Goal: Task Accomplishment & Management: Use online tool/utility

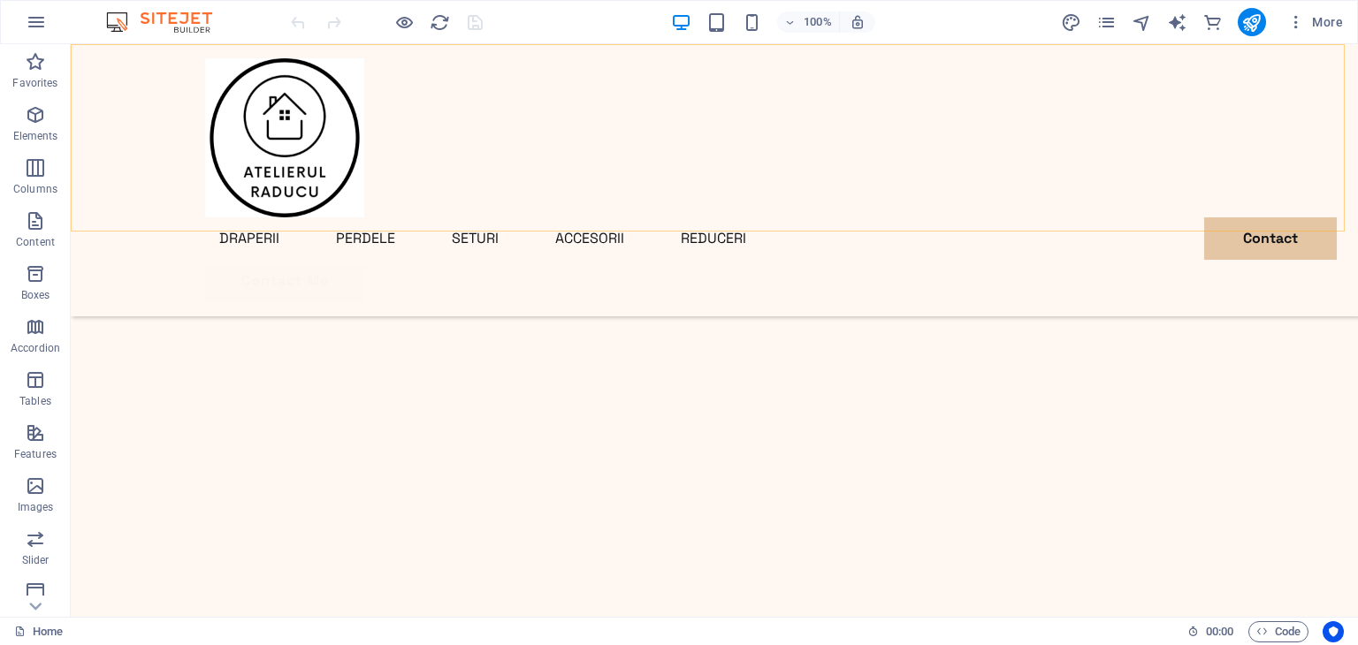
scroll to position [802, 0]
click at [1253, 23] on icon "publish" at bounding box center [1251, 22] width 20 height 20
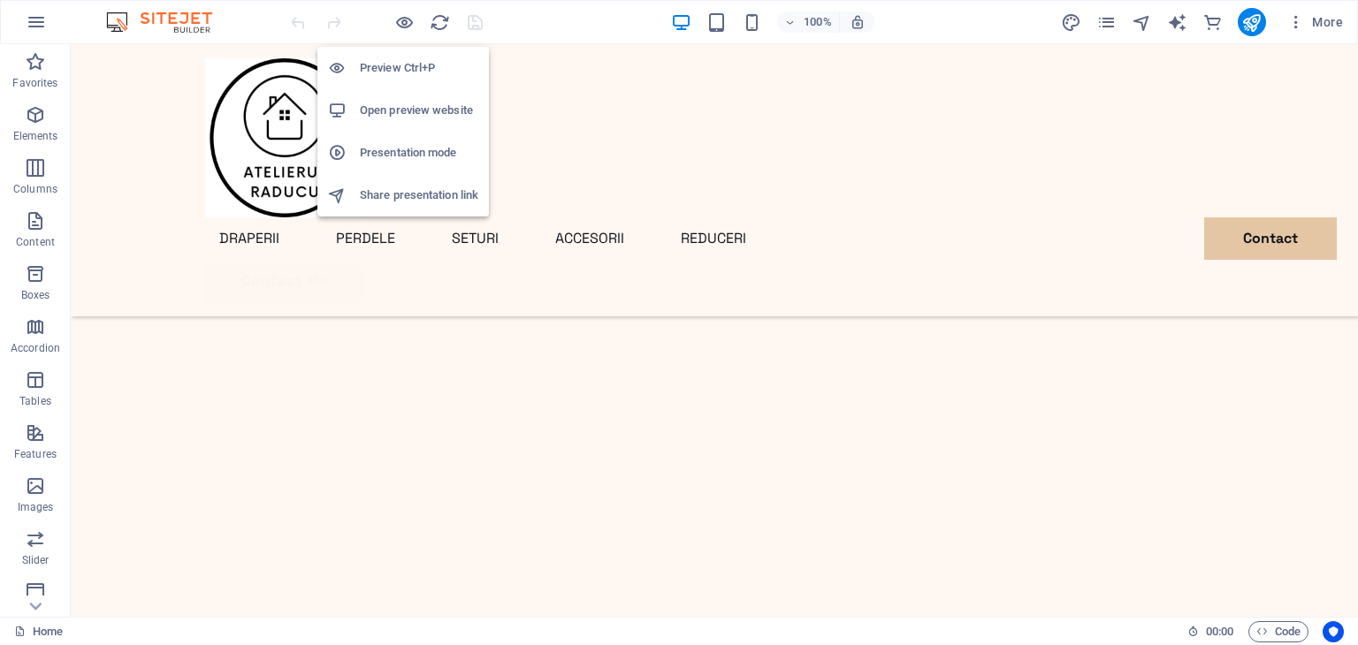
click at [380, 111] on h6 "Open preview website" at bounding box center [419, 110] width 118 height 21
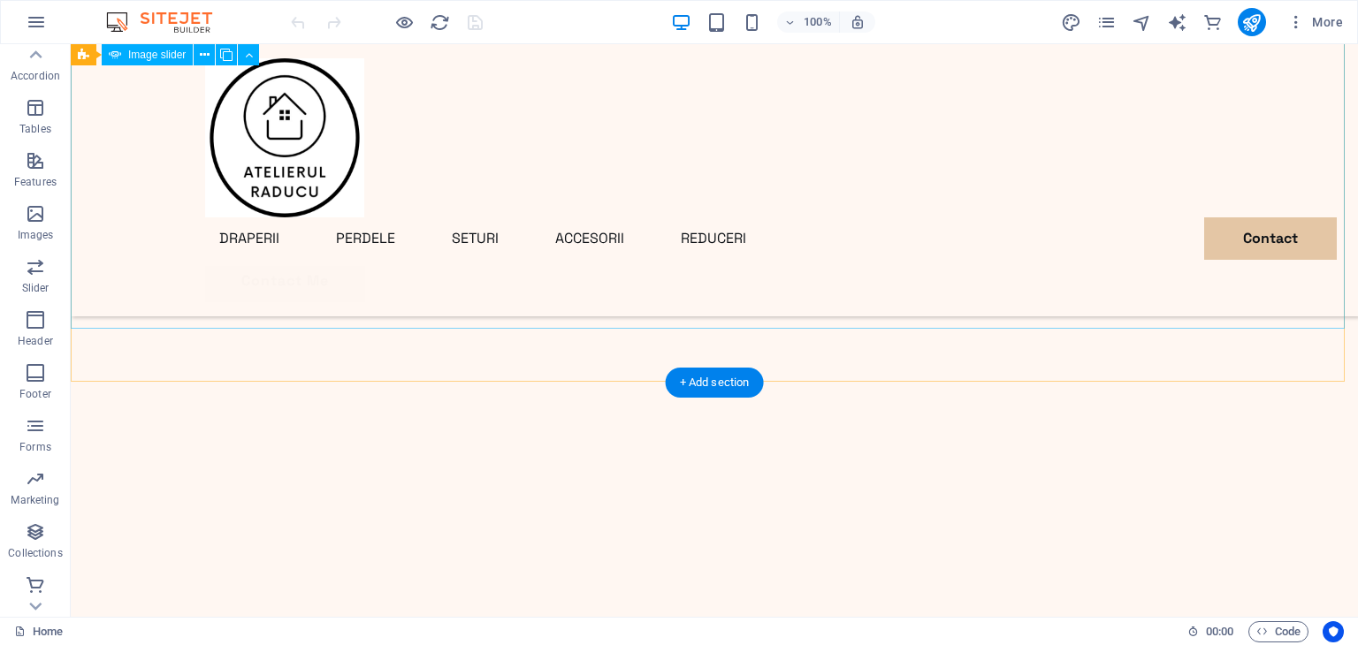
scroll to position [276, 0]
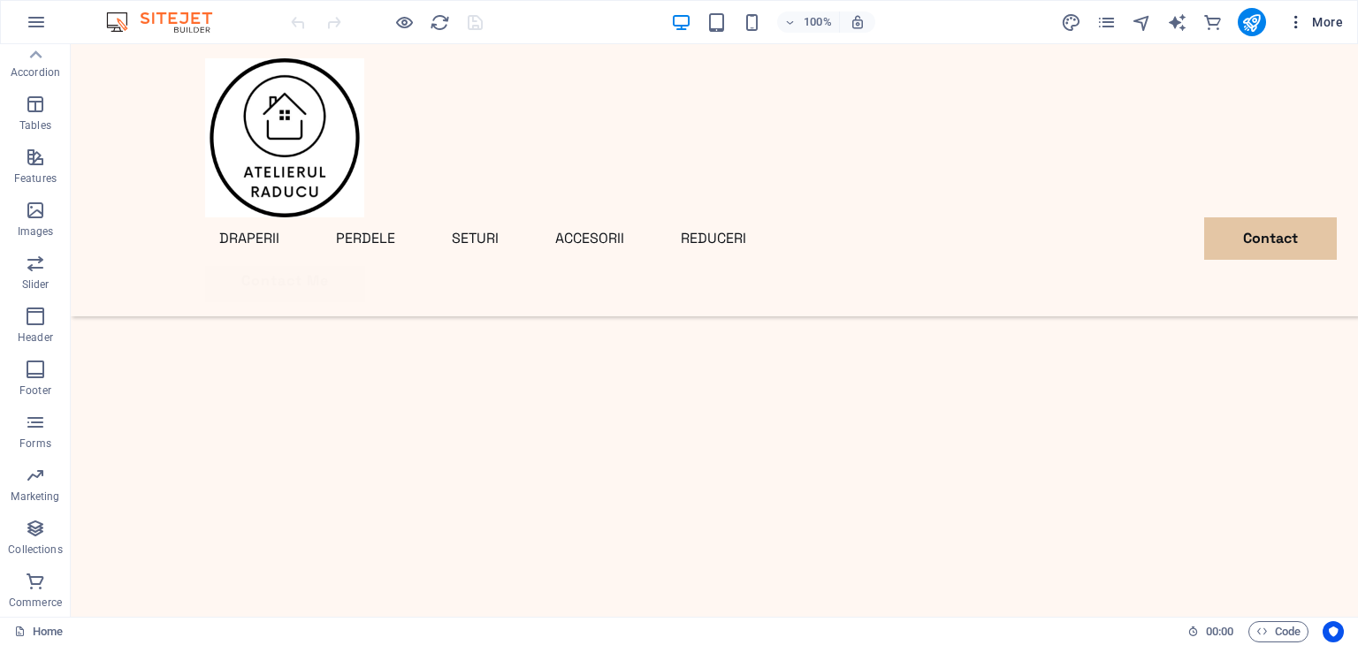
click at [1295, 19] on icon "button" at bounding box center [1296, 22] width 18 height 18
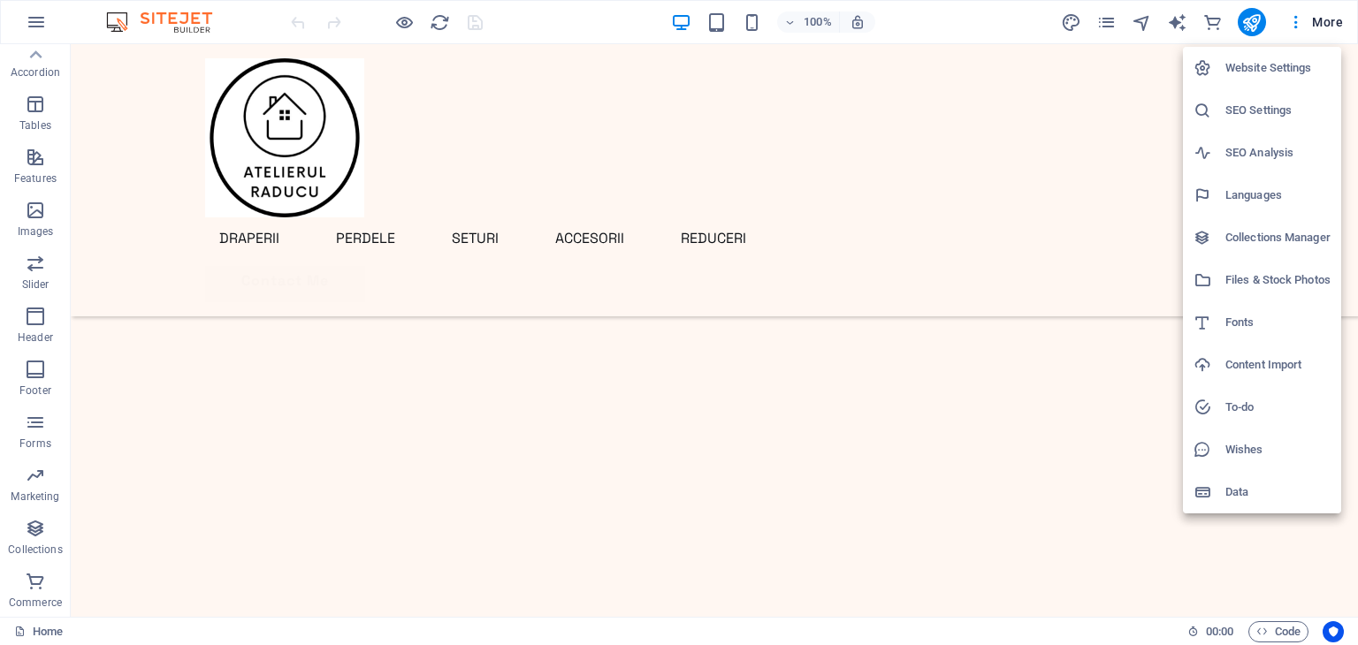
click at [108, 438] on div at bounding box center [679, 322] width 1358 height 645
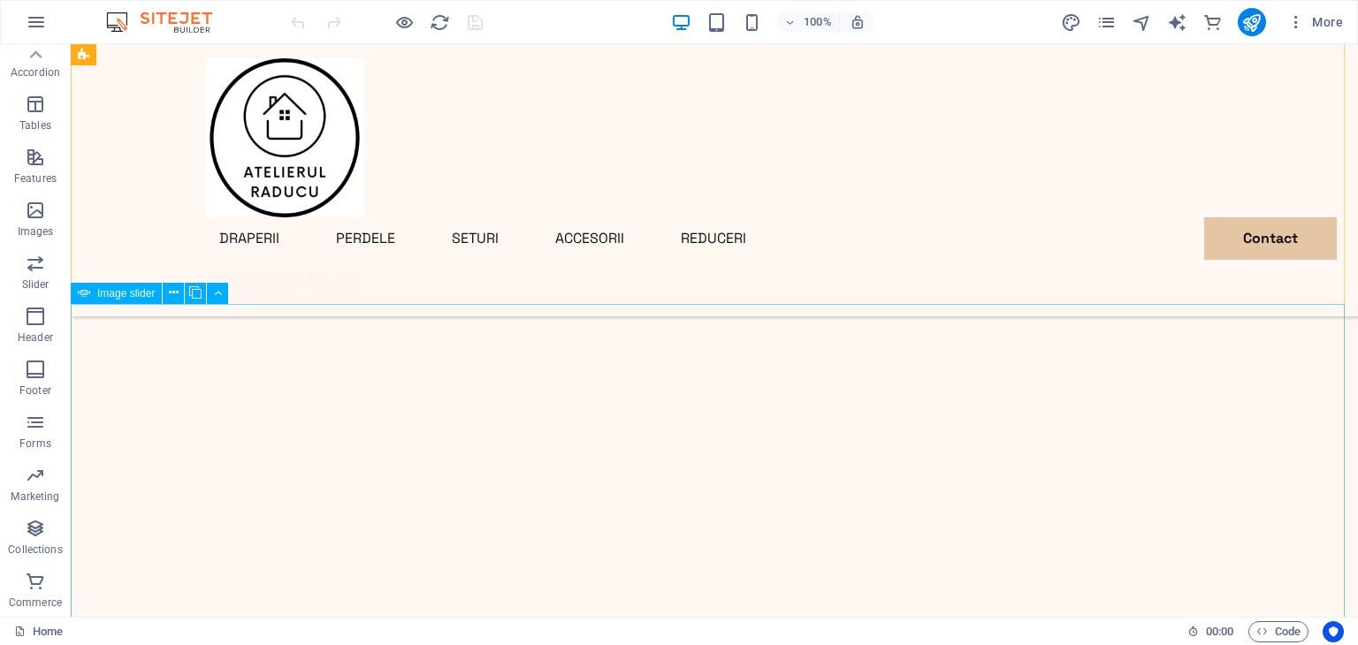
scroll to position [6, 0]
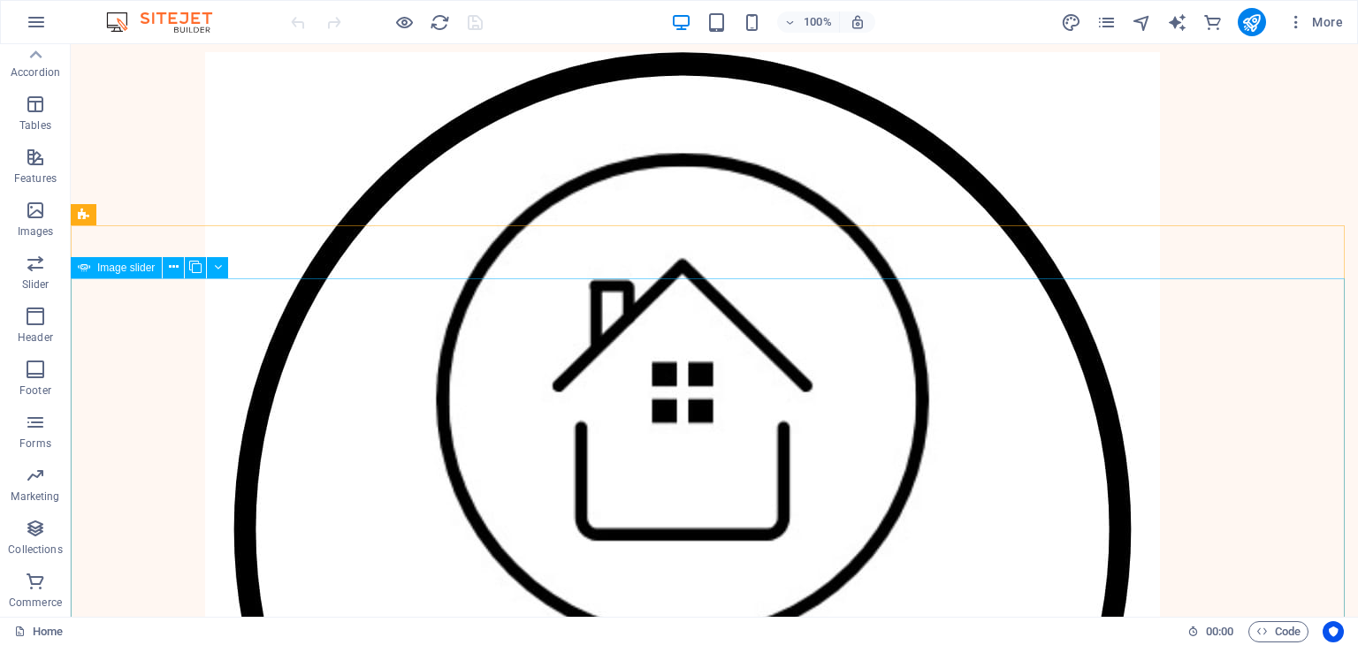
click at [125, 269] on span "Image slider" at bounding box center [125, 268] width 57 height 11
click at [176, 271] on icon at bounding box center [174, 267] width 10 height 19
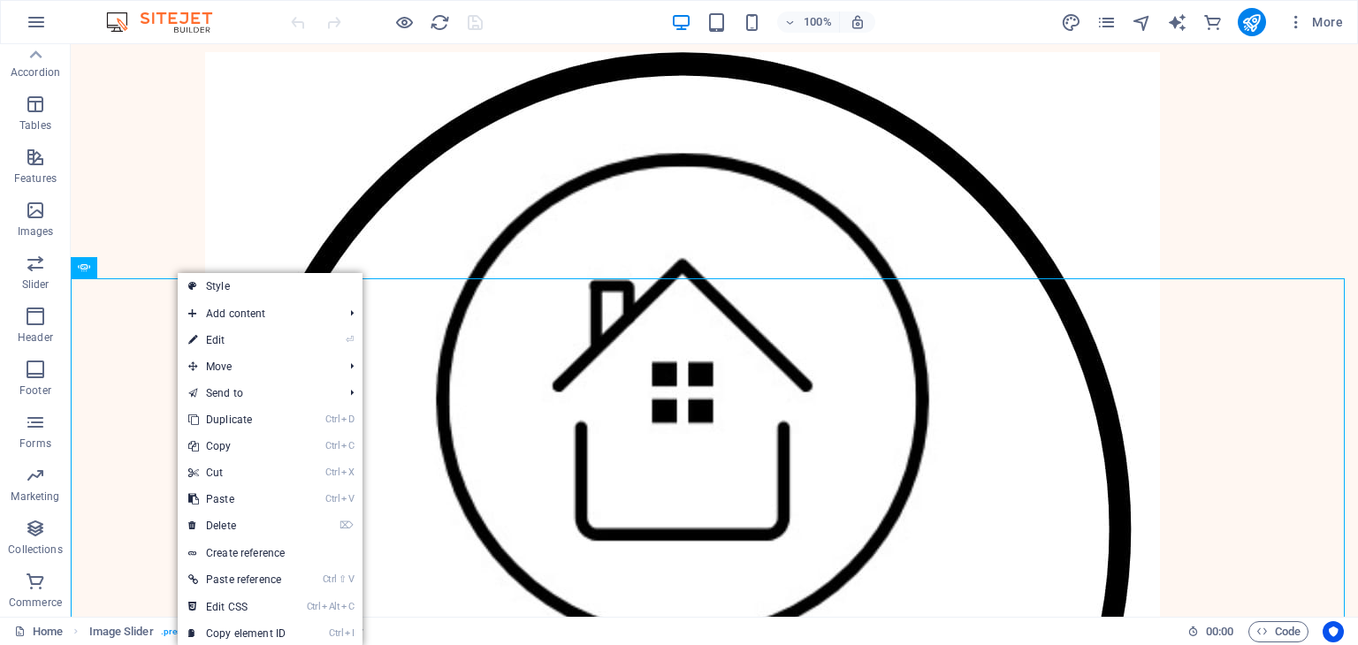
click at [231, 333] on link "⏎ Edit" at bounding box center [237, 340] width 118 height 27
select select "%"
select select "ms"
select select "s"
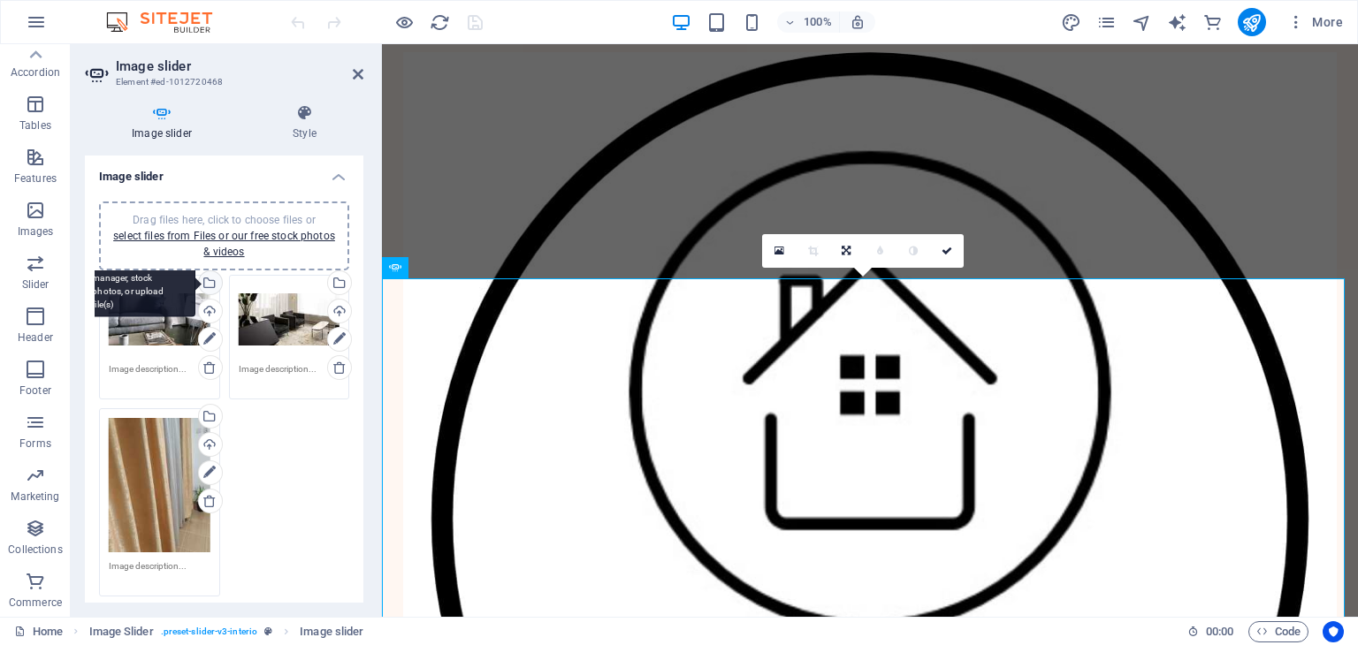
click at [201, 294] on div "Select files from the file manager, stock photos, or upload file(s)" at bounding box center [208, 284] width 27 height 27
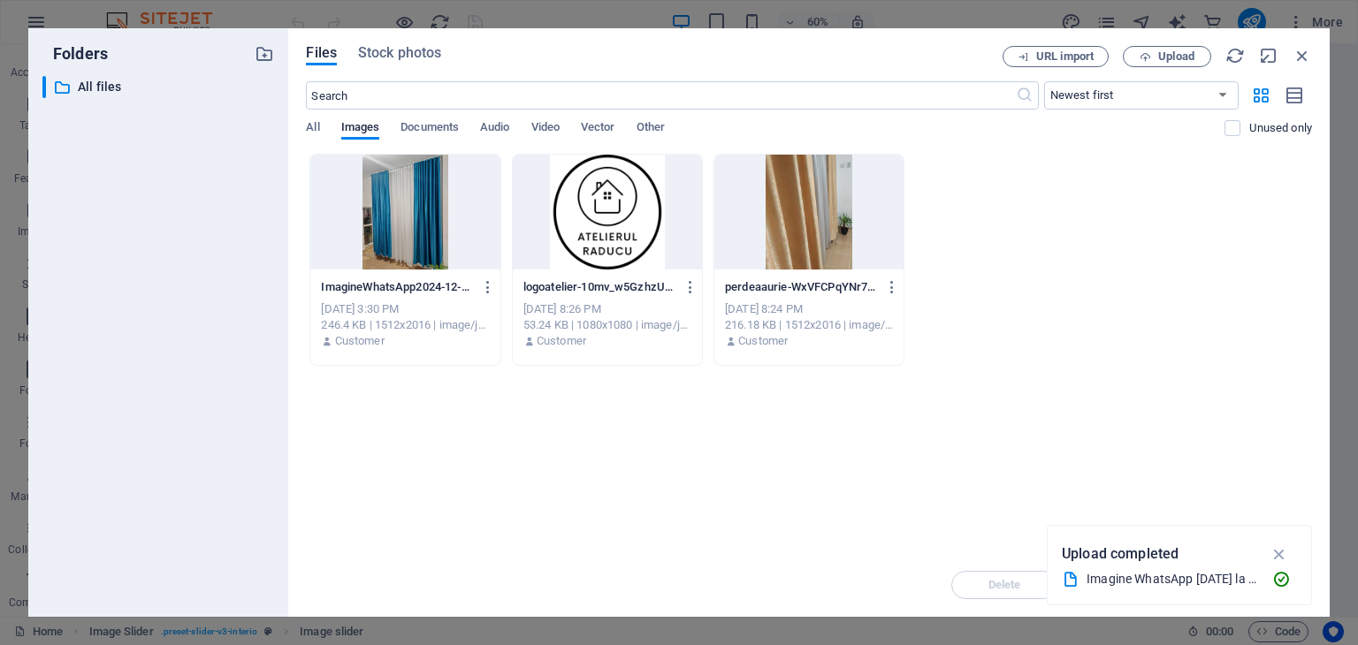
click at [424, 225] on div at bounding box center [404, 212] width 189 height 115
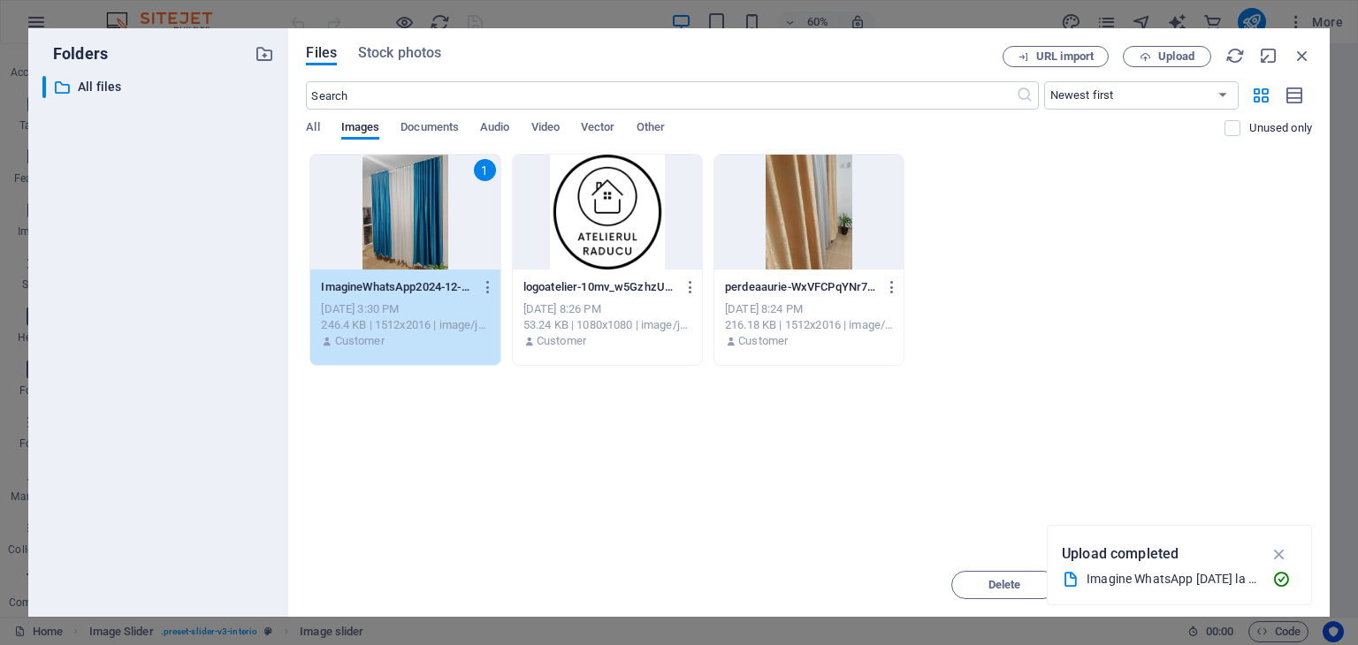
click at [424, 225] on div "1" at bounding box center [404, 212] width 189 height 115
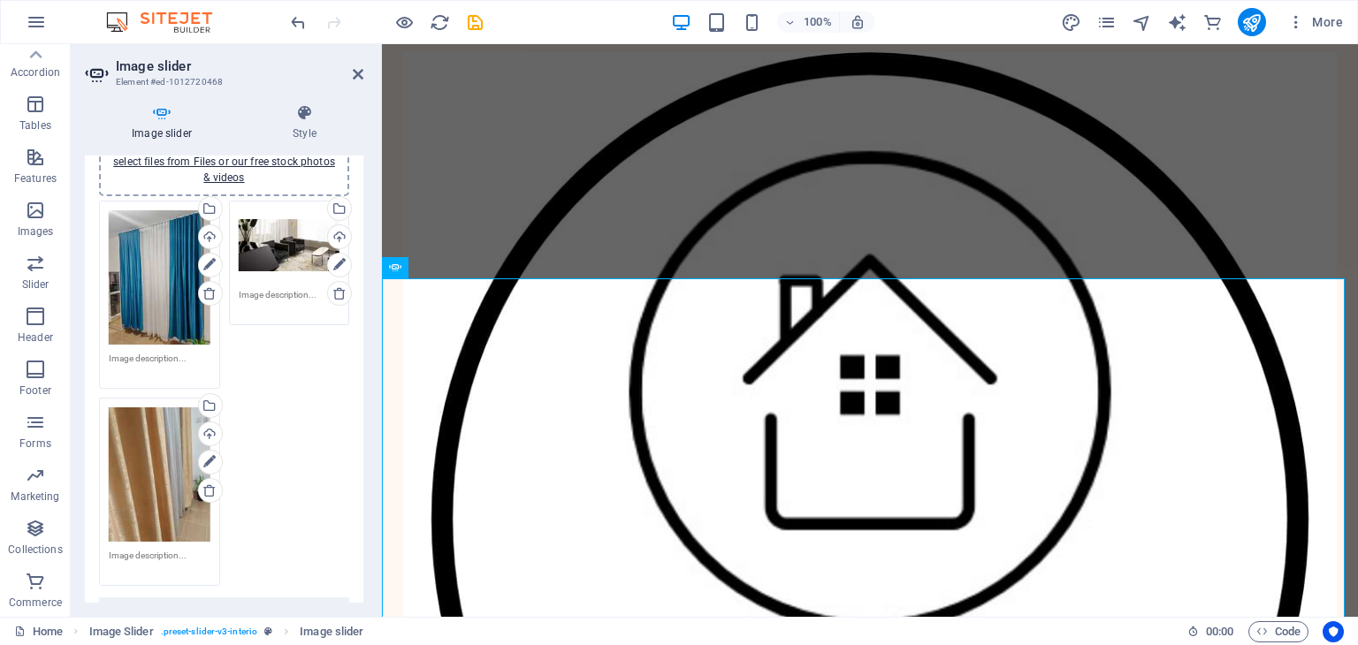
scroll to position [88, 0]
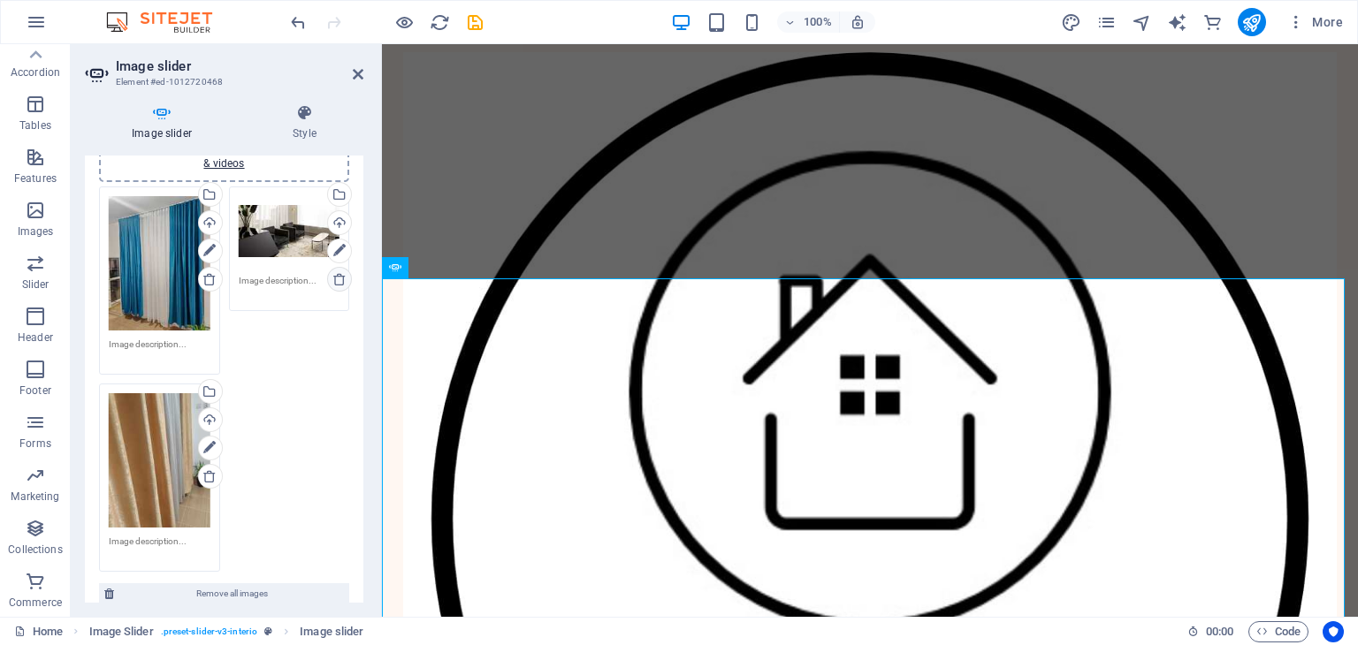
click at [332, 272] on icon at bounding box center [339, 279] width 14 height 14
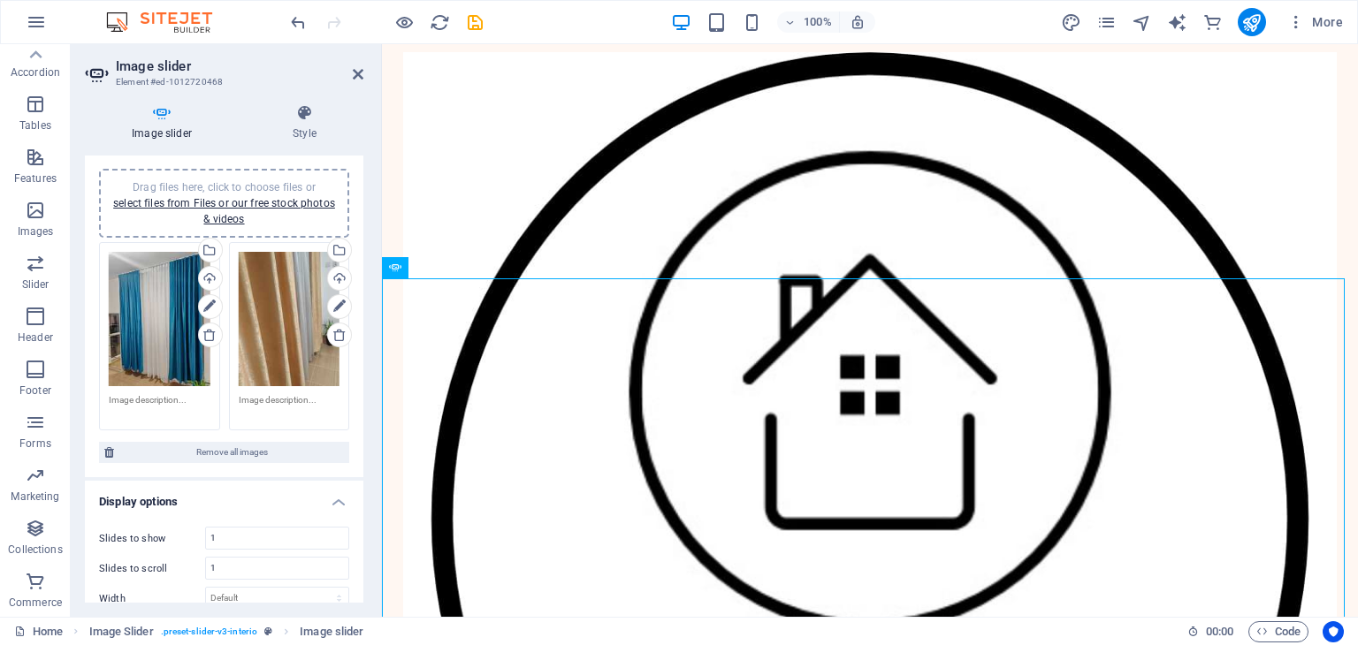
scroll to position [0, 0]
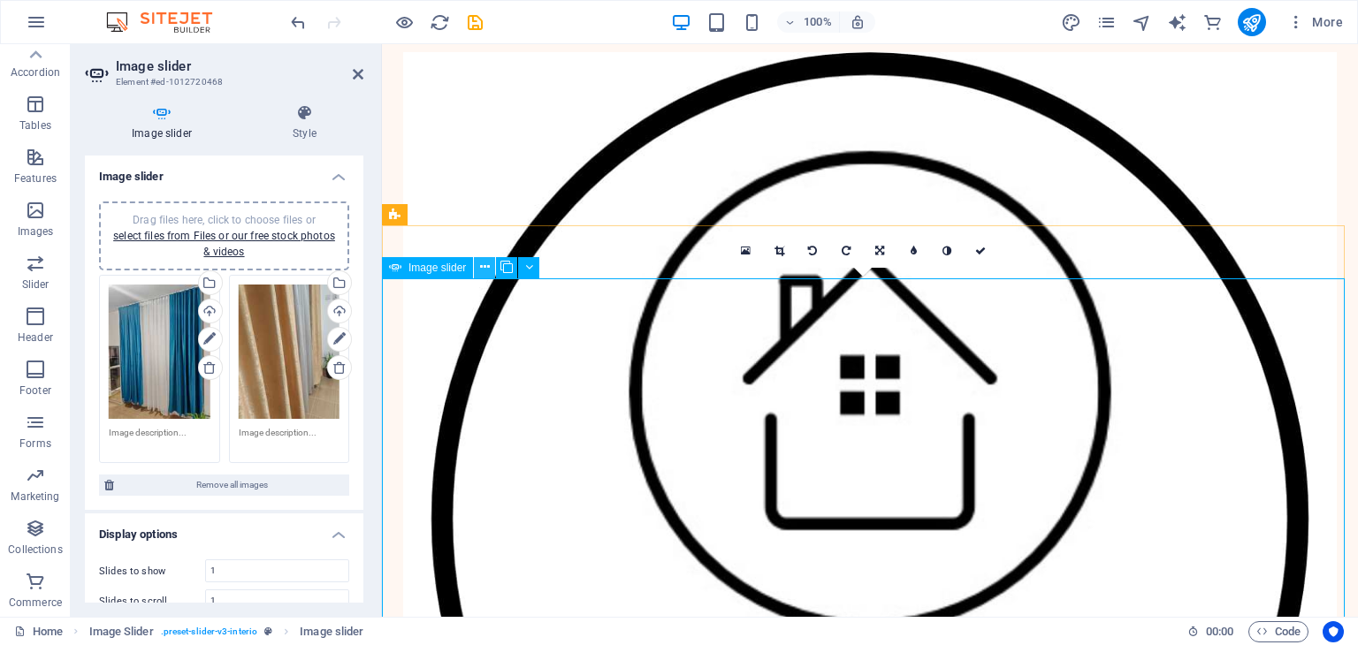
click at [488, 275] on icon at bounding box center [485, 267] width 10 height 19
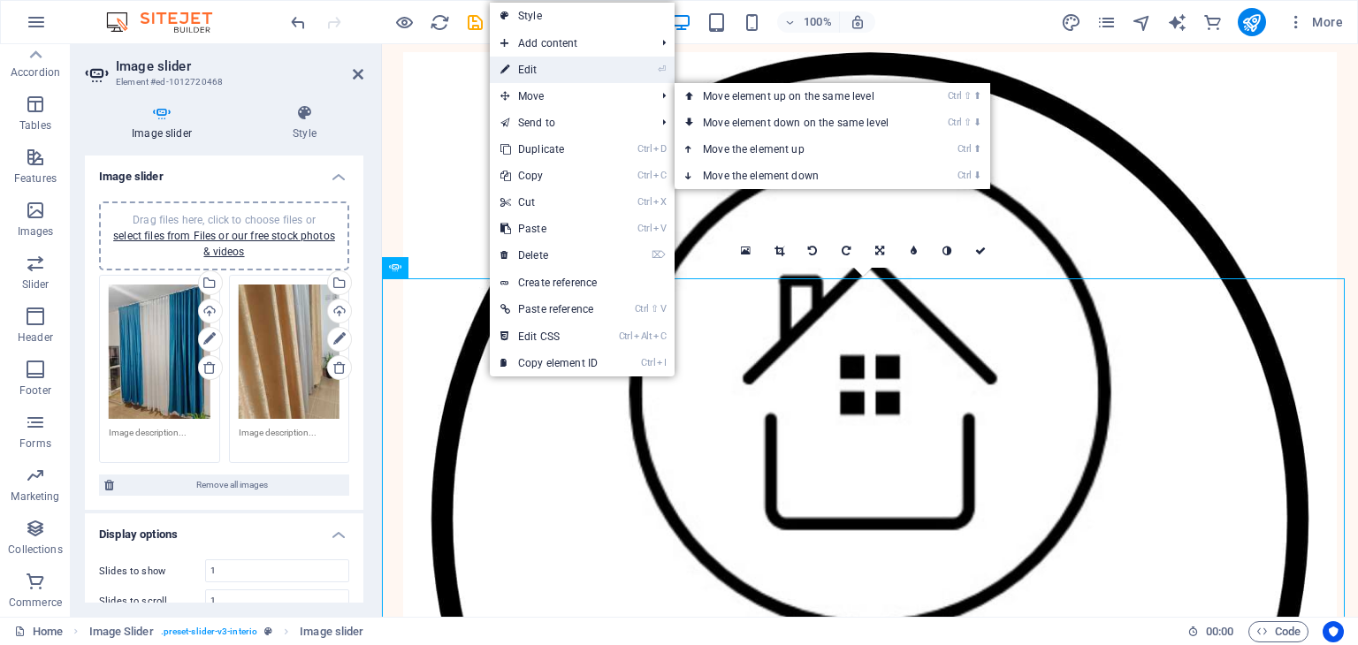
click at [541, 79] on link "⏎ Edit" at bounding box center [549, 70] width 118 height 27
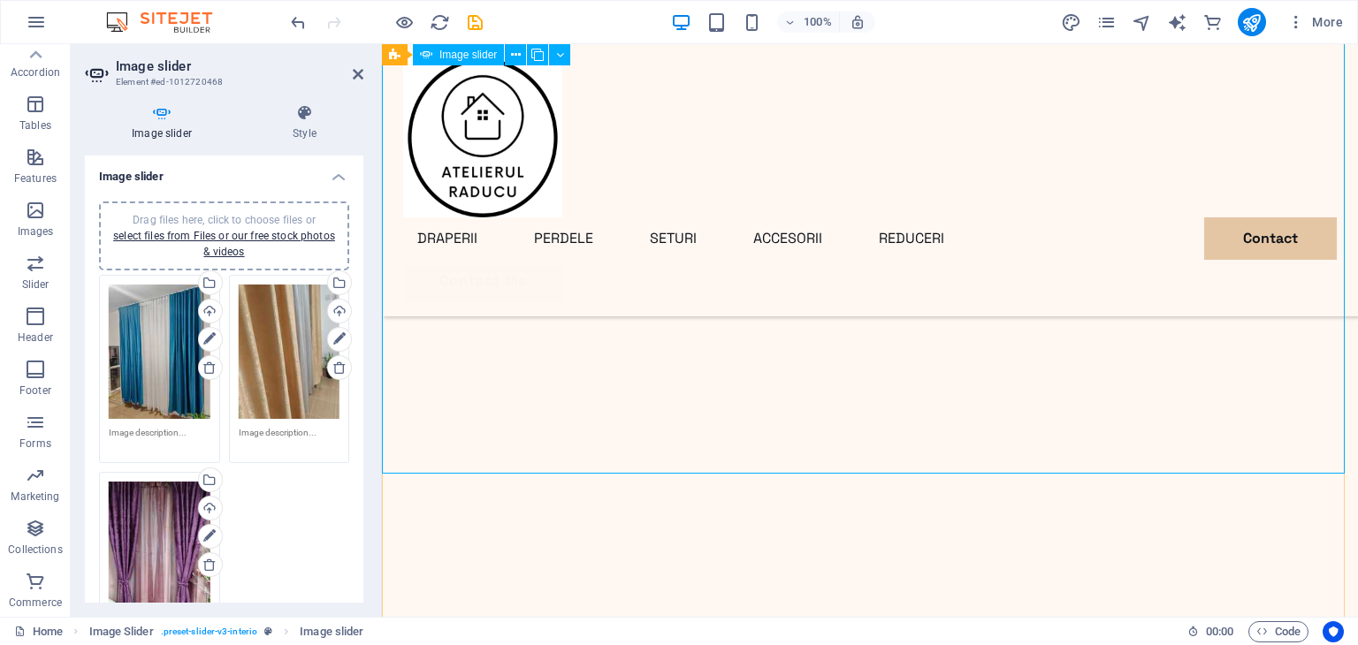
scroll to position [1061, 0]
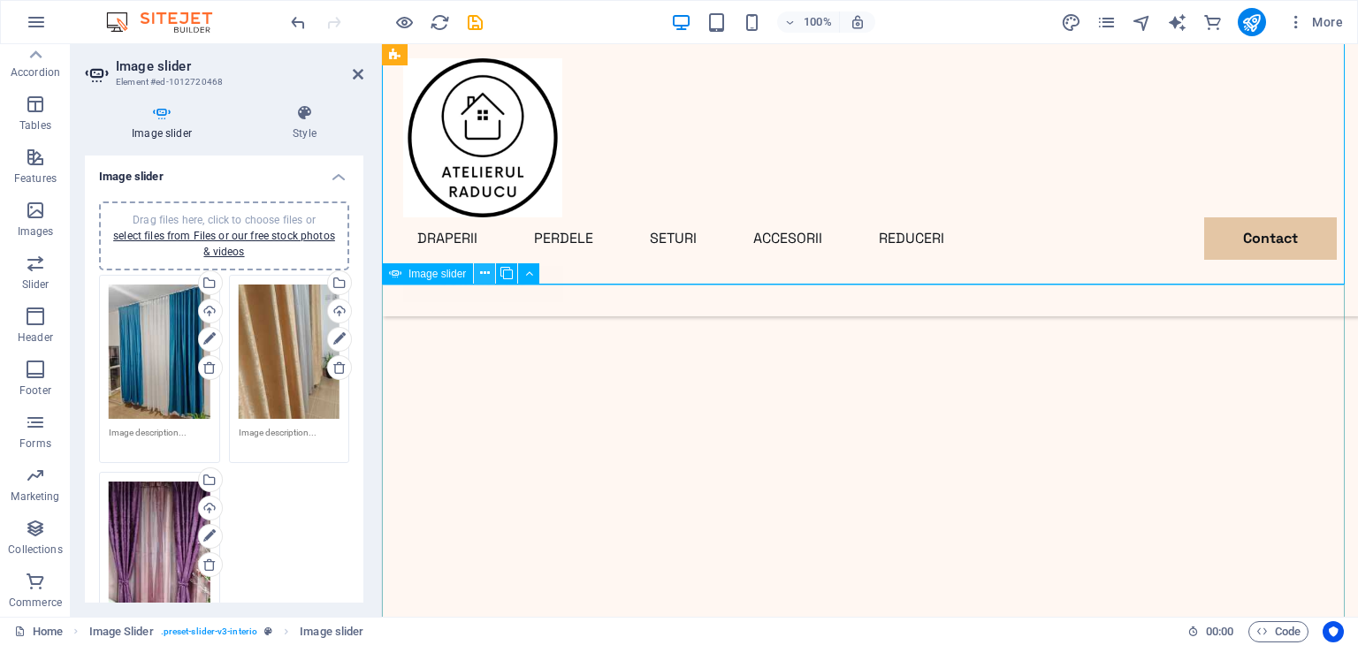
click at [487, 273] on icon at bounding box center [485, 273] width 10 height 19
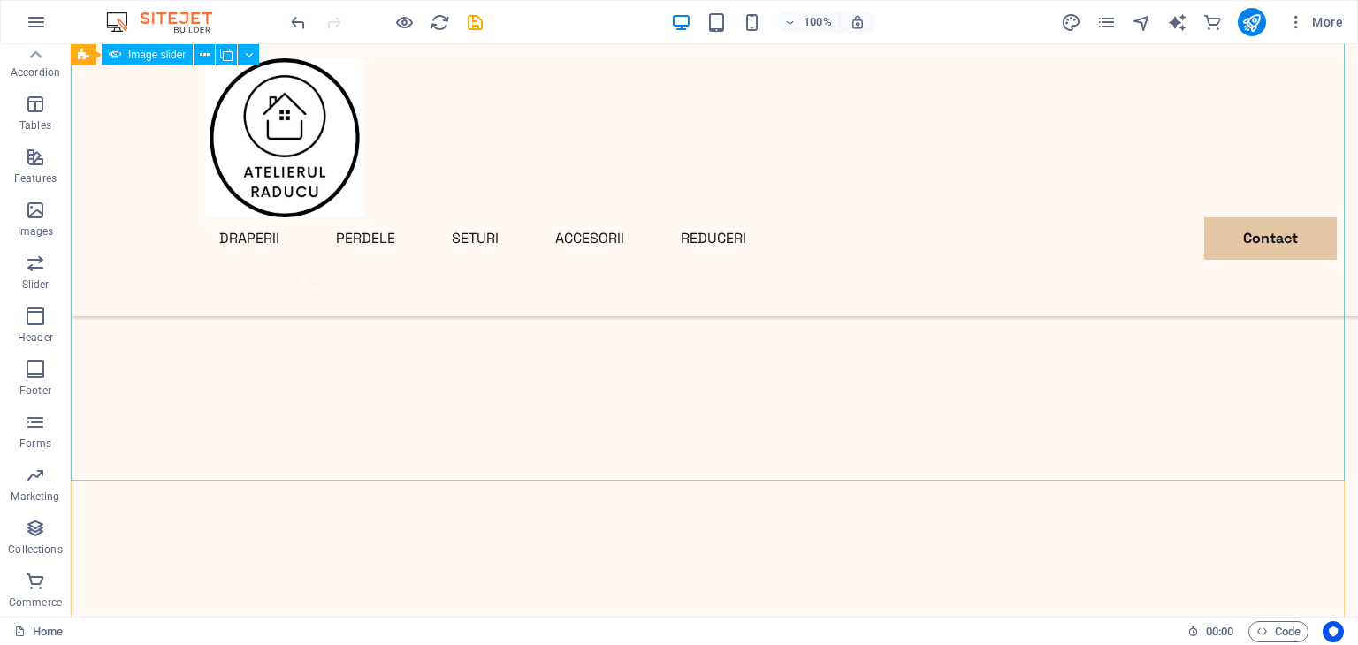
scroll to position [1415, 0]
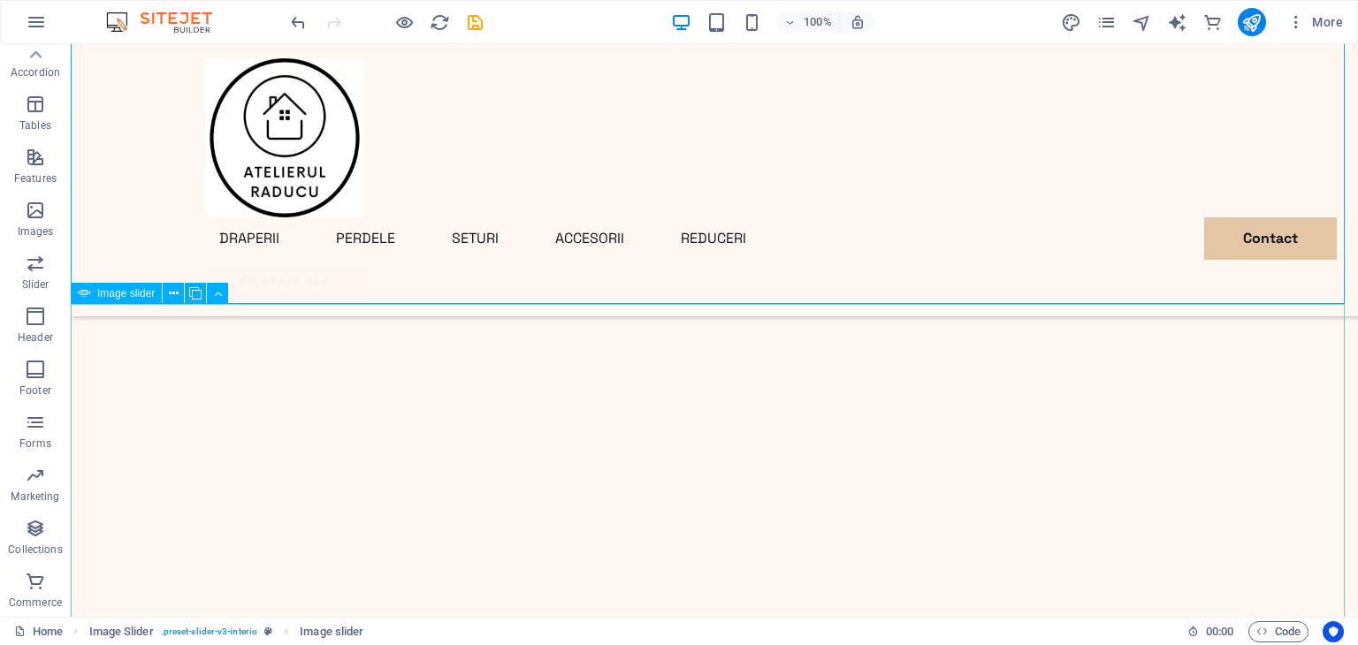
click at [178, 294] on icon at bounding box center [174, 294] width 10 height 19
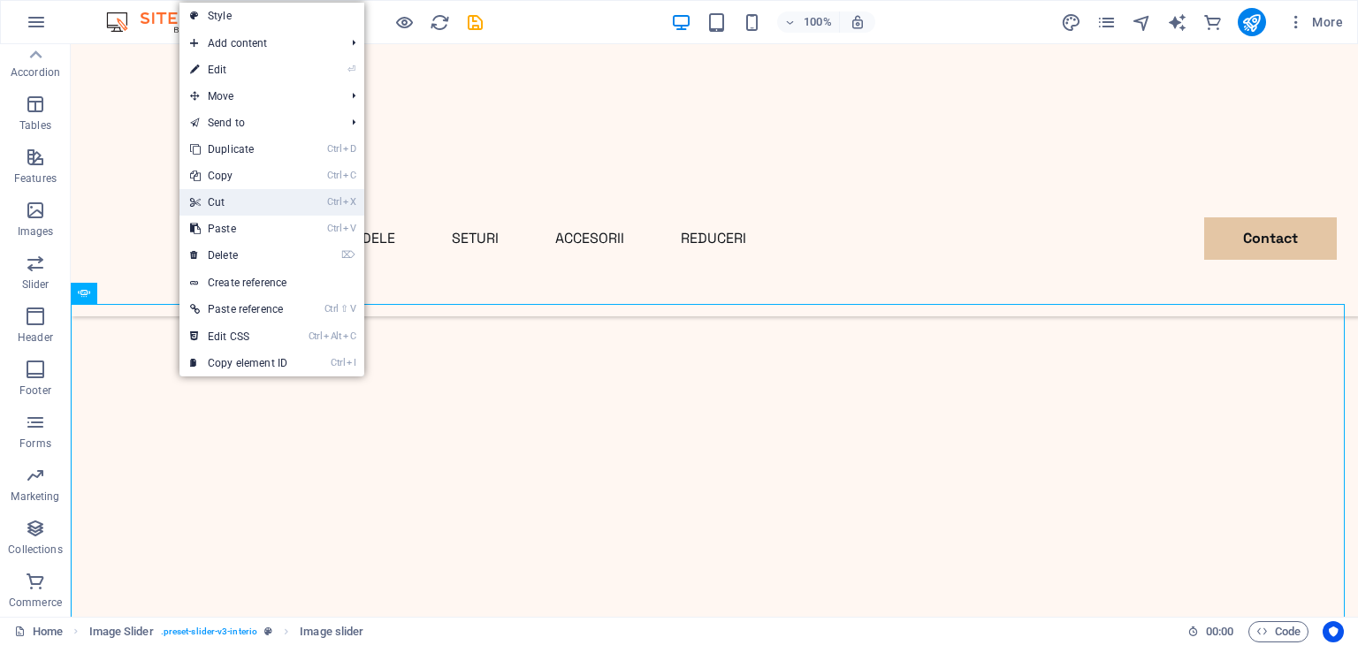
click at [242, 202] on link "Ctrl X Cut" at bounding box center [239, 202] width 118 height 27
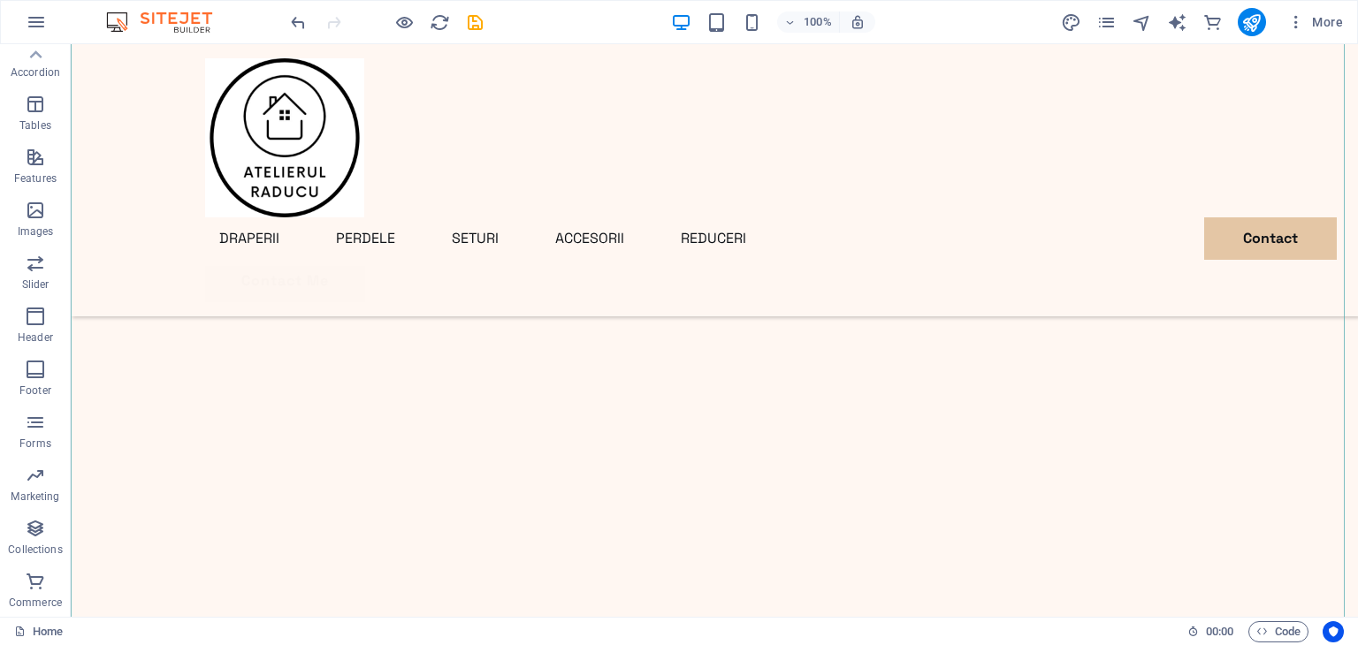
scroll to position [354, 0]
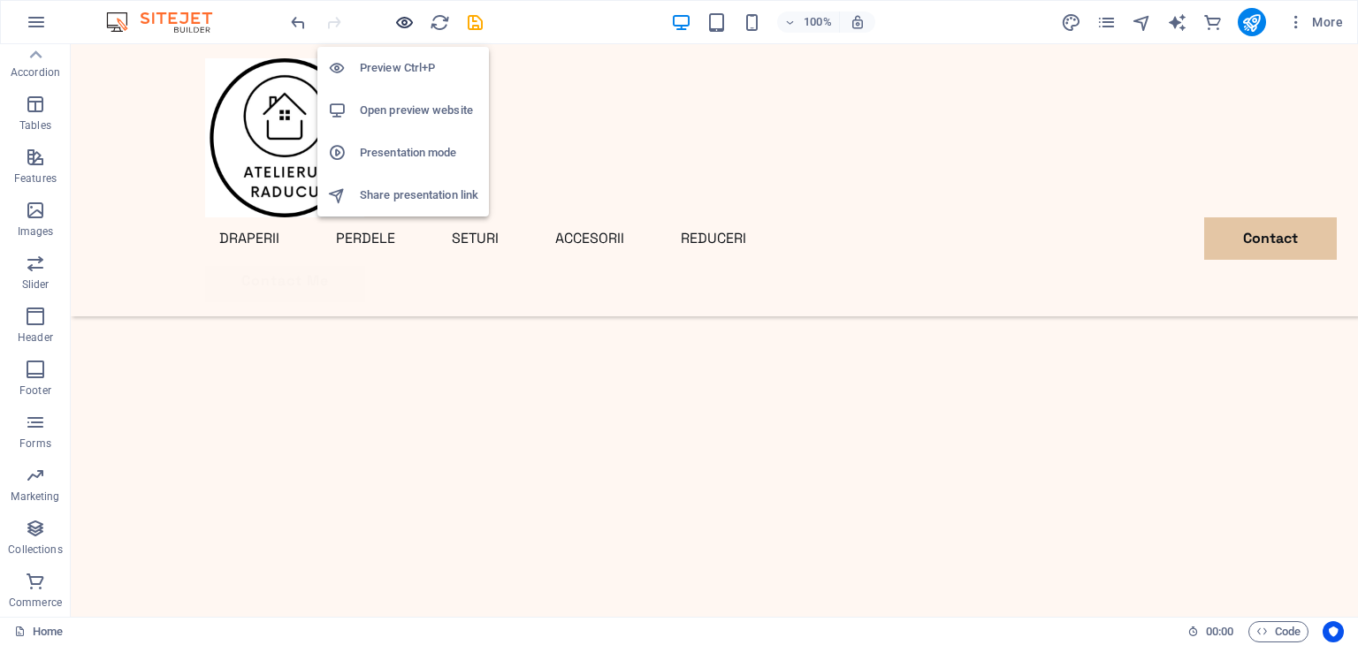
click at [405, 21] on icon "button" at bounding box center [404, 22] width 20 height 20
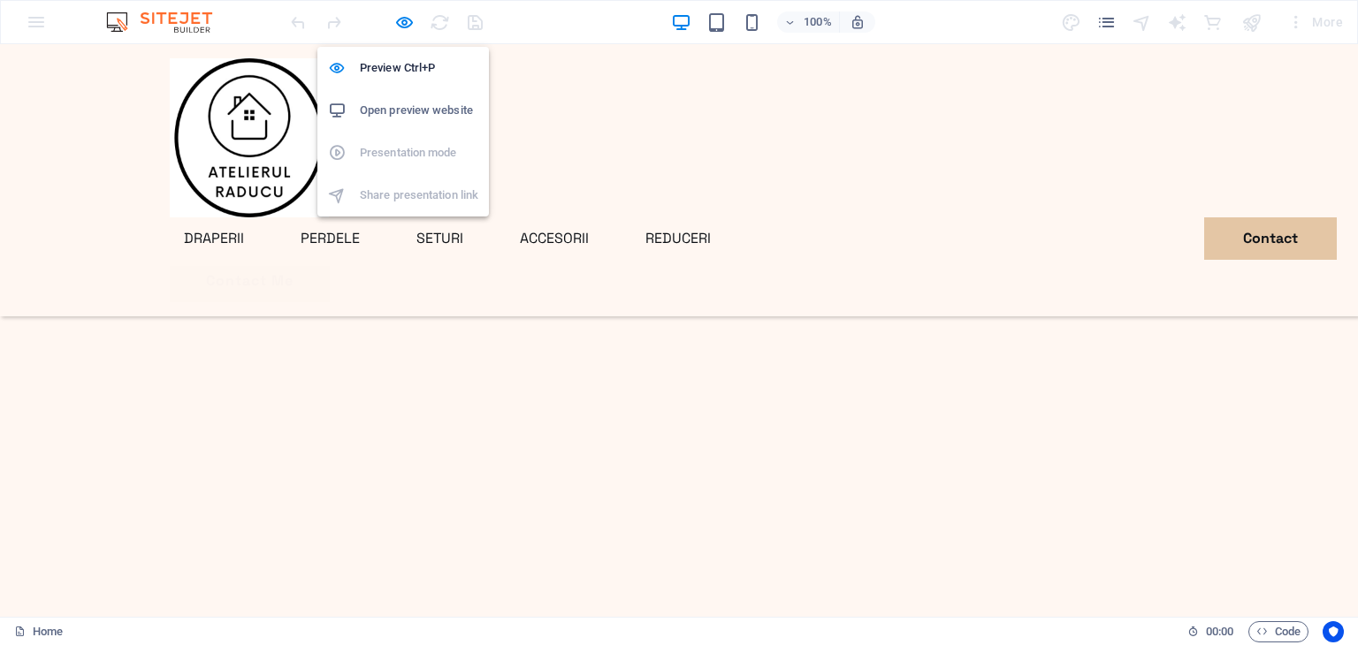
click at [409, 103] on h6 "Open preview website" at bounding box center [419, 110] width 118 height 21
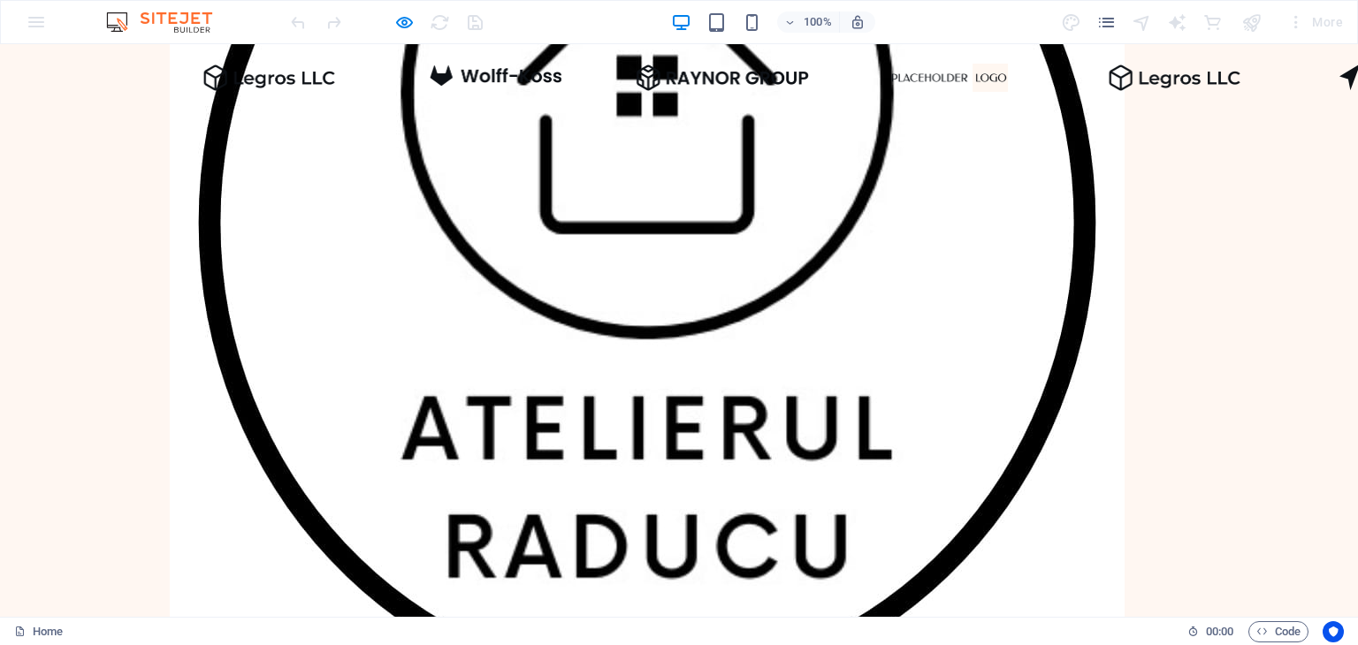
scroll to position [0, 0]
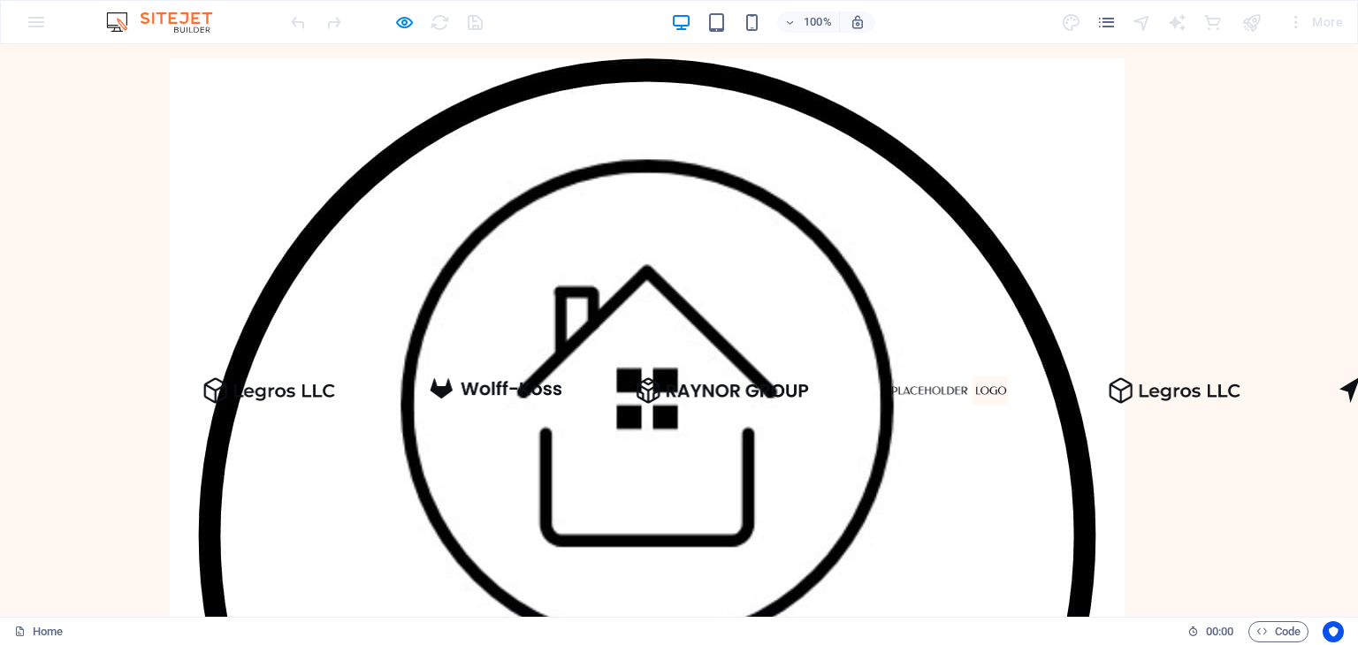
drag, startPoint x: 25, startPoint y: 358, endPoint x: 109, endPoint y: 369, distance: 84.7
drag, startPoint x: 60, startPoint y: 348, endPoint x: 159, endPoint y: 348, distance: 99.0
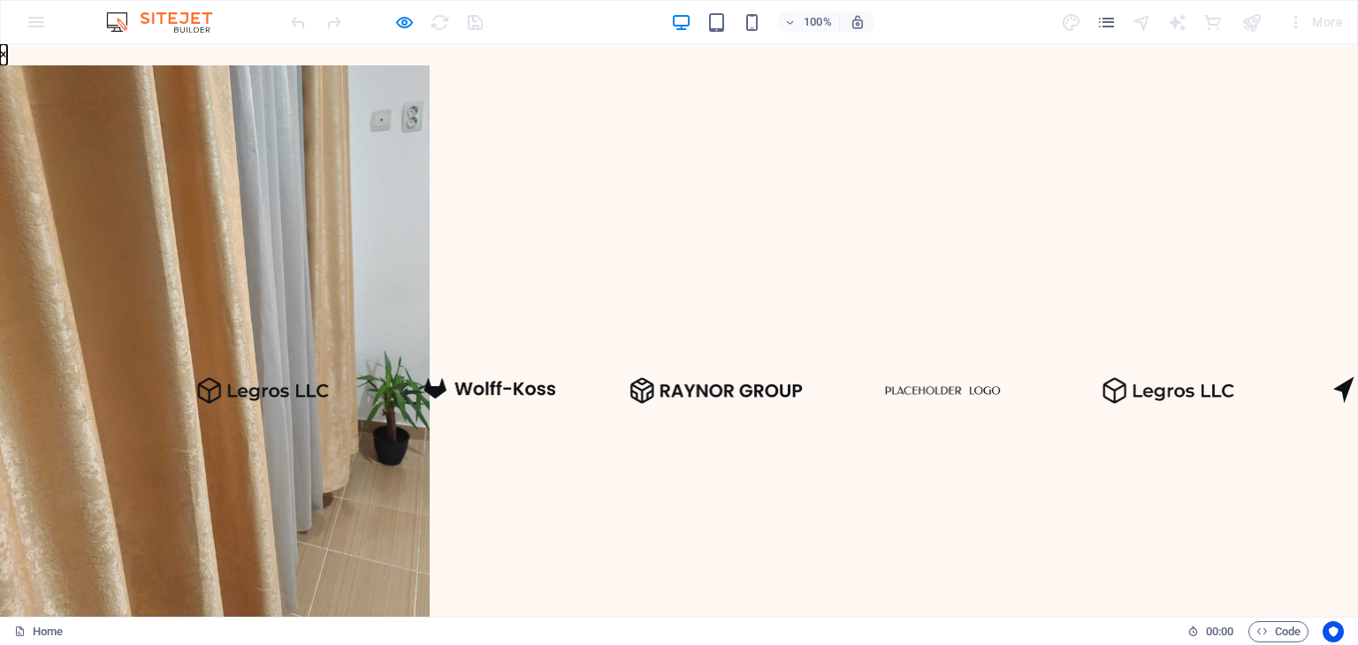
click at [7, 65] on button "×" at bounding box center [3, 54] width 7 height 21
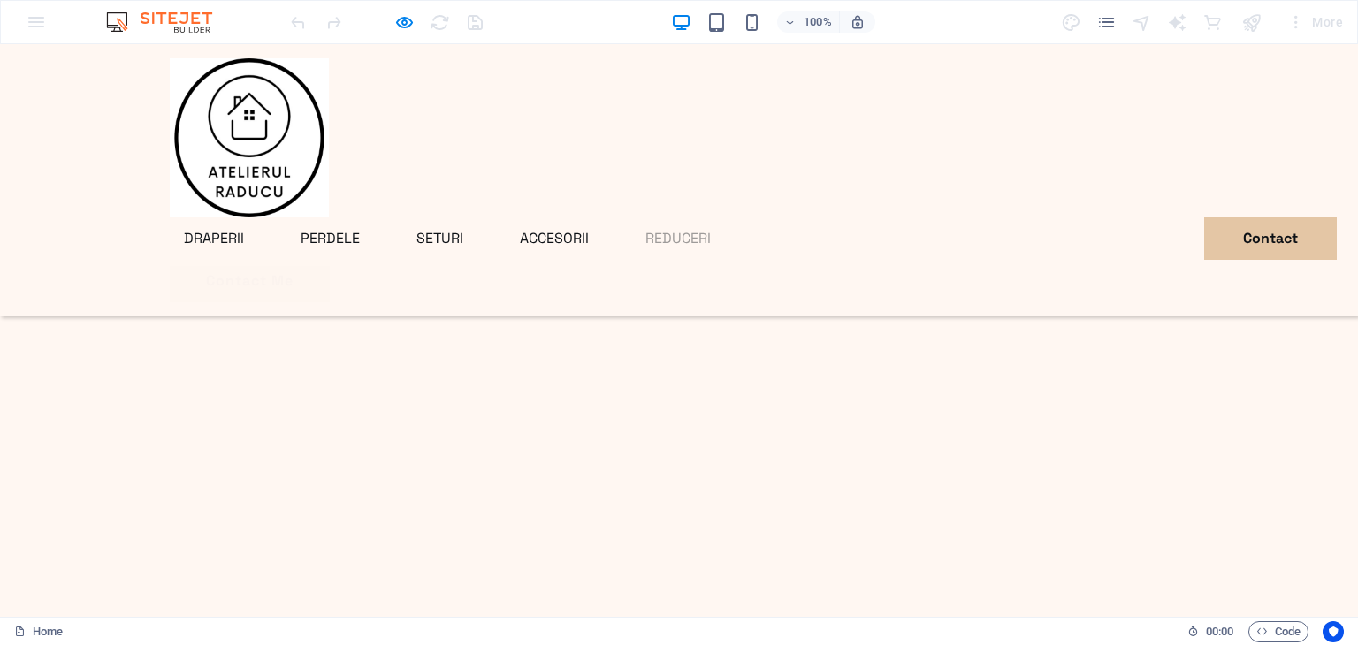
scroll to position [3449, 0]
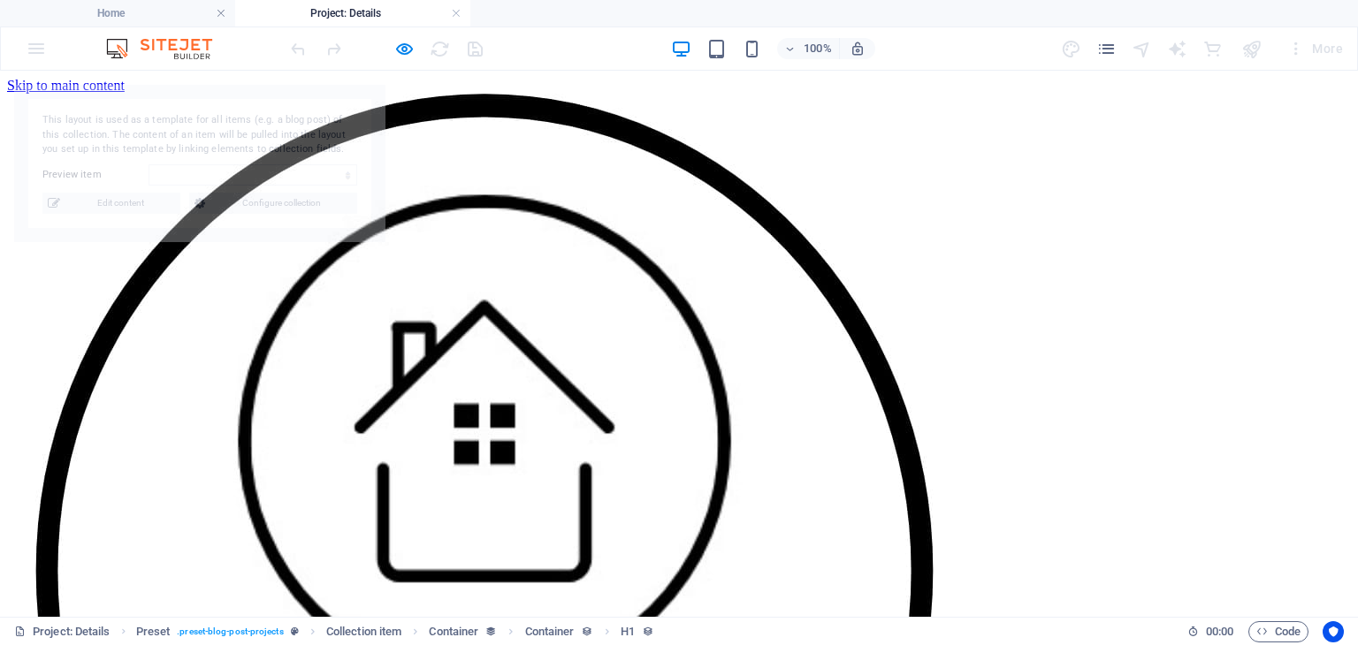
scroll to position [0, 0]
select select "68e15d56d6280736930e5185"
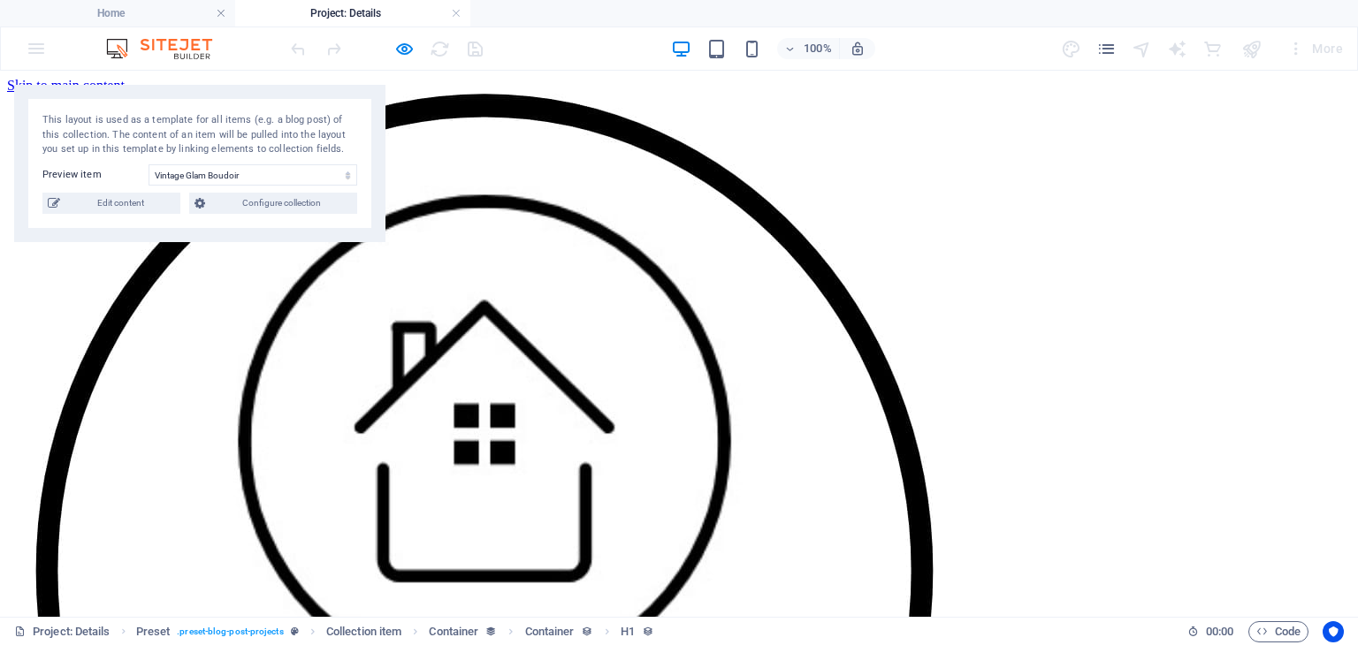
click at [439, 204] on div "Menu DRAPERII PERDELE SETURI ACCESORII REDUCERI Contact Contact Me" at bounding box center [679, 652] width 1344 height 1117
click at [431, 94] on div "Menu DRAPERII PERDELE SETURI ACCESORII REDUCERI Contact Contact Me" at bounding box center [679, 652] width 1344 height 1117
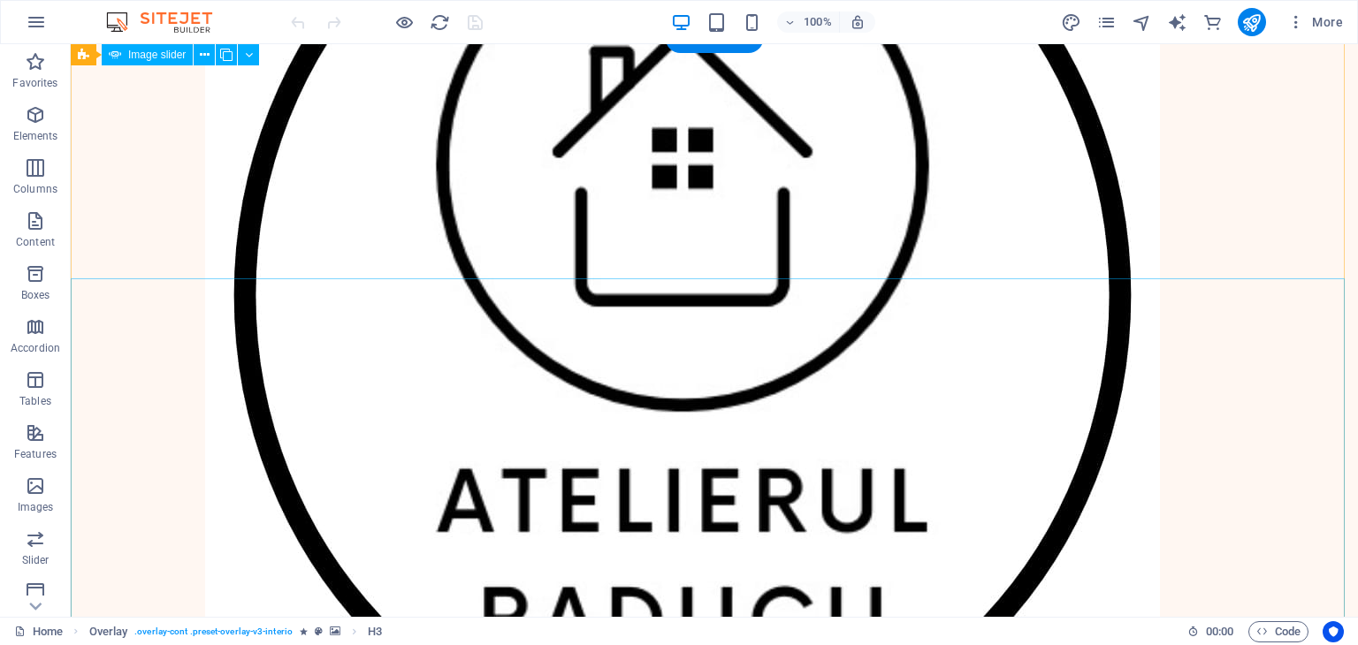
scroll to position [6, 0]
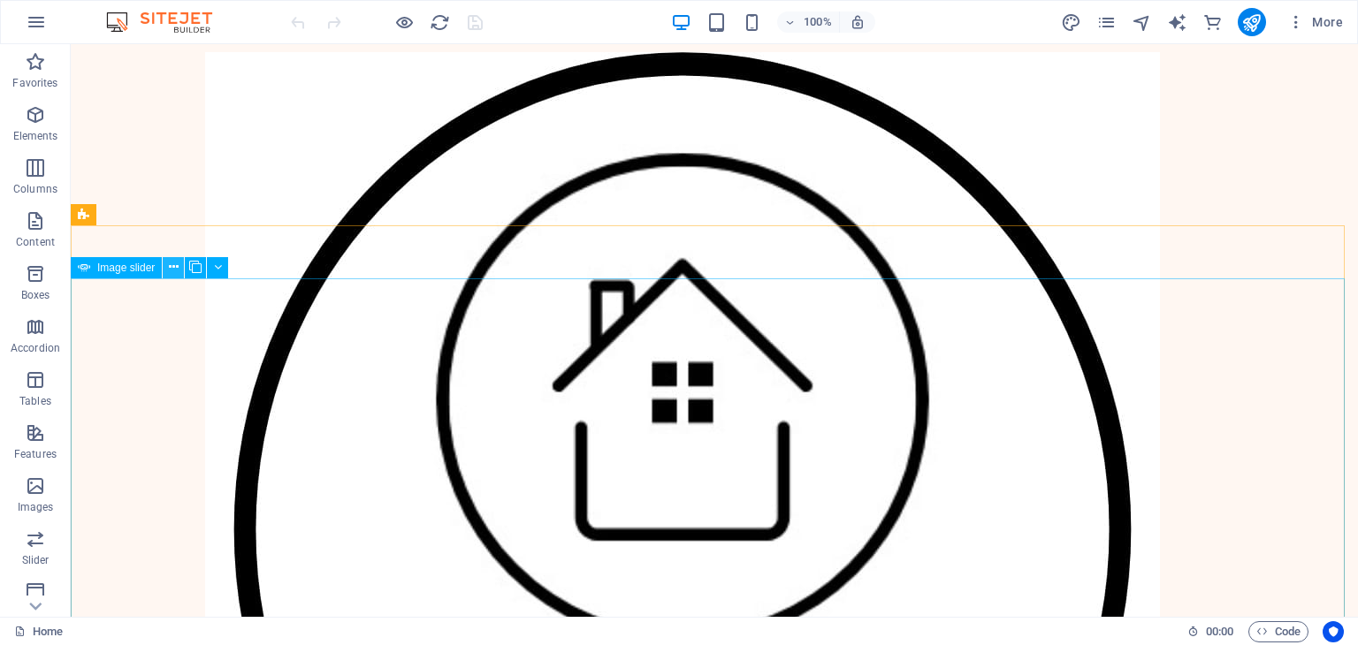
click at [176, 272] on icon at bounding box center [174, 267] width 10 height 19
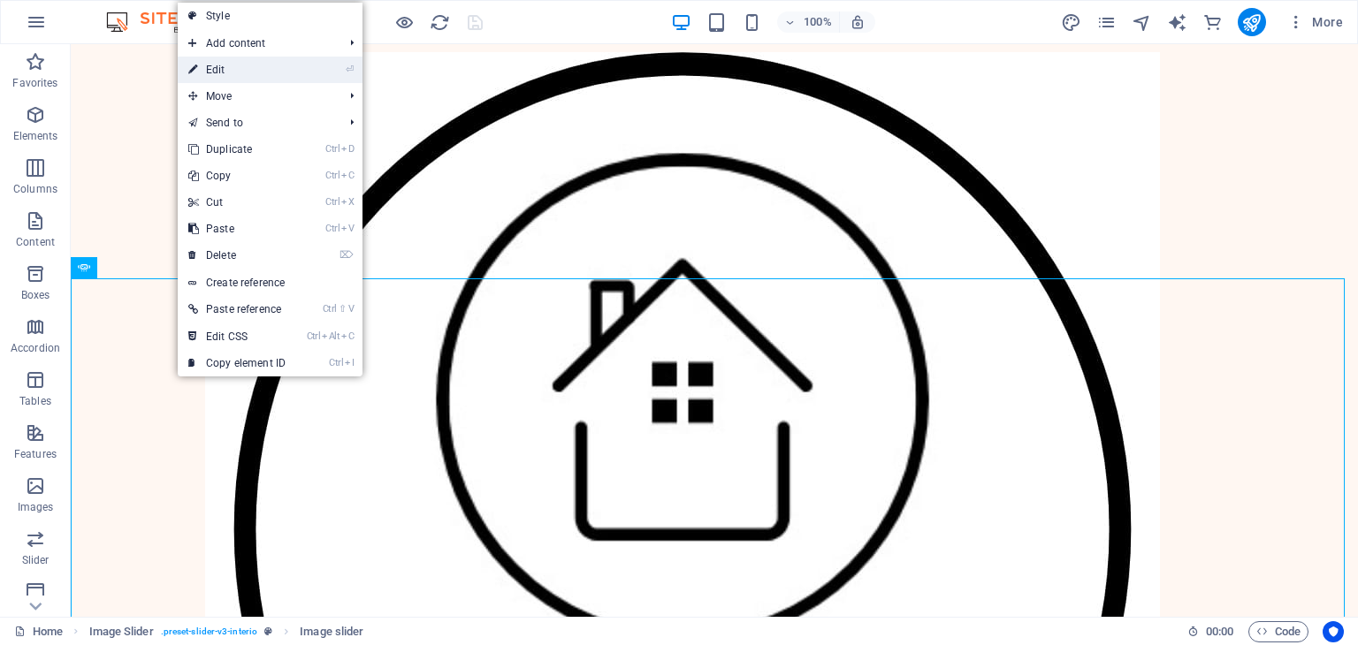
click at [269, 76] on link "⏎ Edit" at bounding box center [237, 70] width 118 height 27
select select "%"
select select "ms"
select select "s"
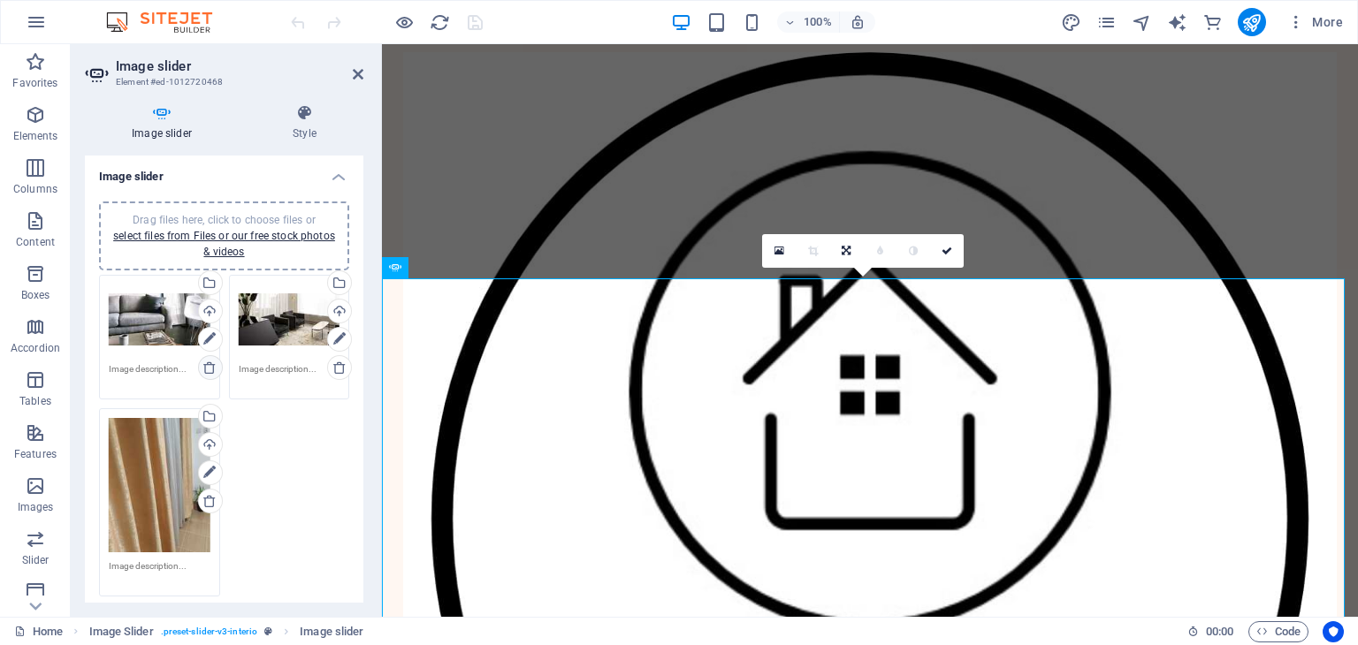
click at [209, 364] on icon at bounding box center [209, 368] width 14 height 14
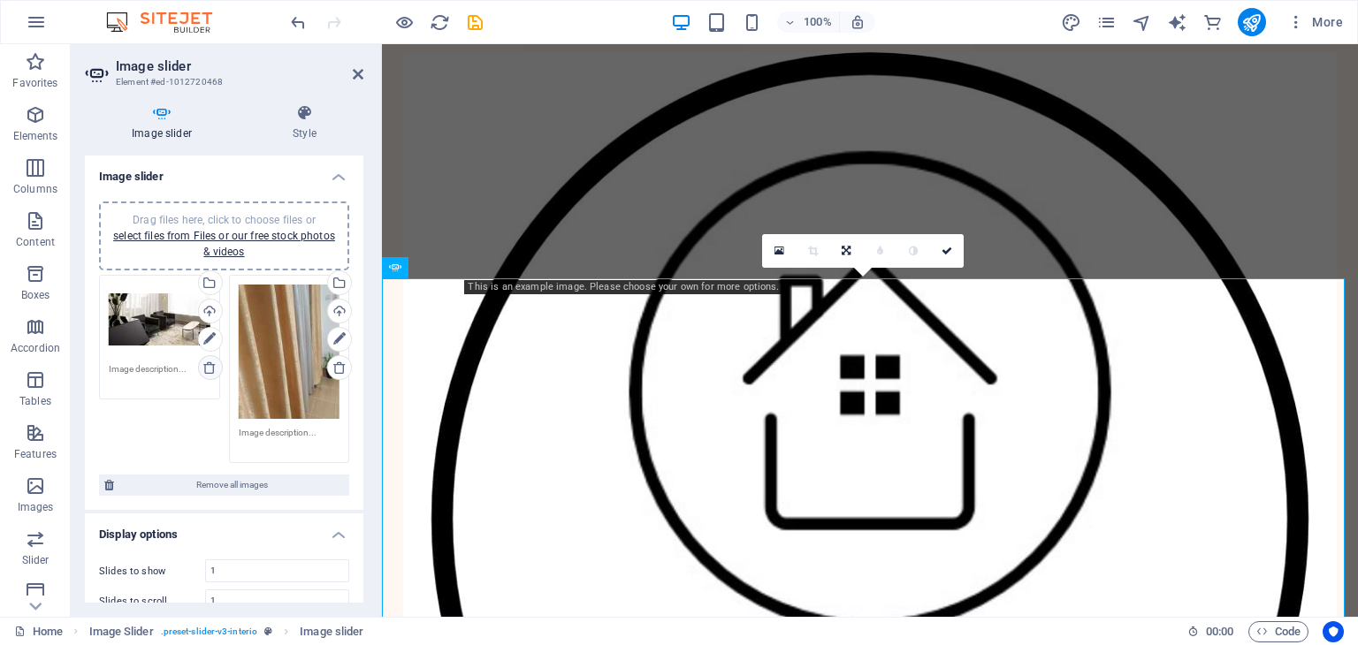
click at [203, 364] on icon at bounding box center [209, 368] width 14 height 14
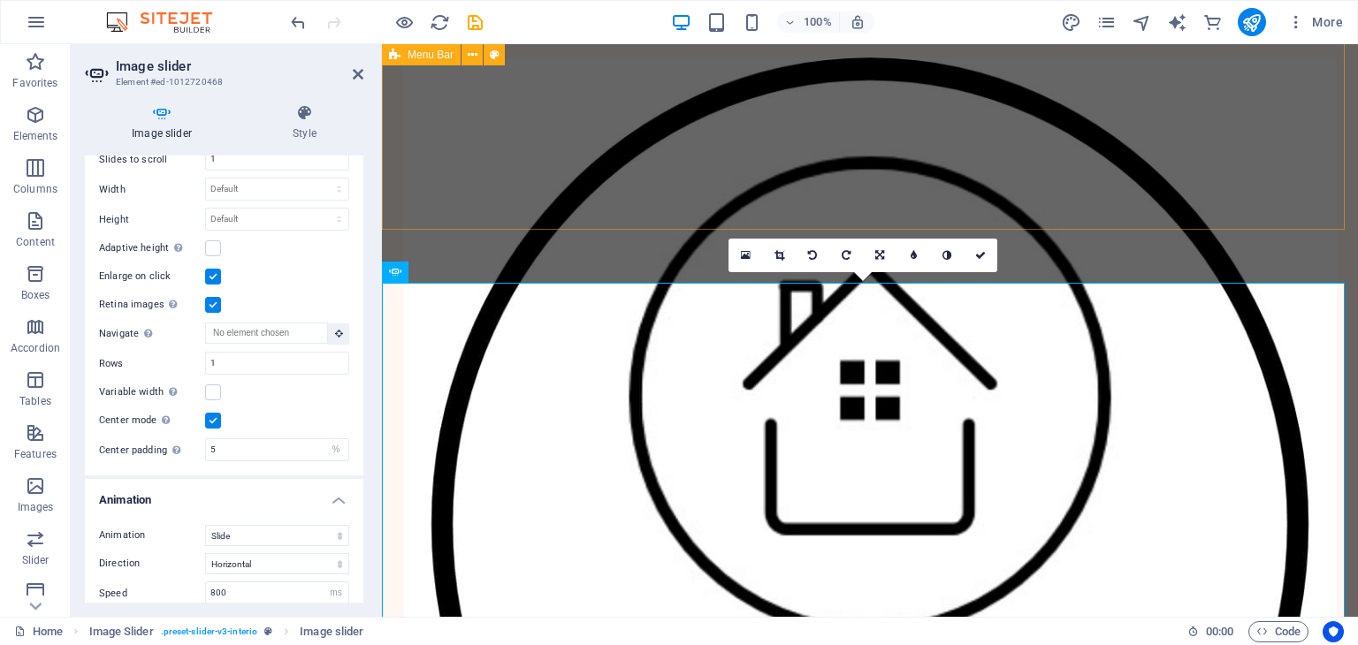
scroll to position [0, 0]
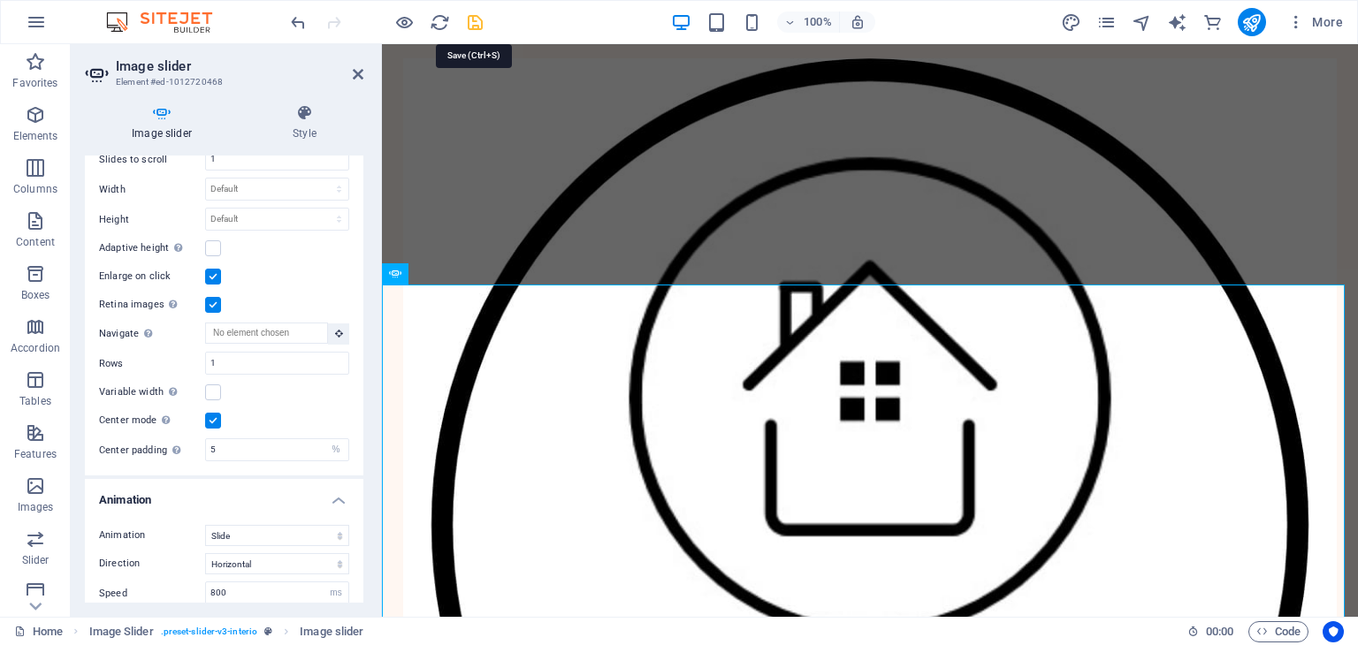
click at [477, 19] on icon "save" at bounding box center [475, 22] width 20 height 20
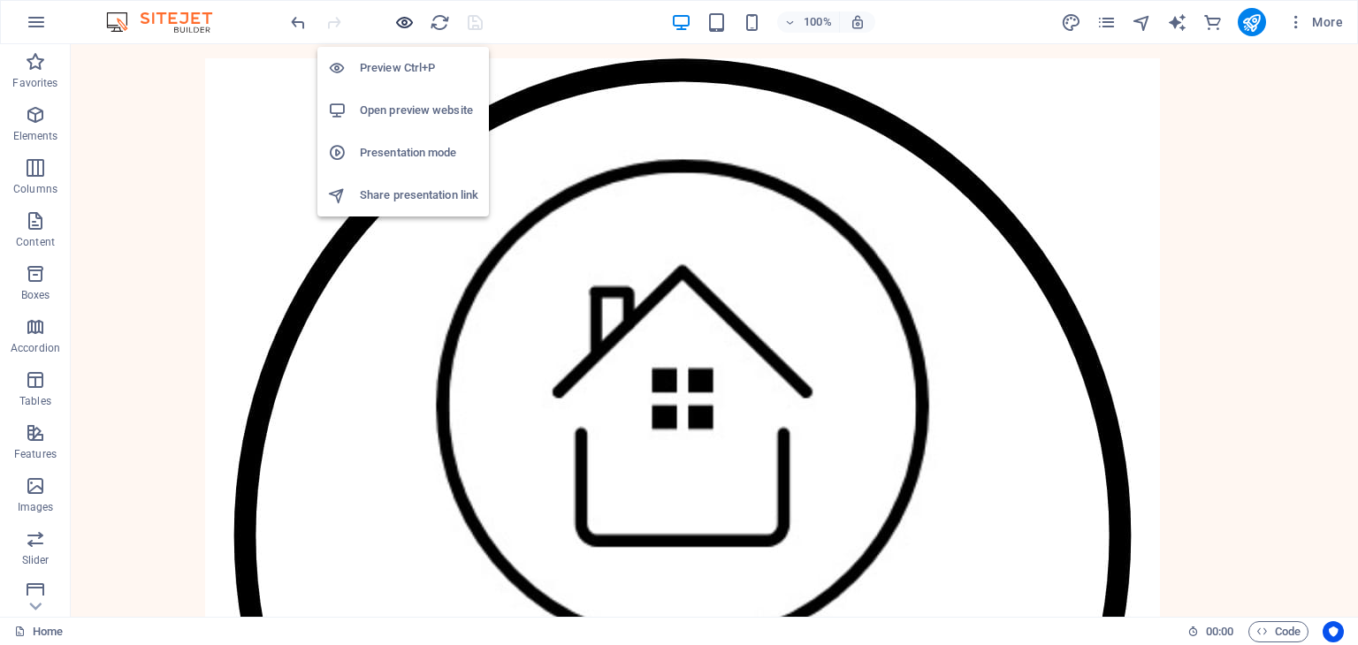
click at [410, 19] on icon "button" at bounding box center [404, 22] width 20 height 20
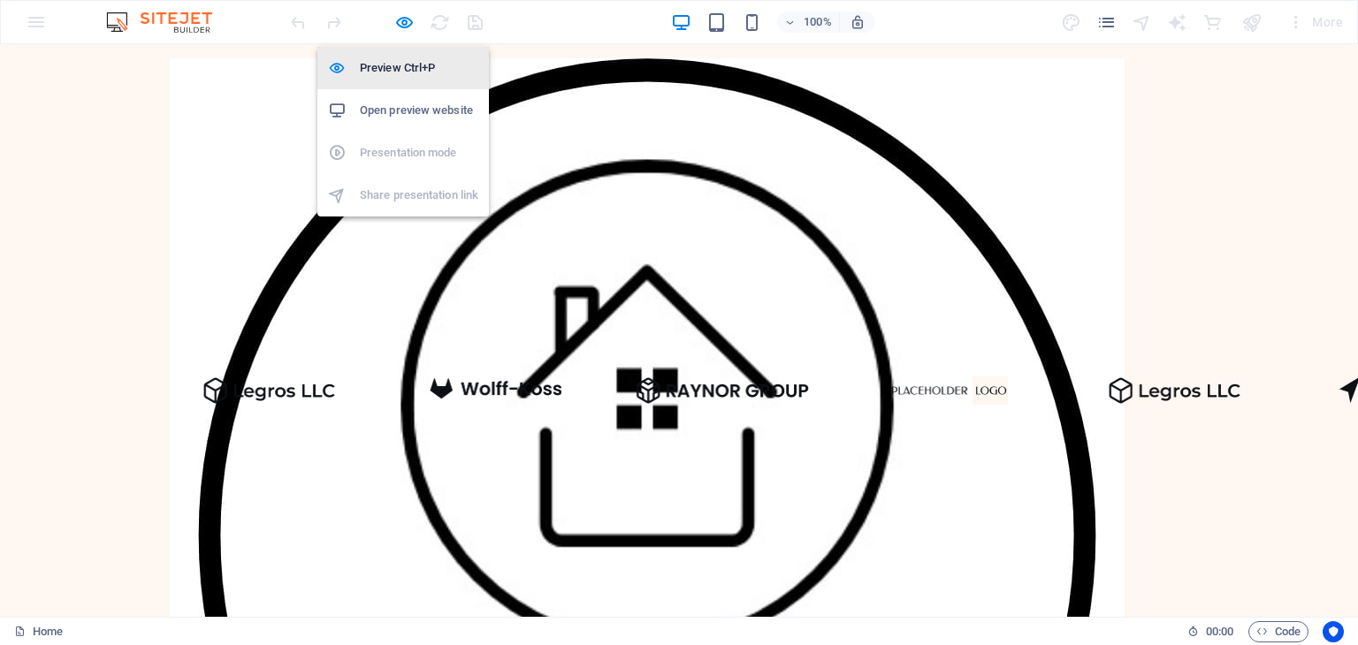
click at [393, 67] on h6 "Preview Ctrl+P" at bounding box center [419, 67] width 118 height 21
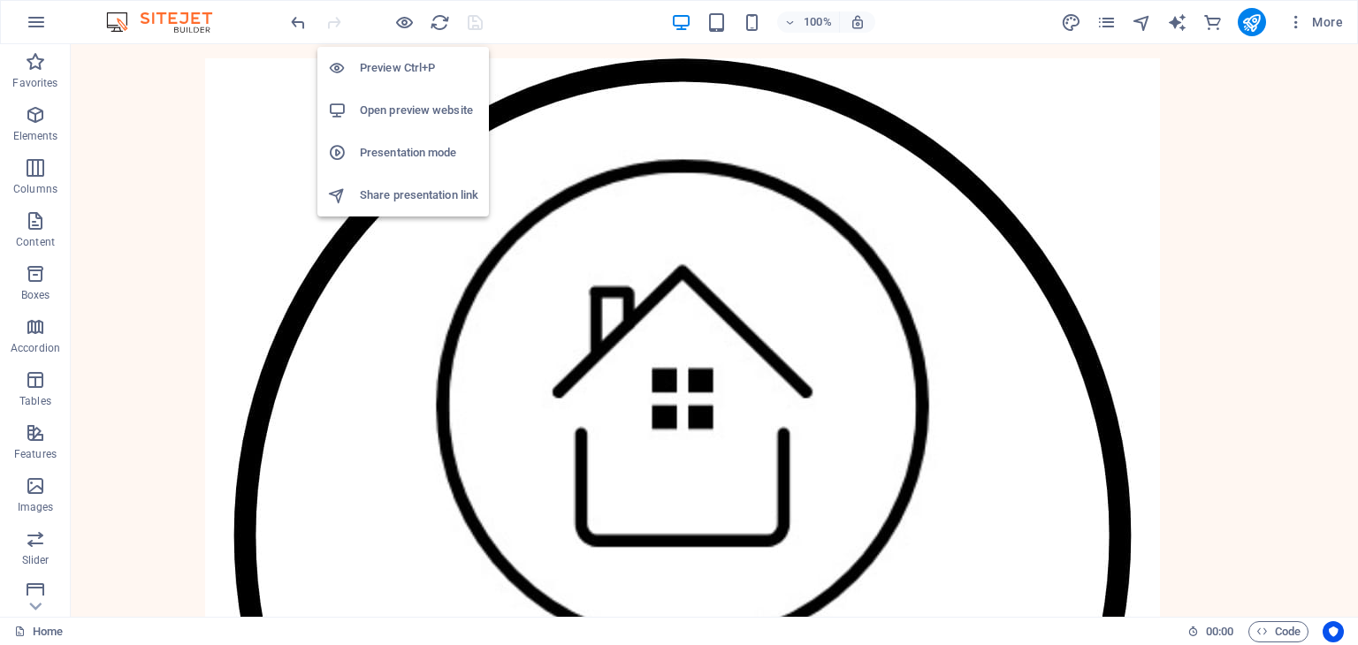
click at [423, 111] on h6 "Open preview website" at bounding box center [419, 110] width 118 height 21
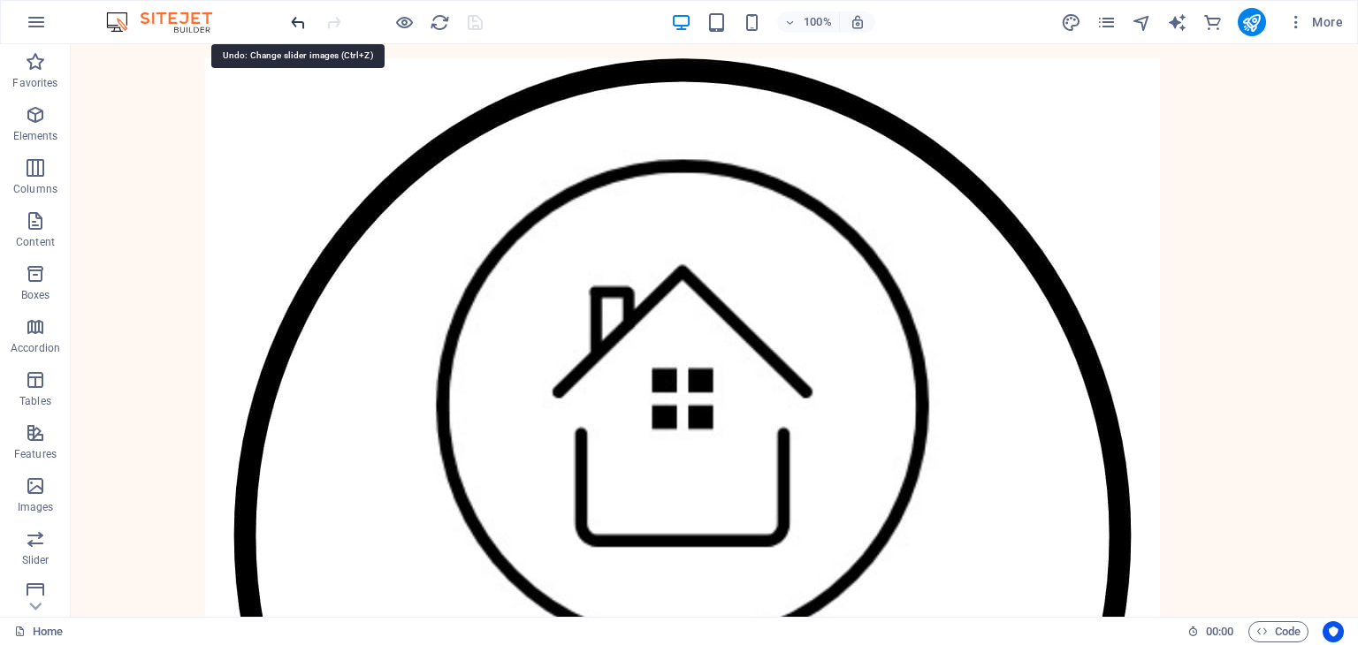
click at [304, 19] on icon "undo" at bounding box center [298, 22] width 20 height 20
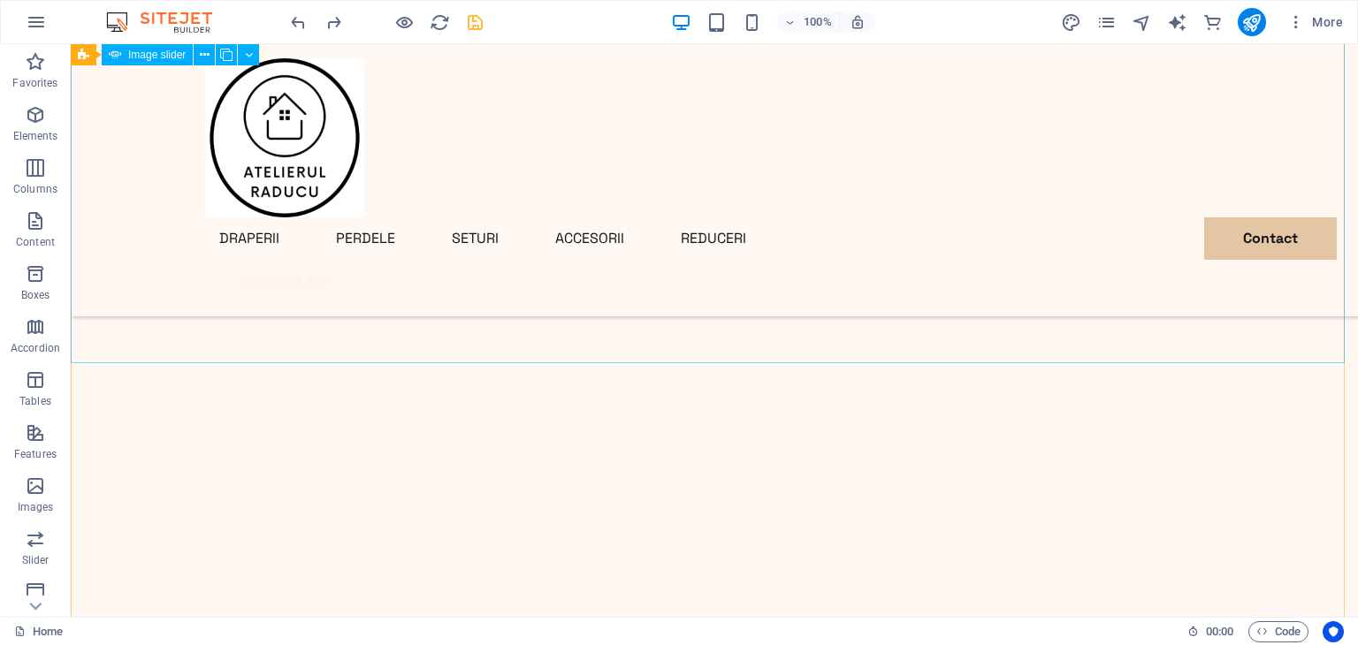
scroll to position [354, 0]
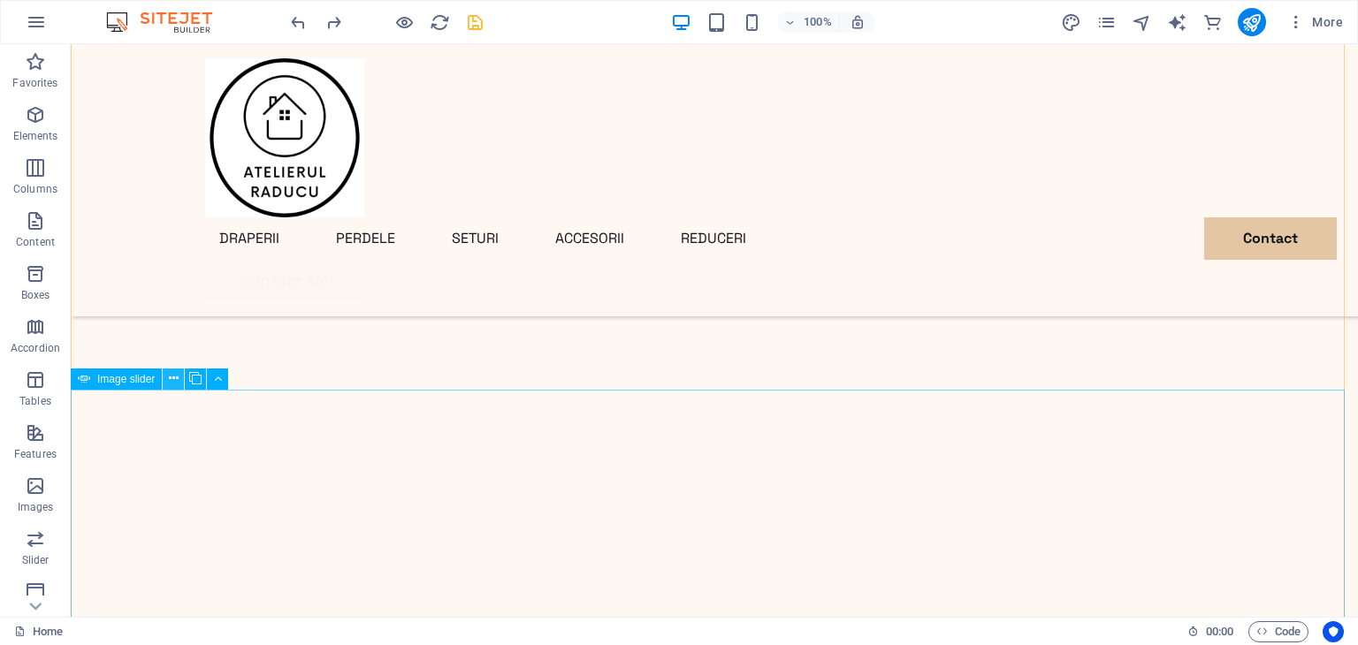
click at [170, 376] on icon at bounding box center [174, 379] width 10 height 19
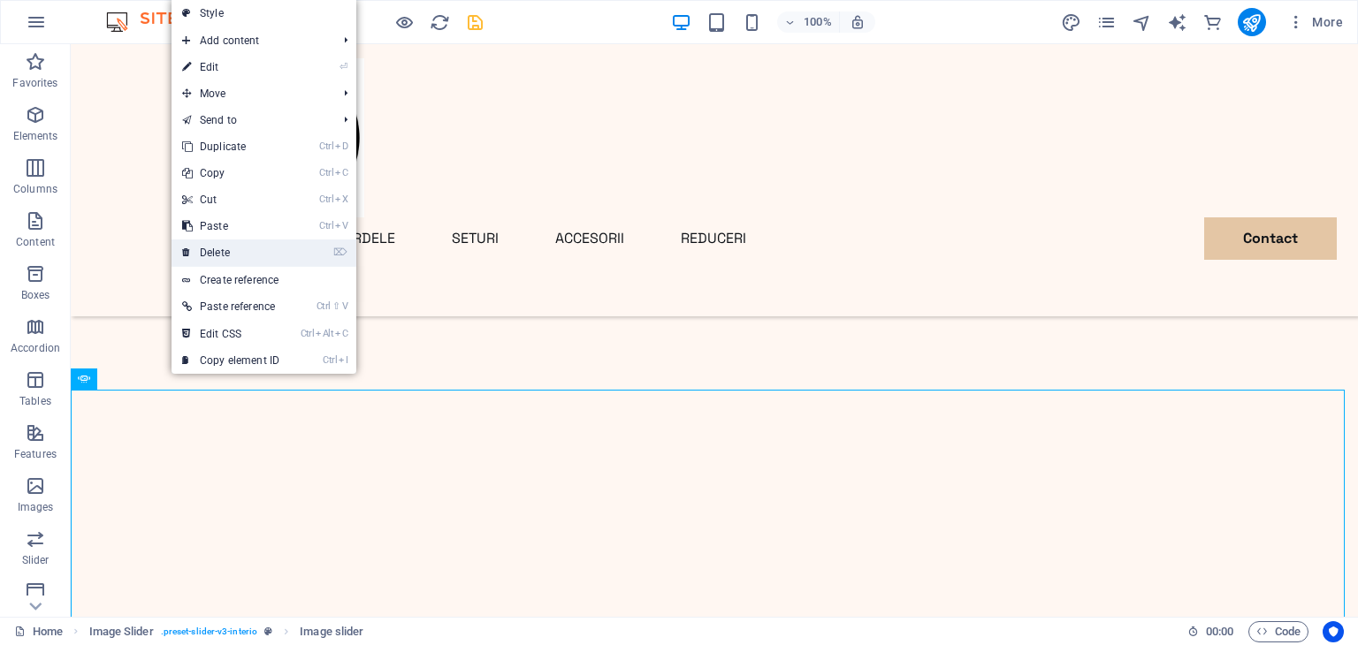
click at [223, 254] on link "⌦ Delete" at bounding box center [231, 253] width 118 height 27
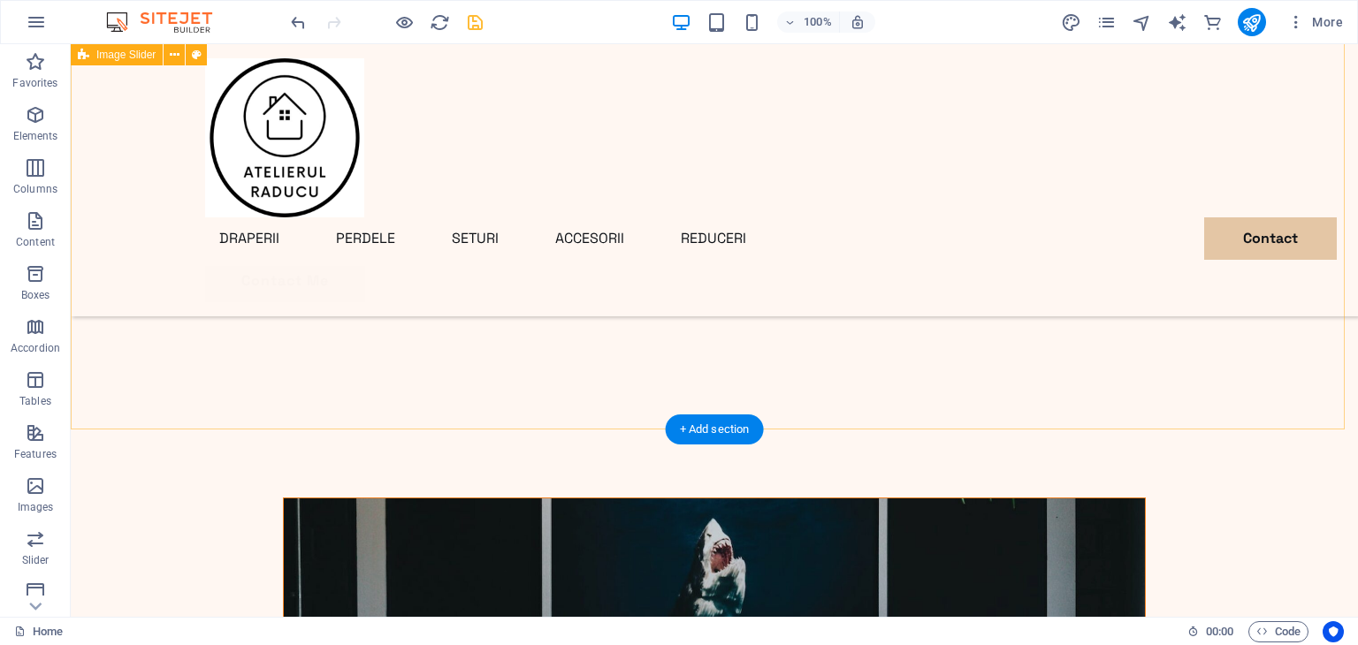
scroll to position [442, 0]
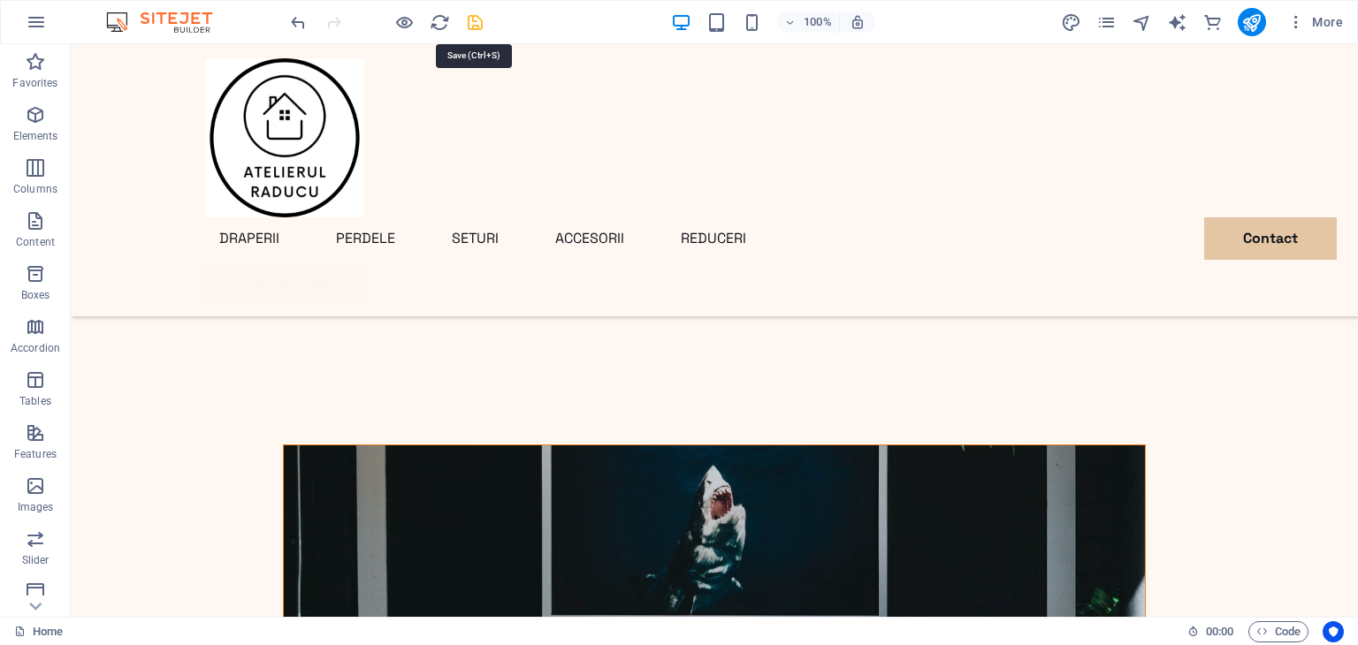
click at [477, 27] on icon "save" at bounding box center [475, 22] width 20 height 20
checkbox input "false"
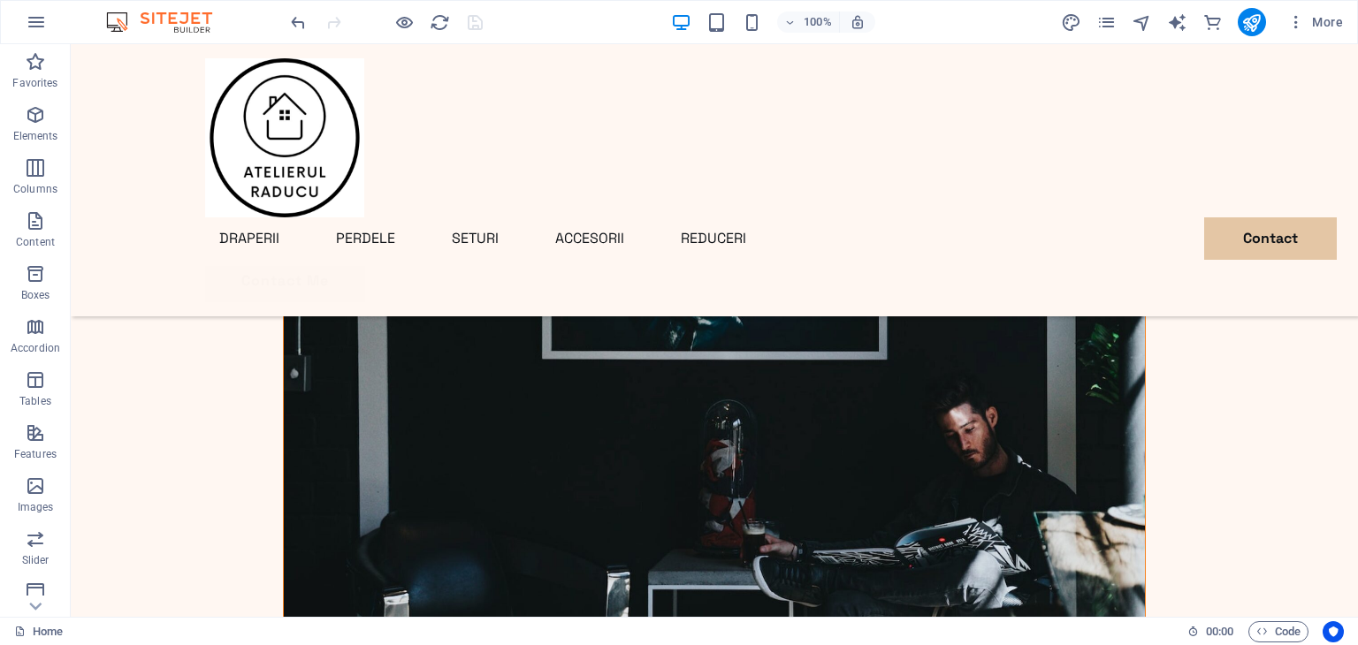
scroll to position [707, 0]
click at [300, 18] on icon "undo" at bounding box center [298, 22] width 20 height 20
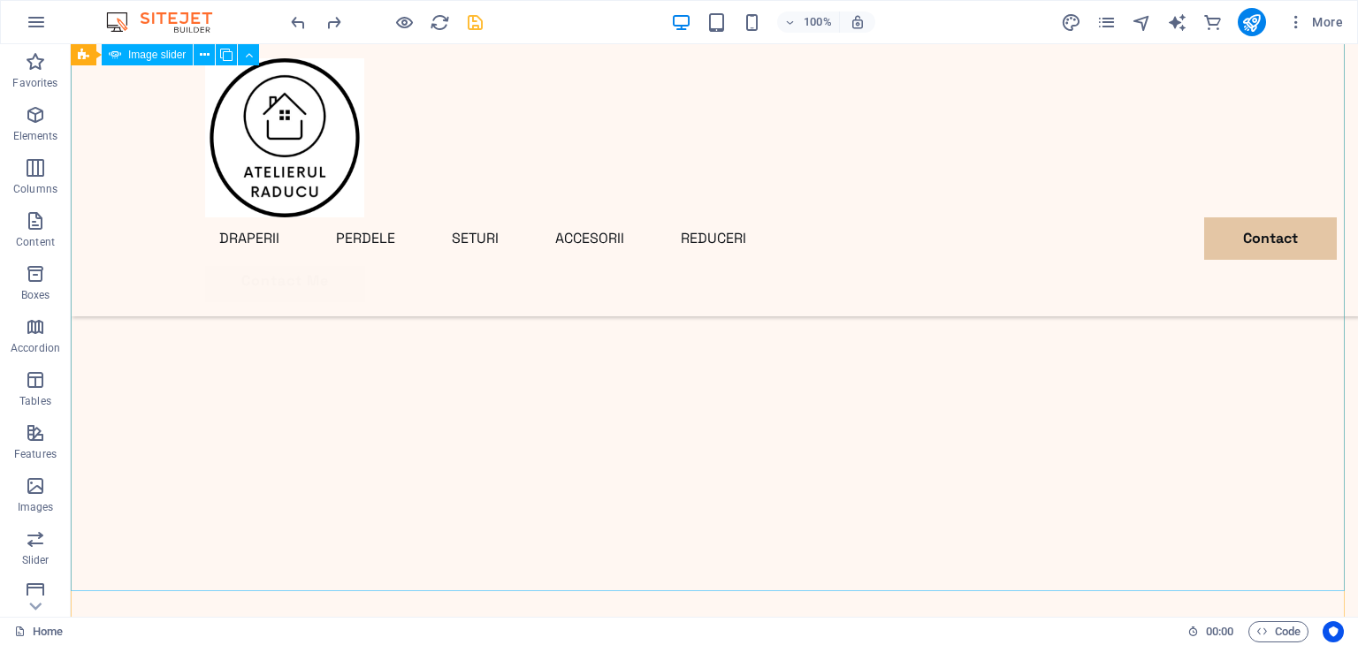
scroll to position [531, 0]
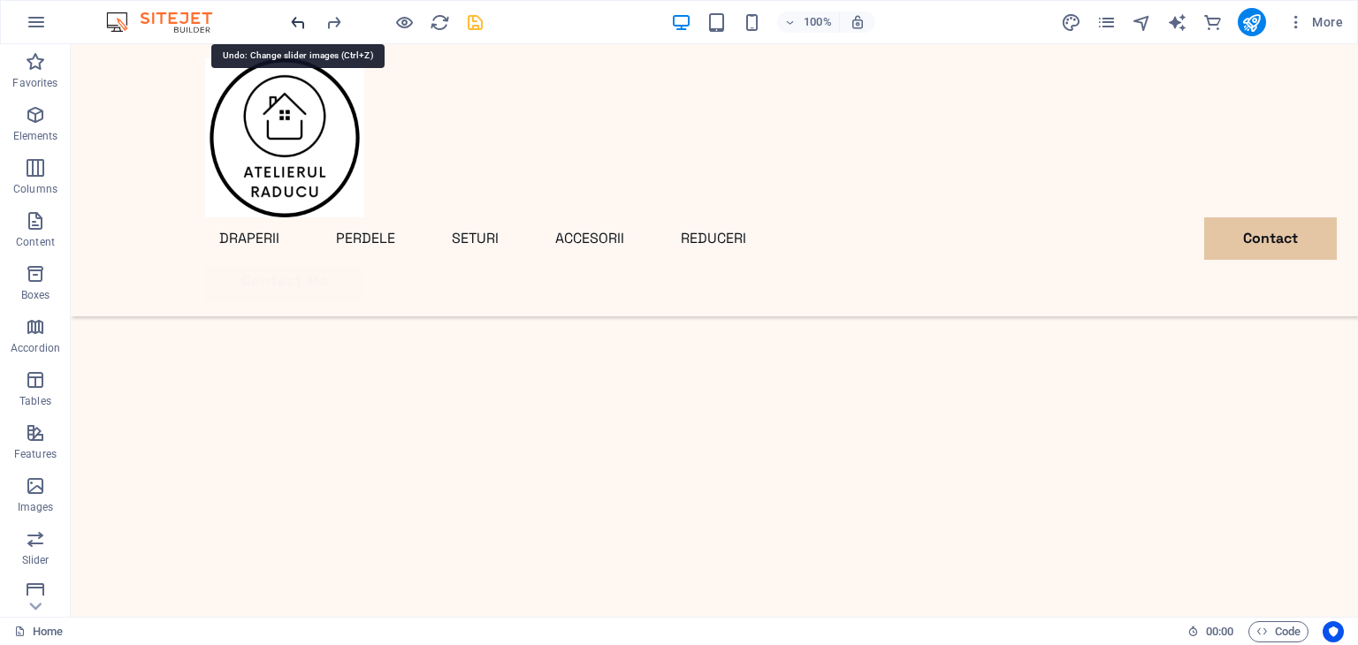
click at [299, 26] on icon "undo" at bounding box center [298, 22] width 20 height 20
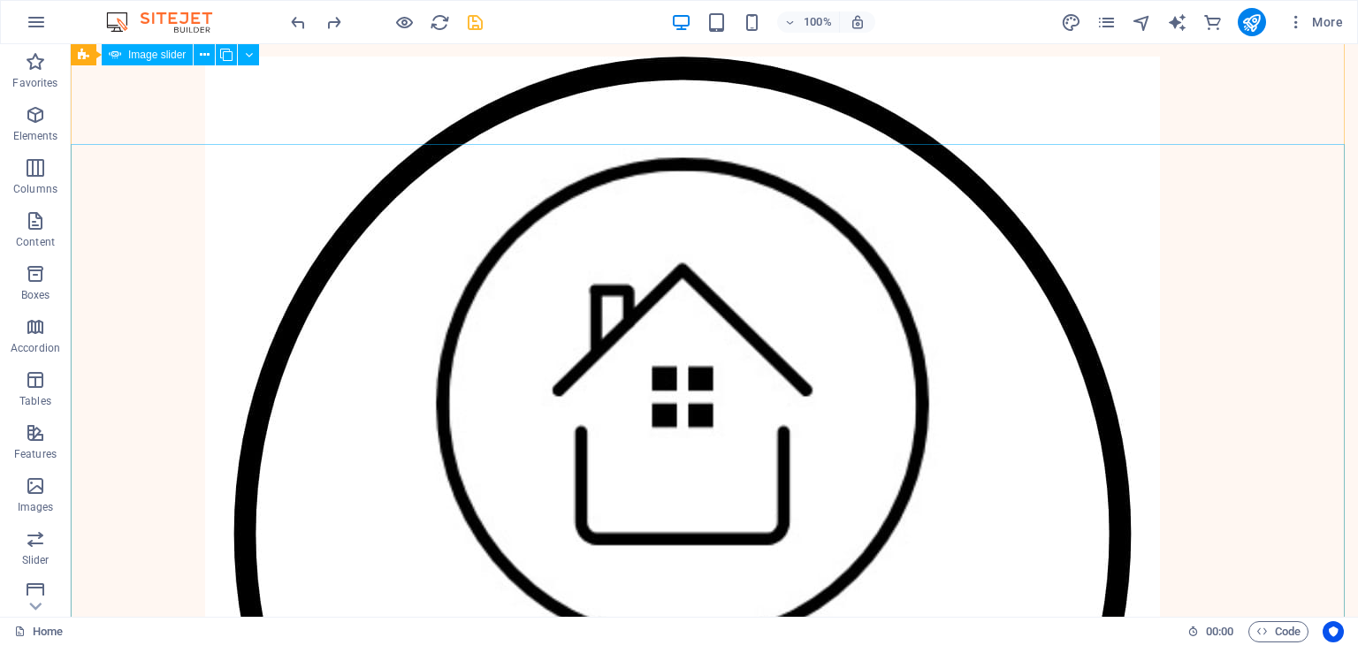
scroll to position [0, 0]
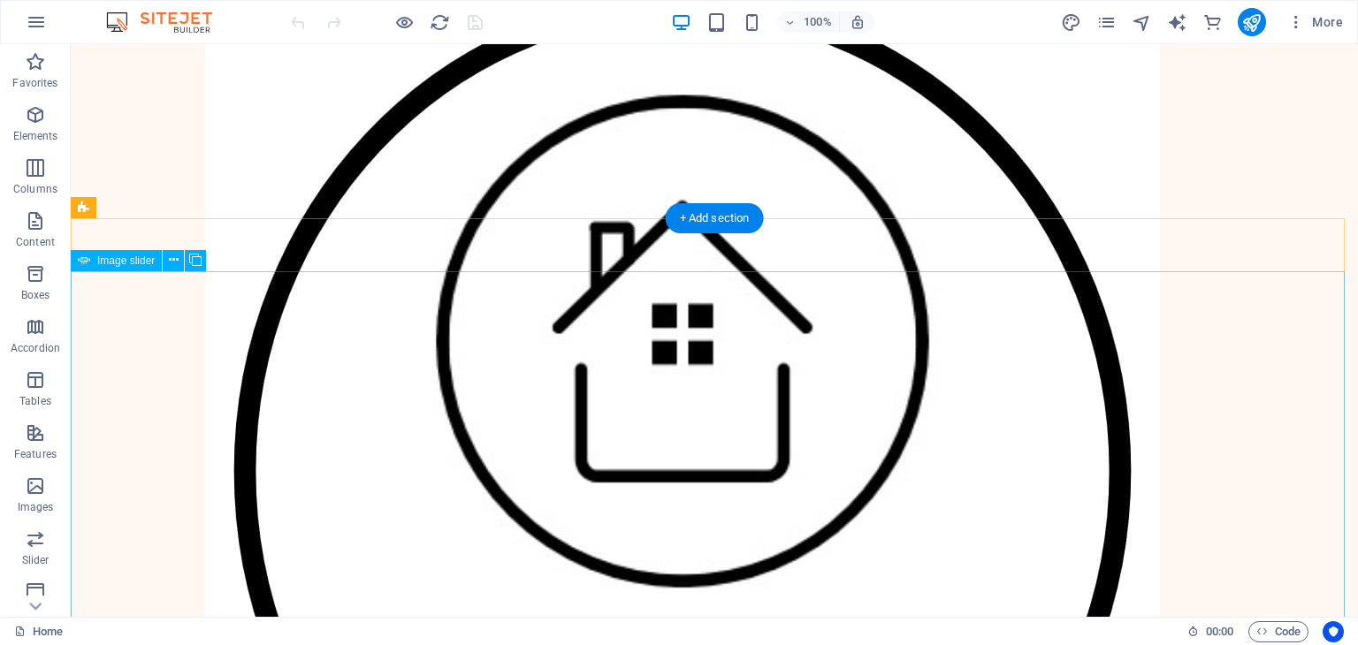
scroll to position [88, 0]
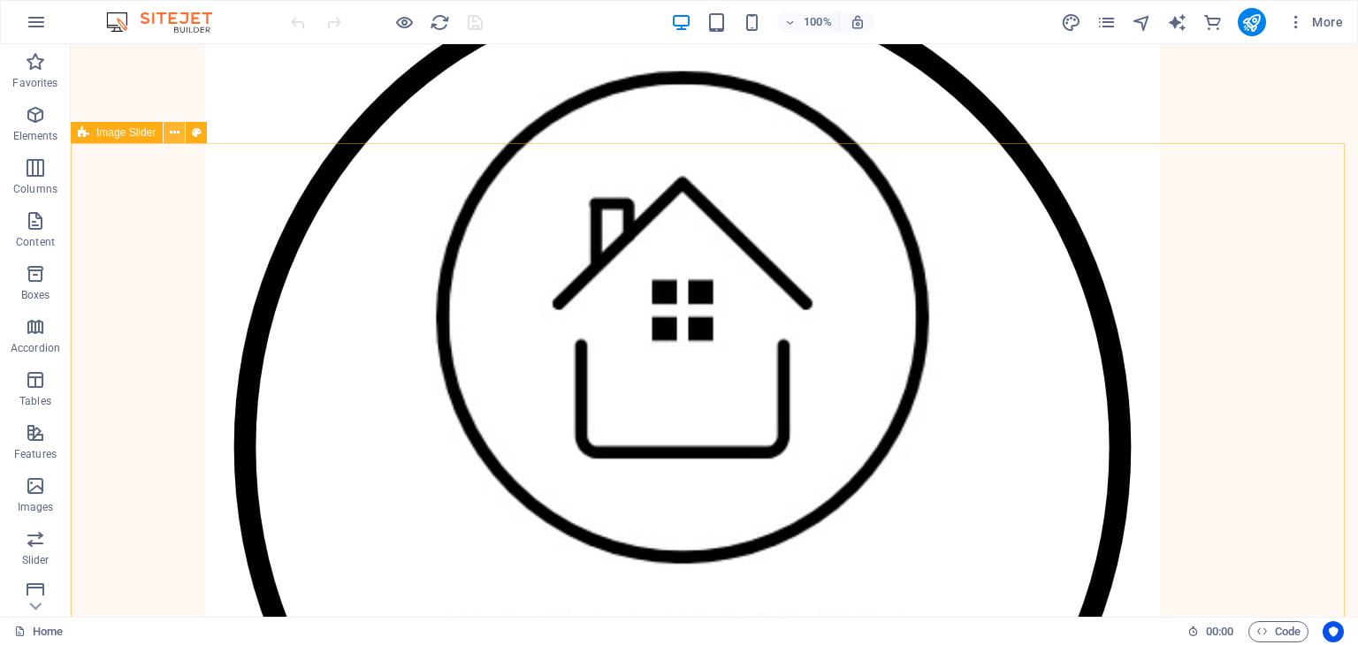
click at [172, 139] on icon at bounding box center [175, 133] width 10 height 19
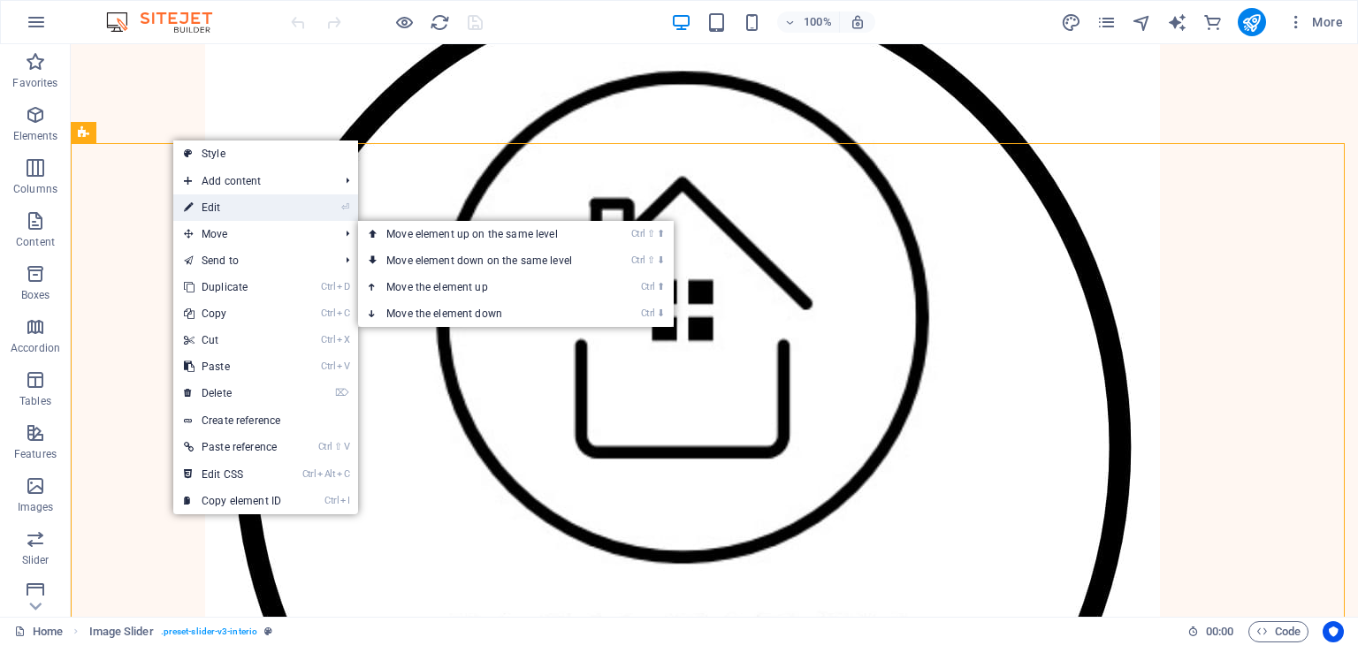
click at [233, 210] on link "⏎ Edit" at bounding box center [232, 208] width 118 height 27
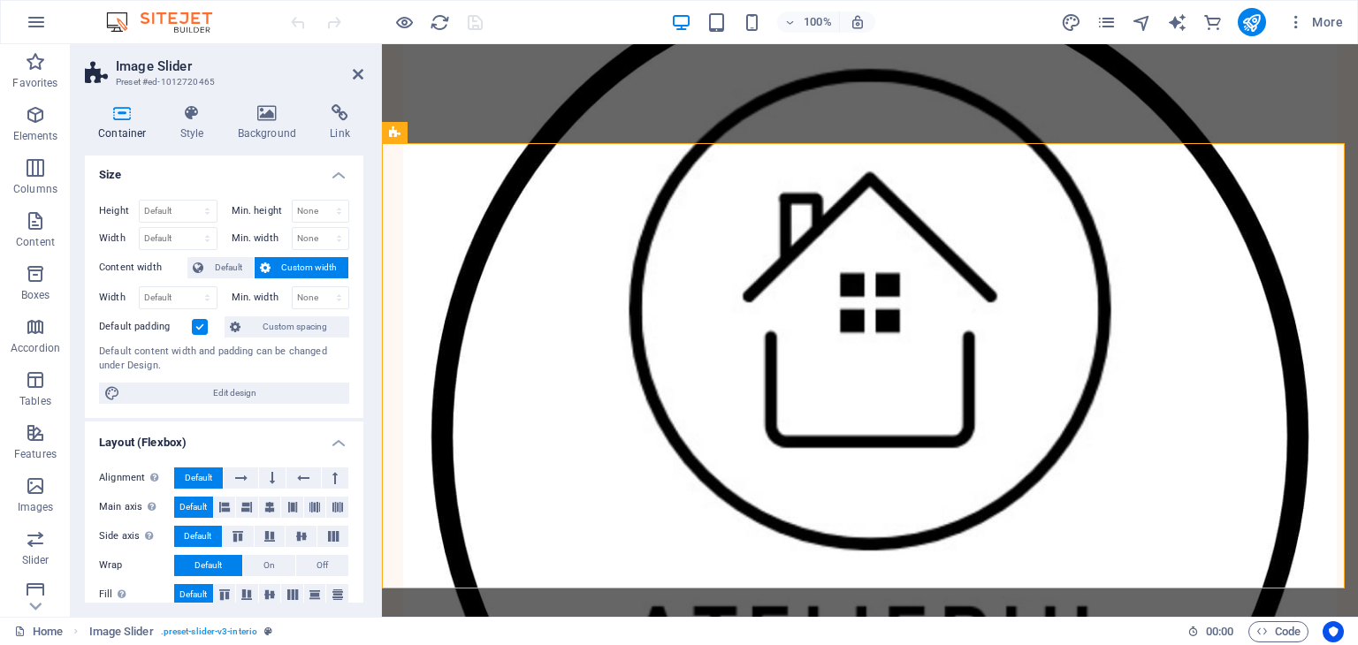
scroll to position [0, 0]
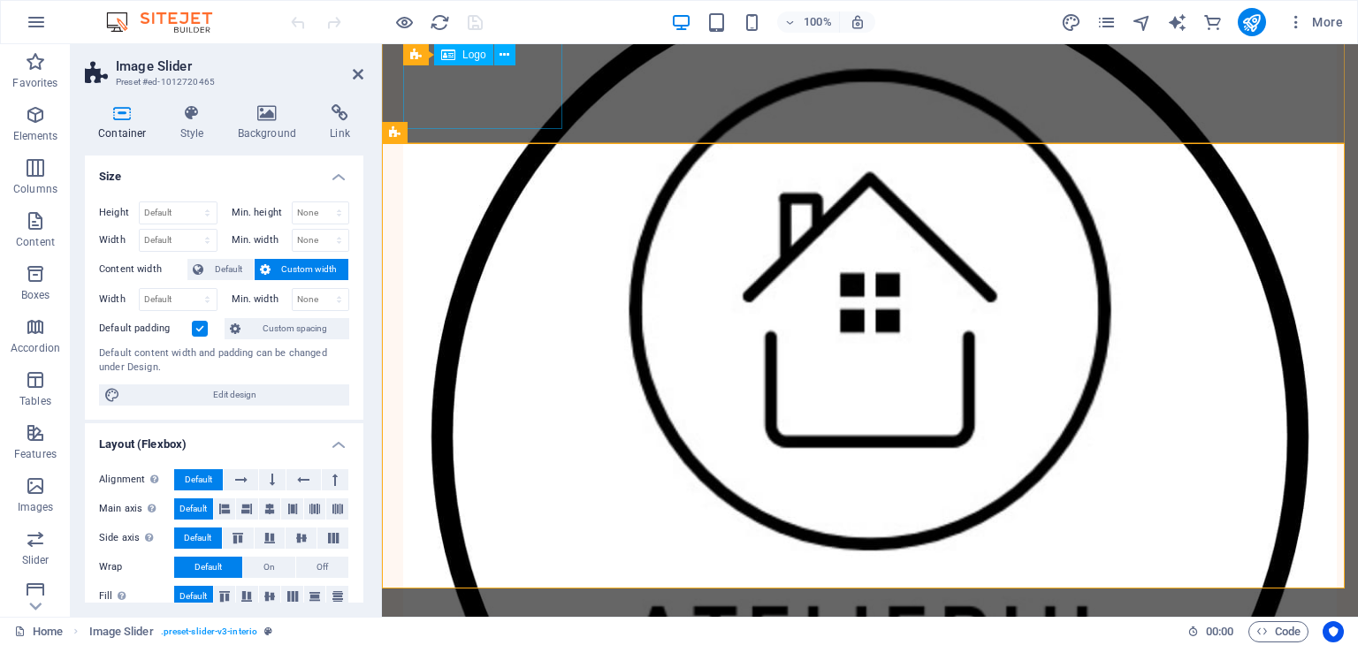
click at [465, 89] on div at bounding box center [870, 437] width 934 height 934
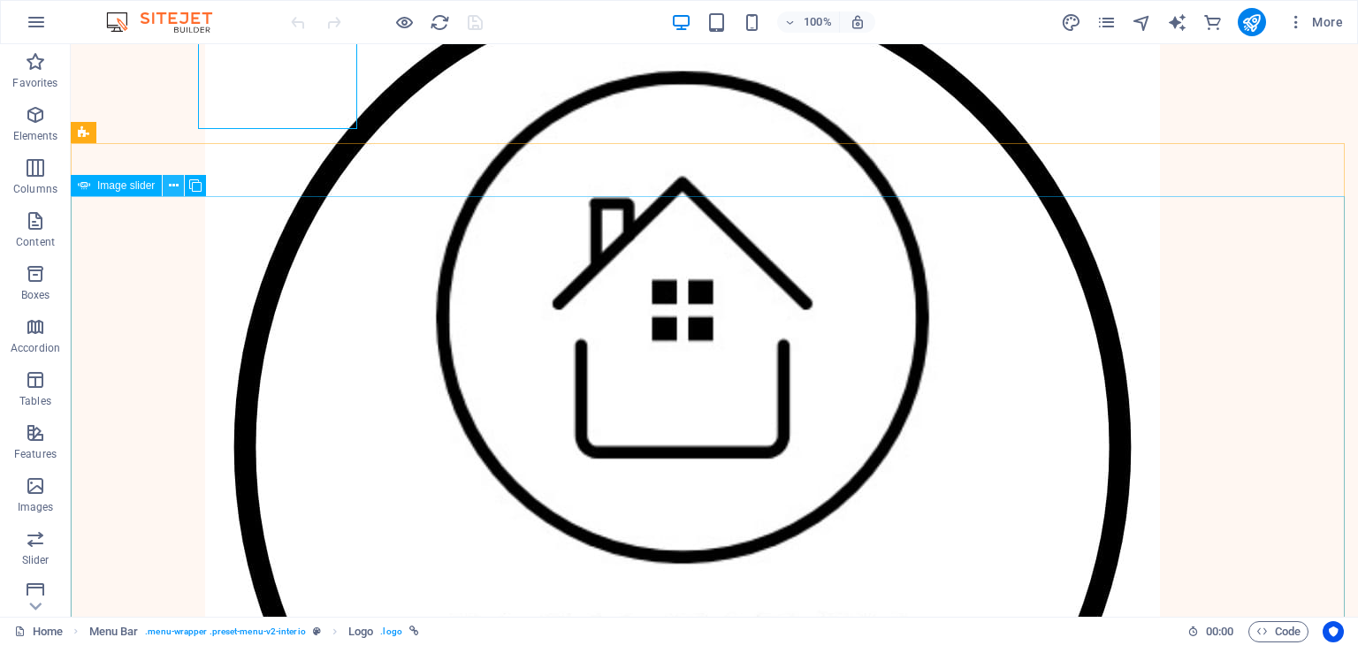
click at [177, 187] on icon at bounding box center [174, 186] width 10 height 19
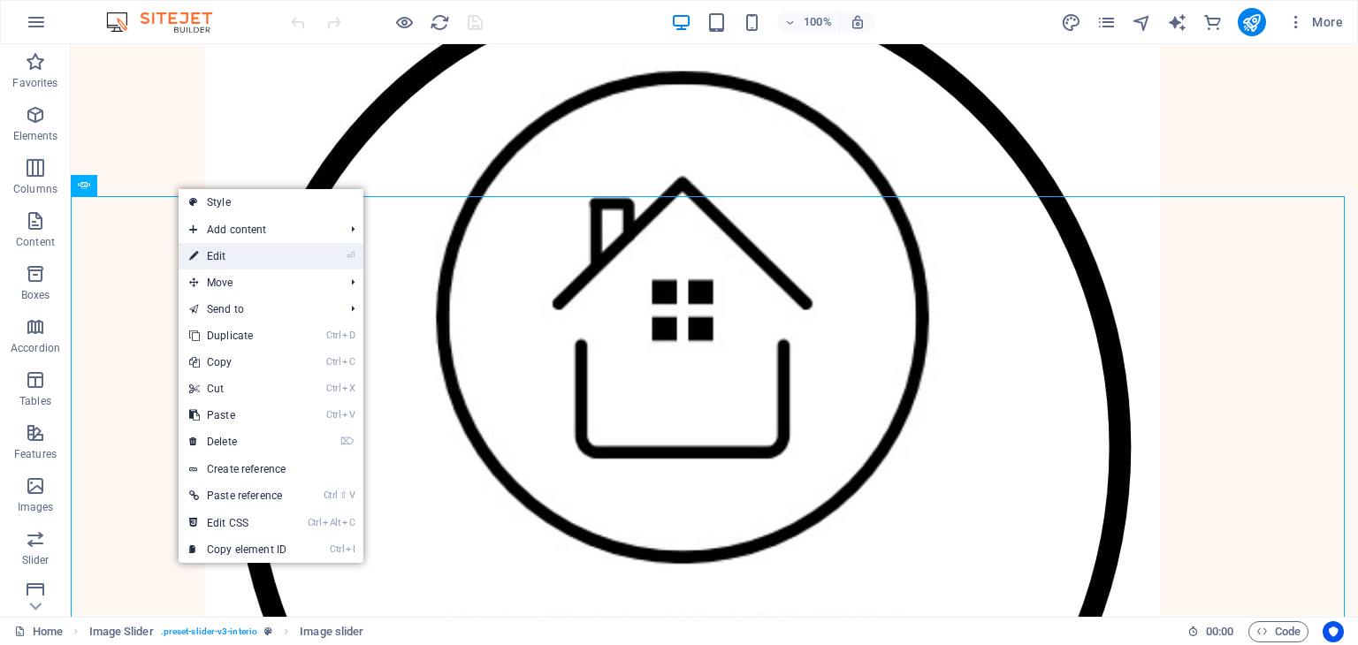
click at [237, 257] on link "⏎ Edit" at bounding box center [238, 256] width 118 height 27
select select "%"
select select "ms"
select select "s"
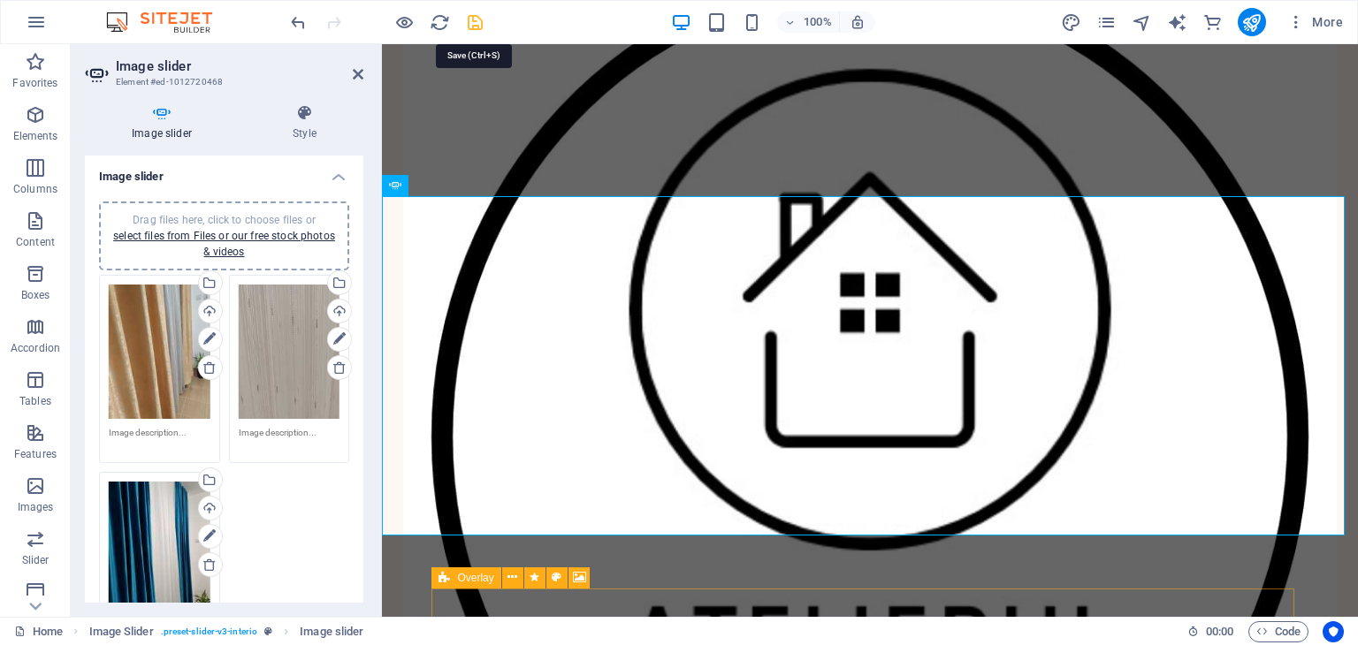
click at [468, 19] on icon "save" at bounding box center [475, 22] width 20 height 20
checkbox input "false"
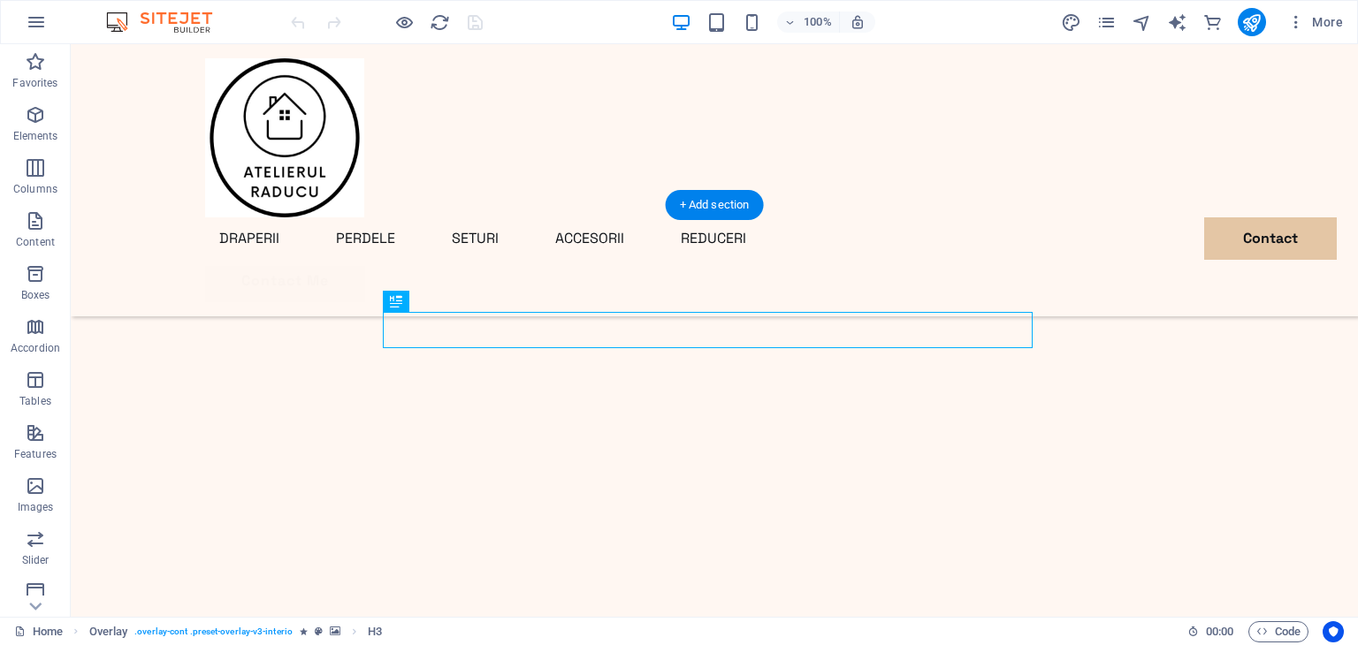
scroll to position [591, 0]
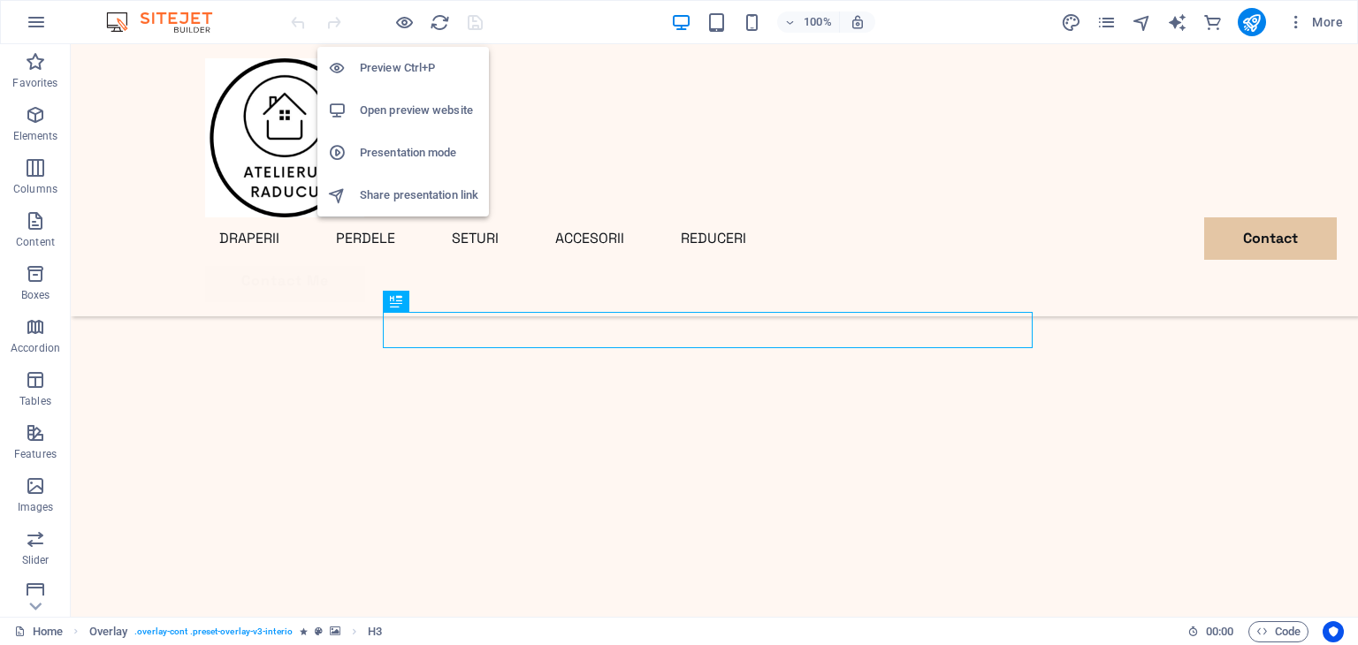
click at [393, 103] on h6 "Open preview website" at bounding box center [419, 110] width 118 height 21
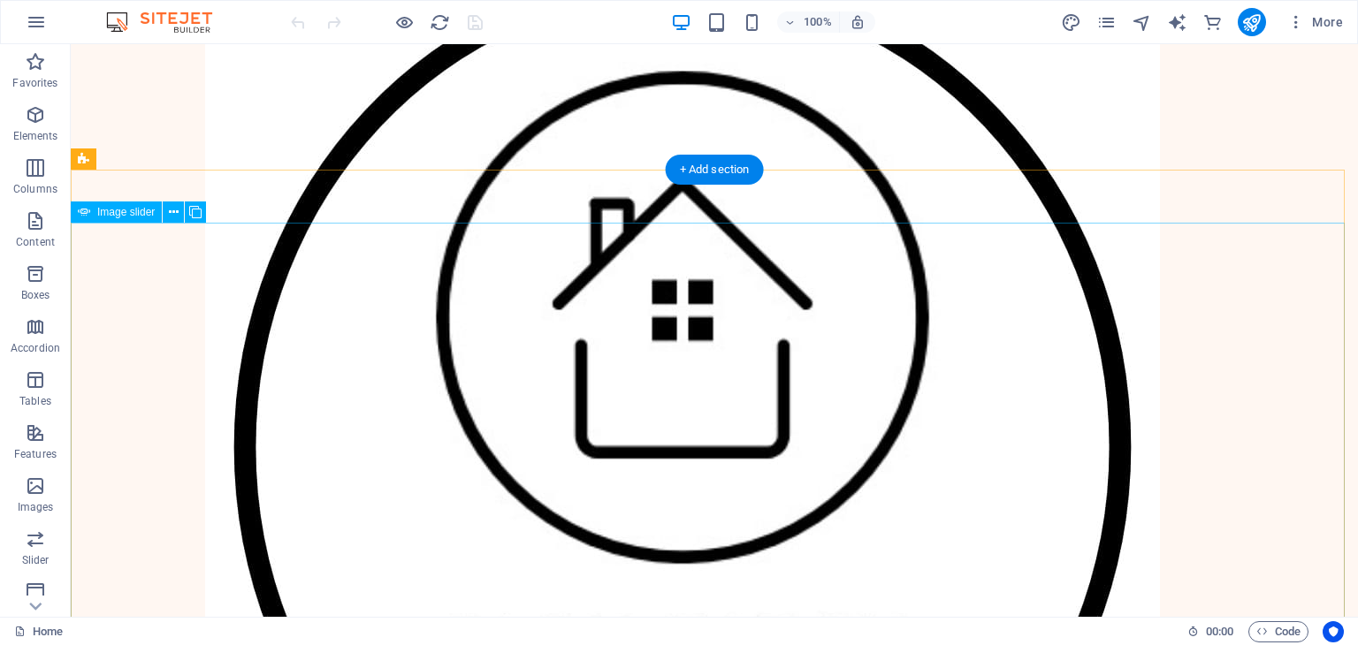
scroll to position [60, 0]
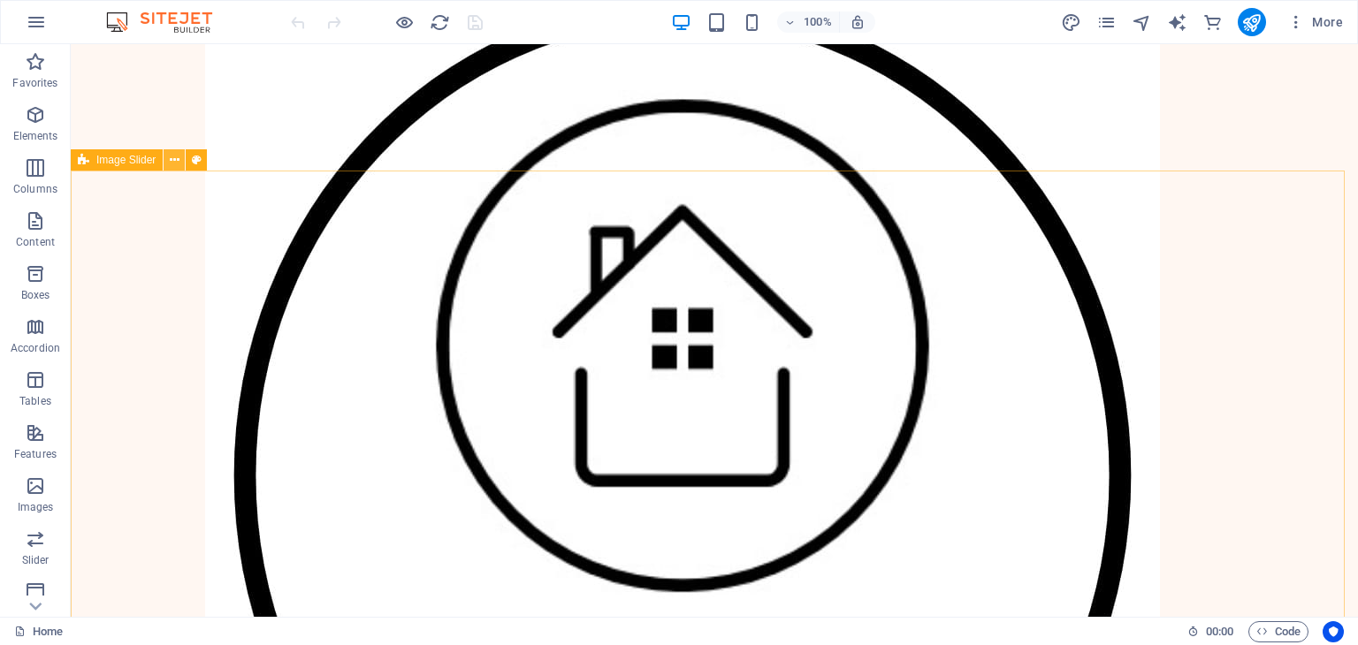
click at [180, 162] on button at bounding box center [174, 159] width 21 height 21
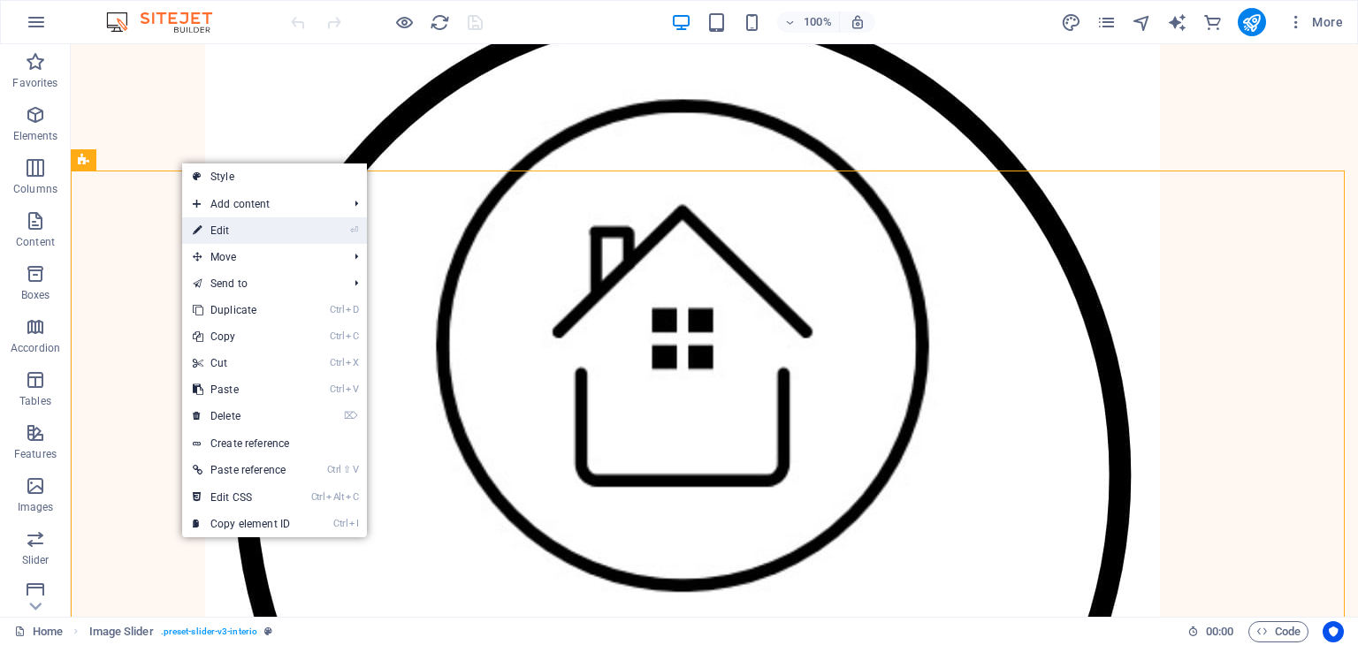
click at [210, 220] on link "⏎ Edit" at bounding box center [241, 231] width 118 height 27
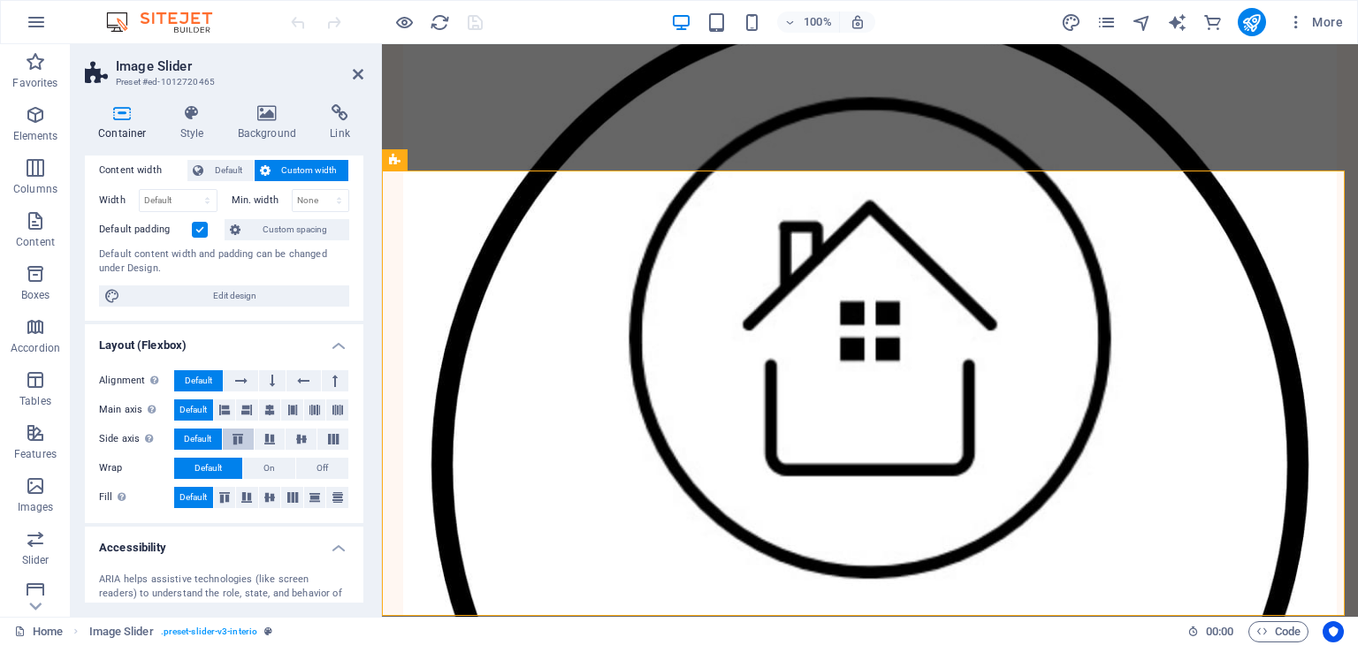
scroll to position [266, 0]
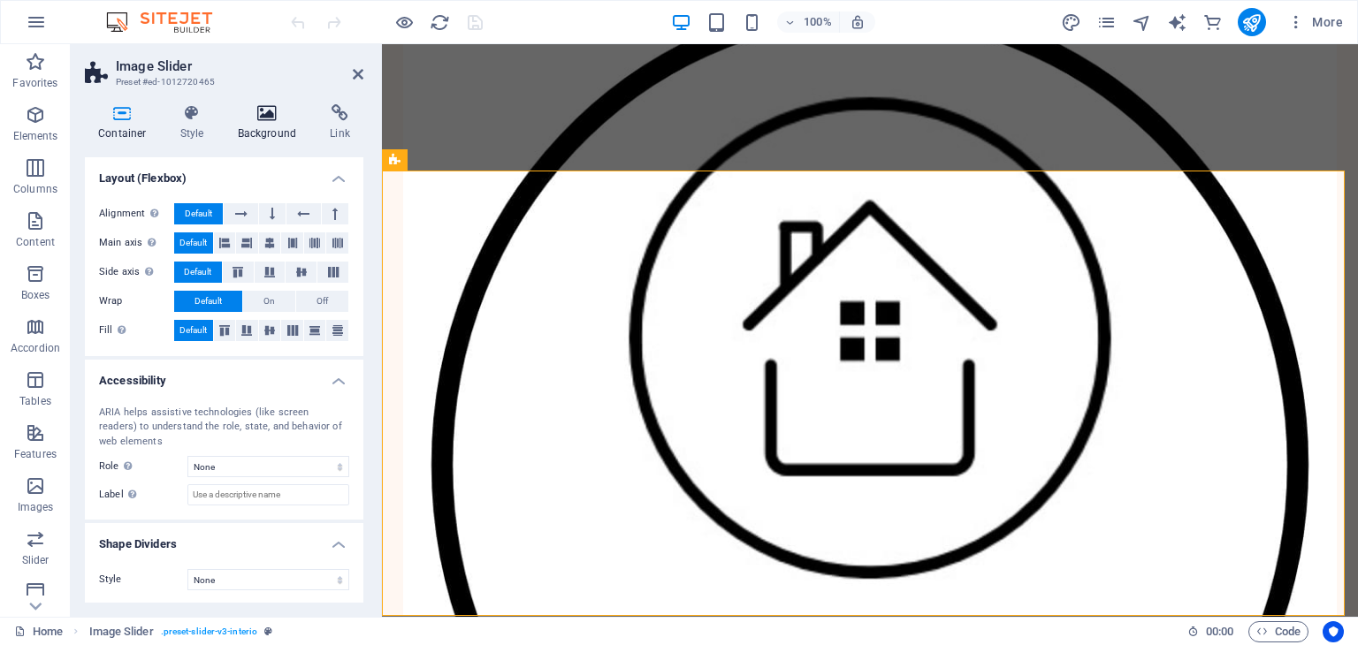
click at [281, 112] on icon at bounding box center [268, 113] width 86 height 18
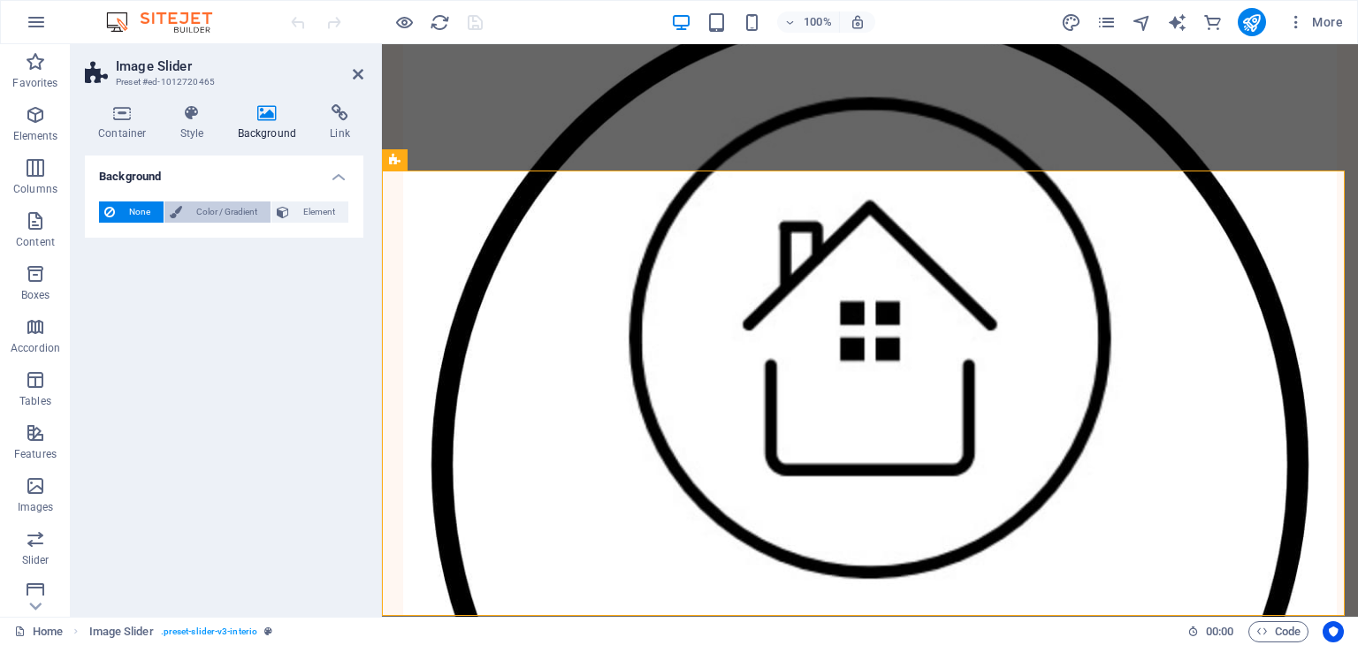
click at [187, 211] on span "Color / Gradient" at bounding box center [226, 212] width 78 height 21
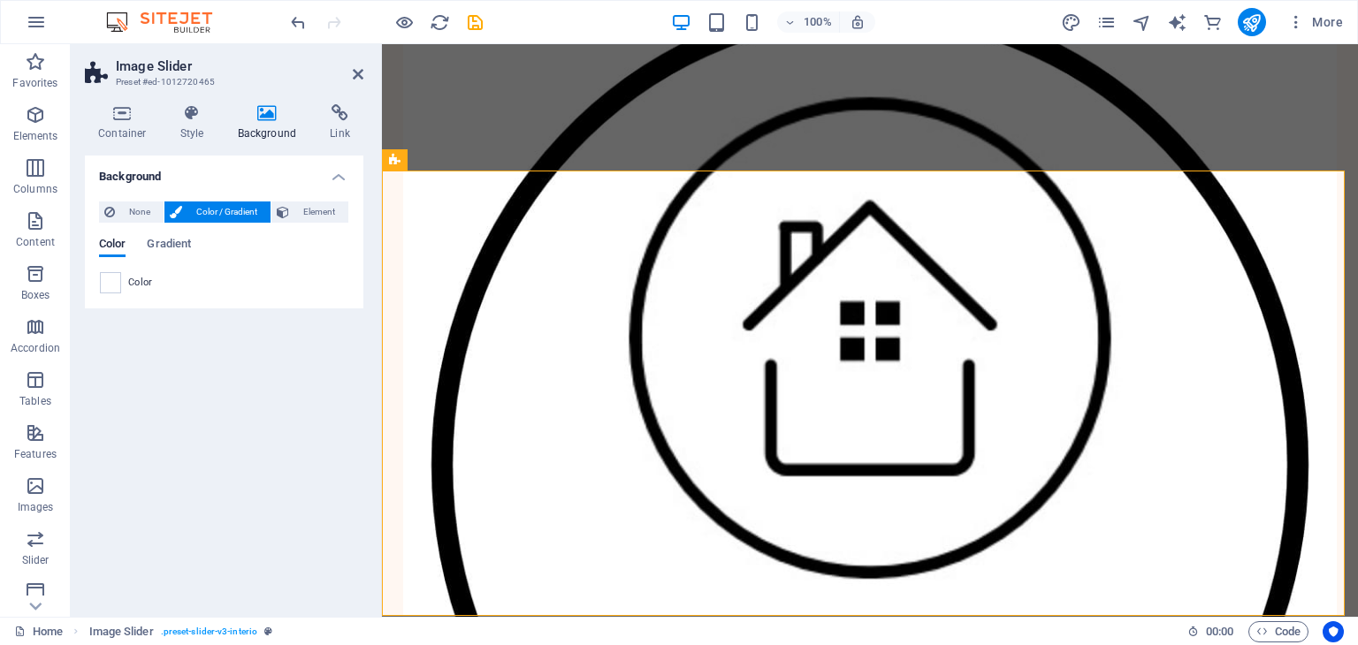
click at [222, 357] on div "Background None Color / Gradient Element Stretch background to full-width Color…" at bounding box center [224, 379] width 279 height 447
click at [361, 73] on icon at bounding box center [358, 74] width 11 height 14
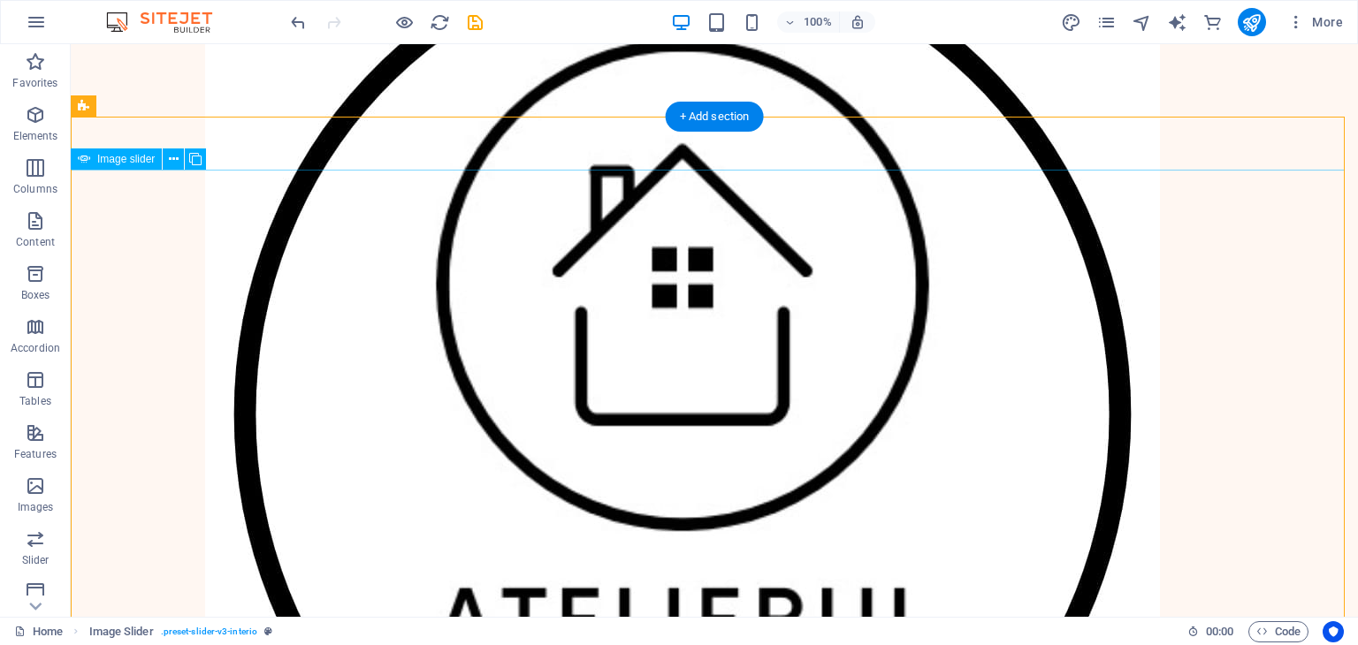
scroll to position [60, 0]
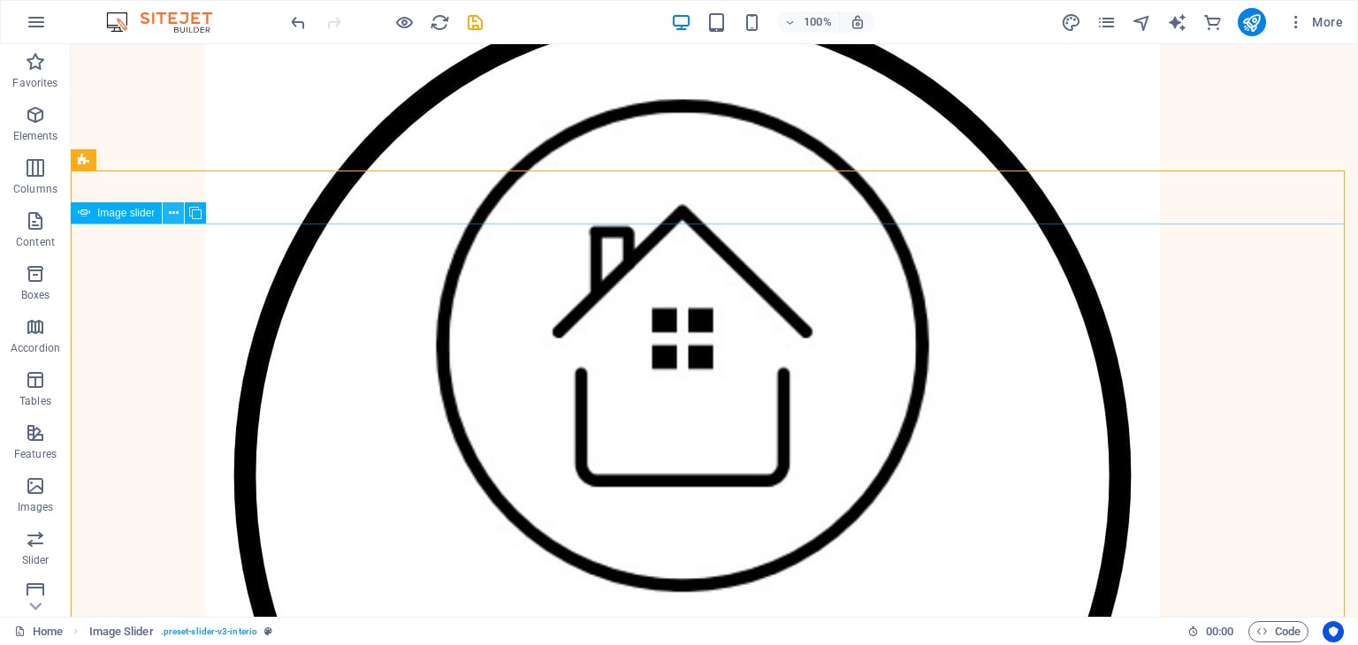
click at [170, 213] on icon at bounding box center [174, 213] width 10 height 19
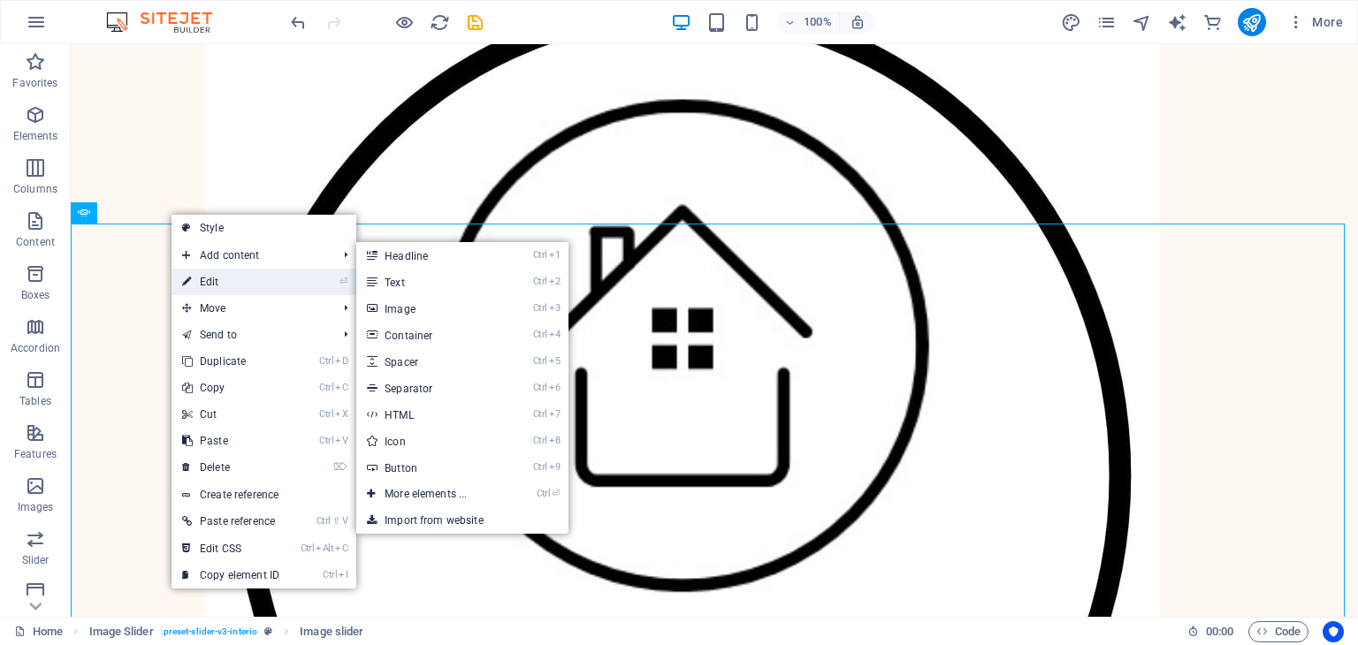
click at [214, 273] on link "⏎ Edit" at bounding box center [231, 282] width 118 height 27
select select "%"
select select "ms"
select select "s"
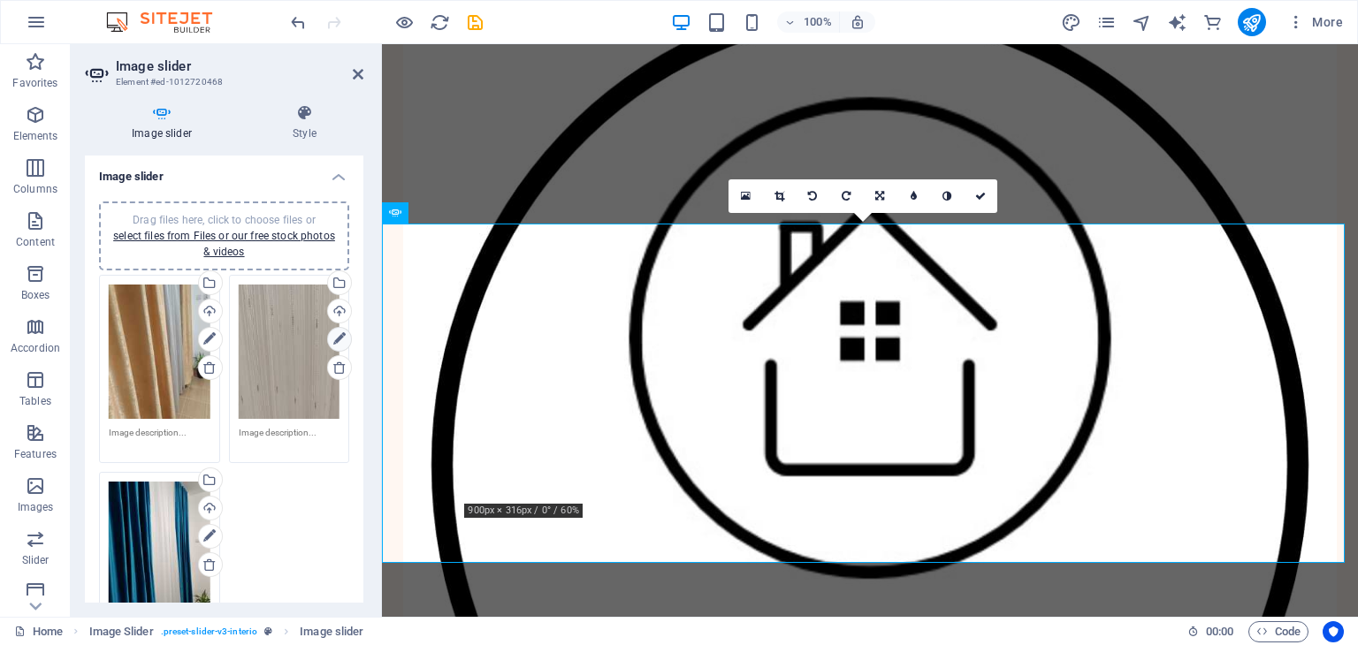
click at [340, 332] on icon at bounding box center [339, 339] width 12 height 21
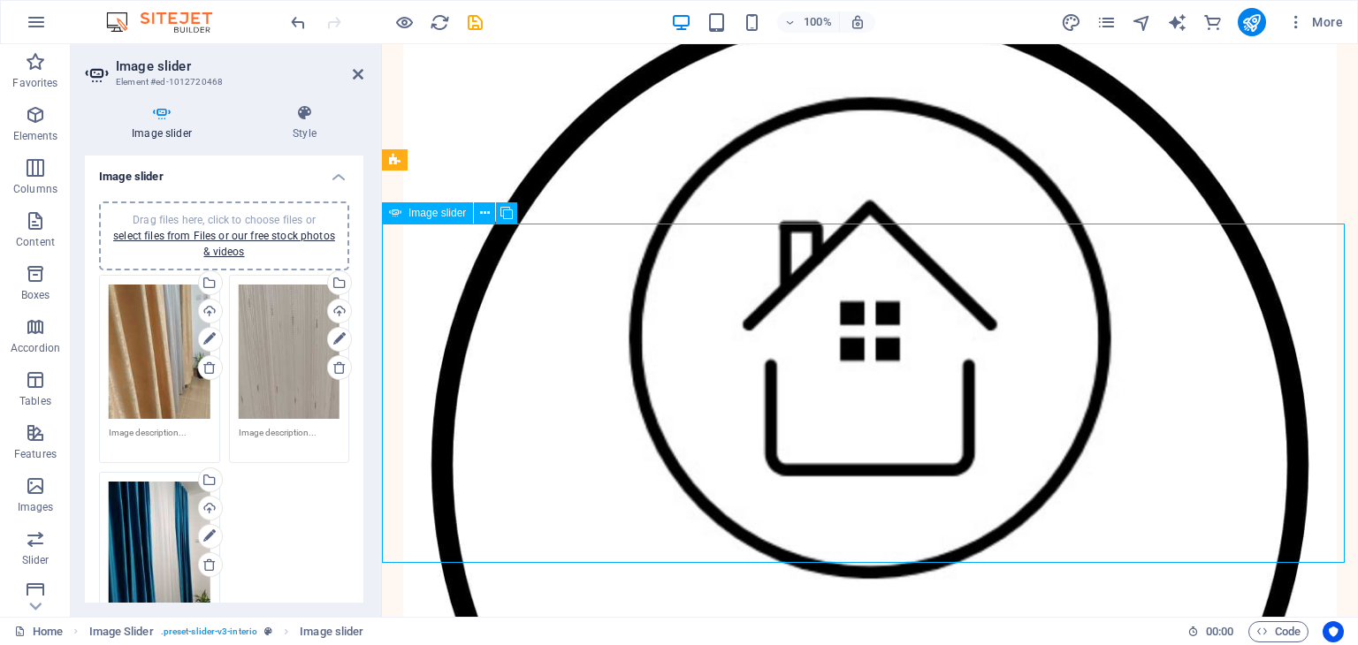
drag, startPoint x: 469, startPoint y: 500, endPoint x: 455, endPoint y: 511, distance: 18.2
drag, startPoint x: 1239, startPoint y: 473, endPoint x: 1255, endPoint y: 484, distance: 19.1
drag, startPoint x: 979, startPoint y: 391, endPoint x: 968, endPoint y: 433, distance: 43.8
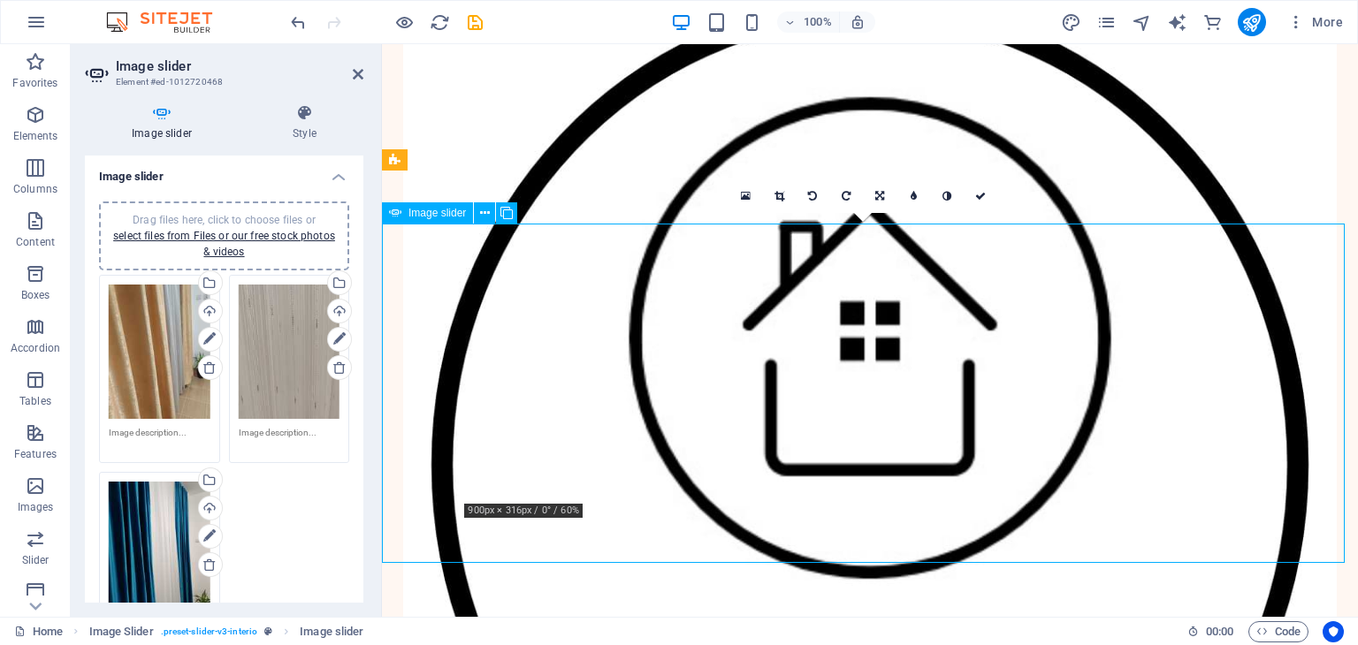
drag, startPoint x: 1005, startPoint y: 424, endPoint x: 960, endPoint y: 418, distance: 44.5
drag, startPoint x: 1310, startPoint y: 520, endPoint x: 1193, endPoint y: 520, distance: 117.6
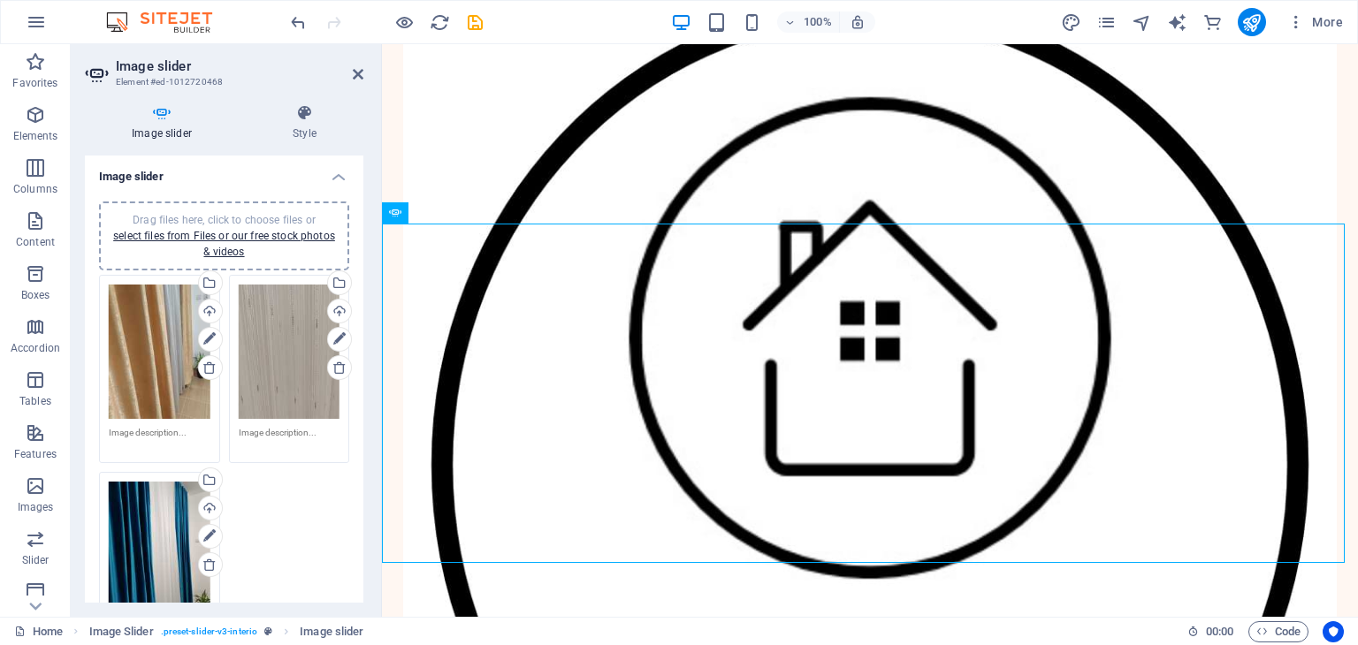
click at [184, 504] on div "Drag files here, click to choose files or select files from Files or our free s…" at bounding box center [160, 549] width 102 height 134
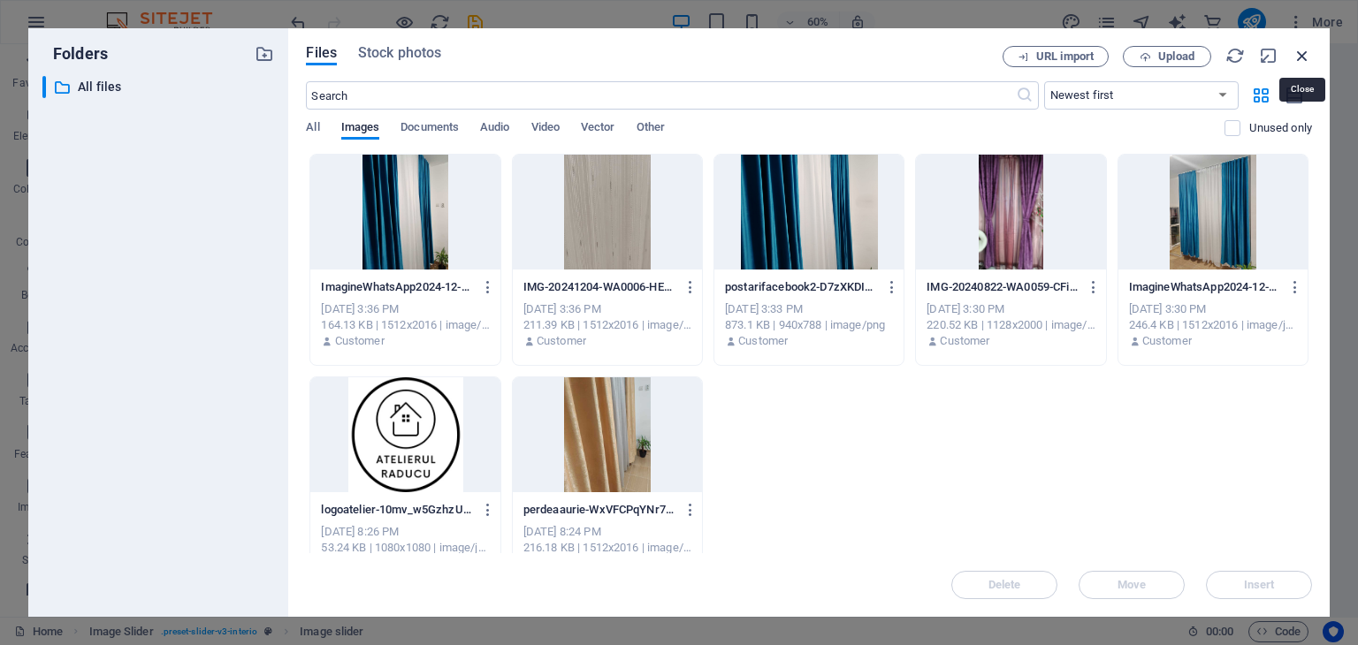
click at [1302, 59] on icon "button" at bounding box center [1302, 55] width 19 height 19
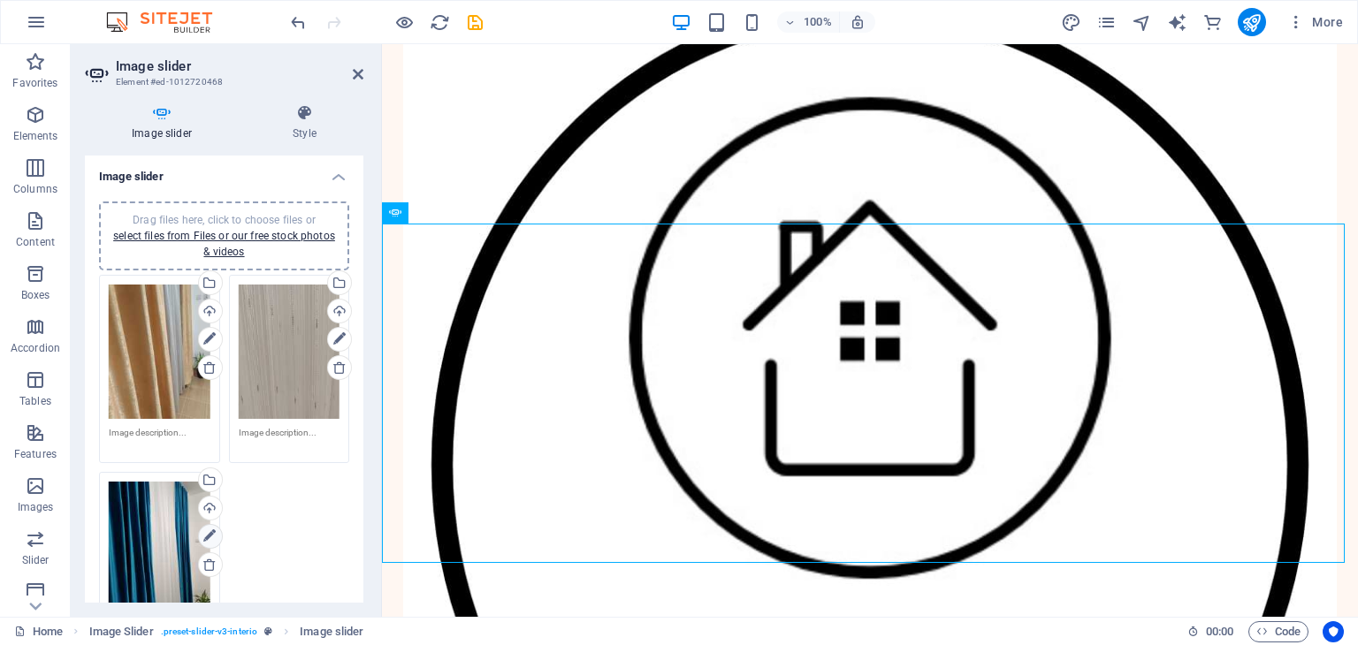
click at [216, 530] on link at bounding box center [210, 536] width 25 height 25
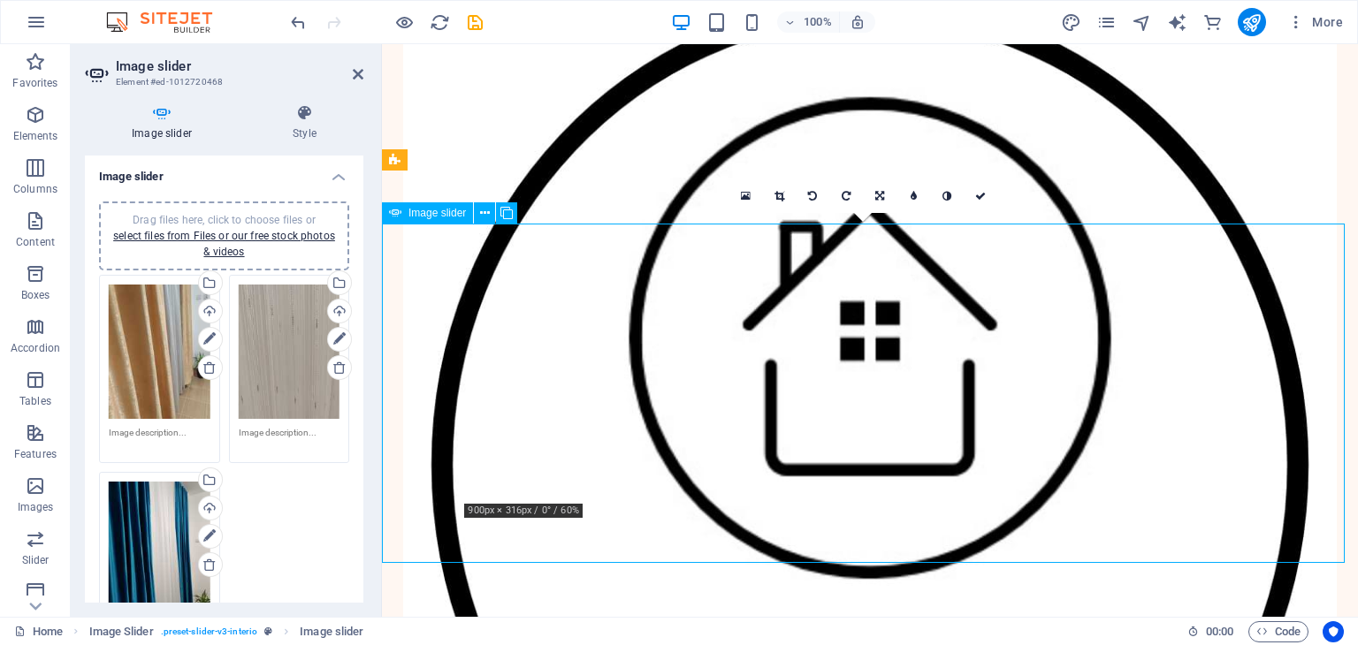
drag, startPoint x: 948, startPoint y: 361, endPoint x: 948, endPoint y: 342, distance: 18.6
drag, startPoint x: 919, startPoint y: 377, endPoint x: 883, endPoint y: 348, distance: 45.9
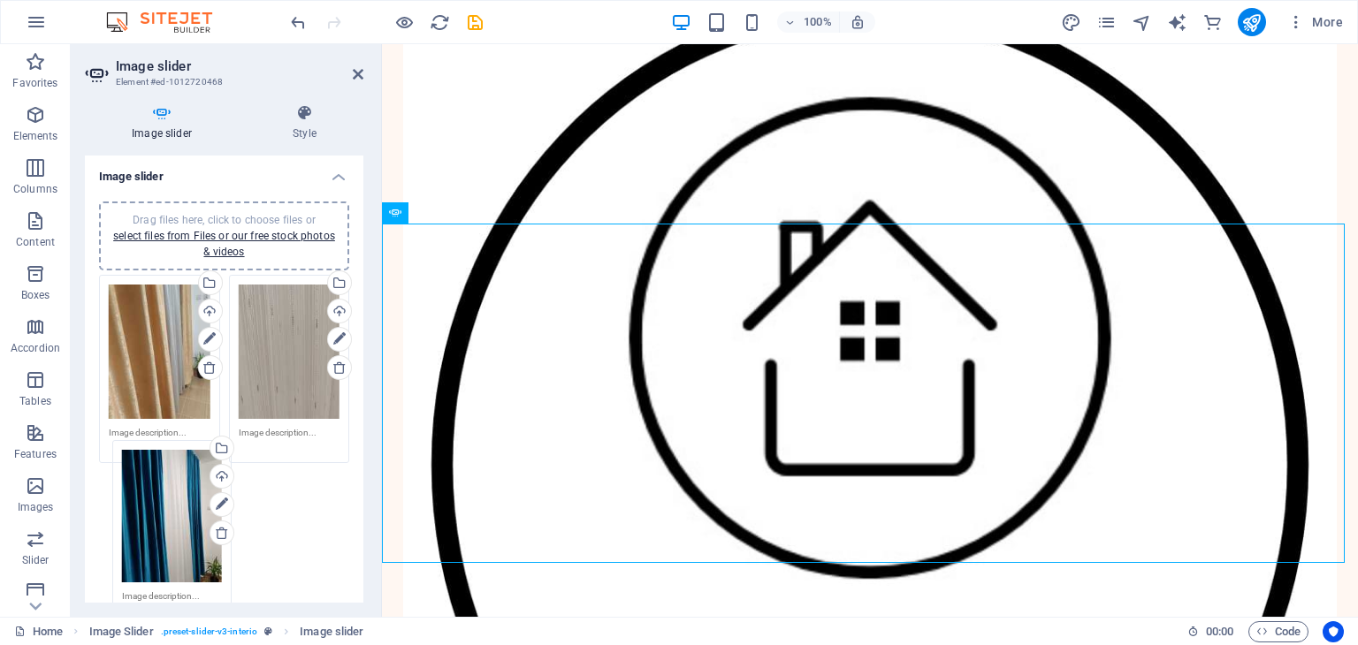
drag, startPoint x: 167, startPoint y: 524, endPoint x: 180, endPoint y: 497, distance: 30.5
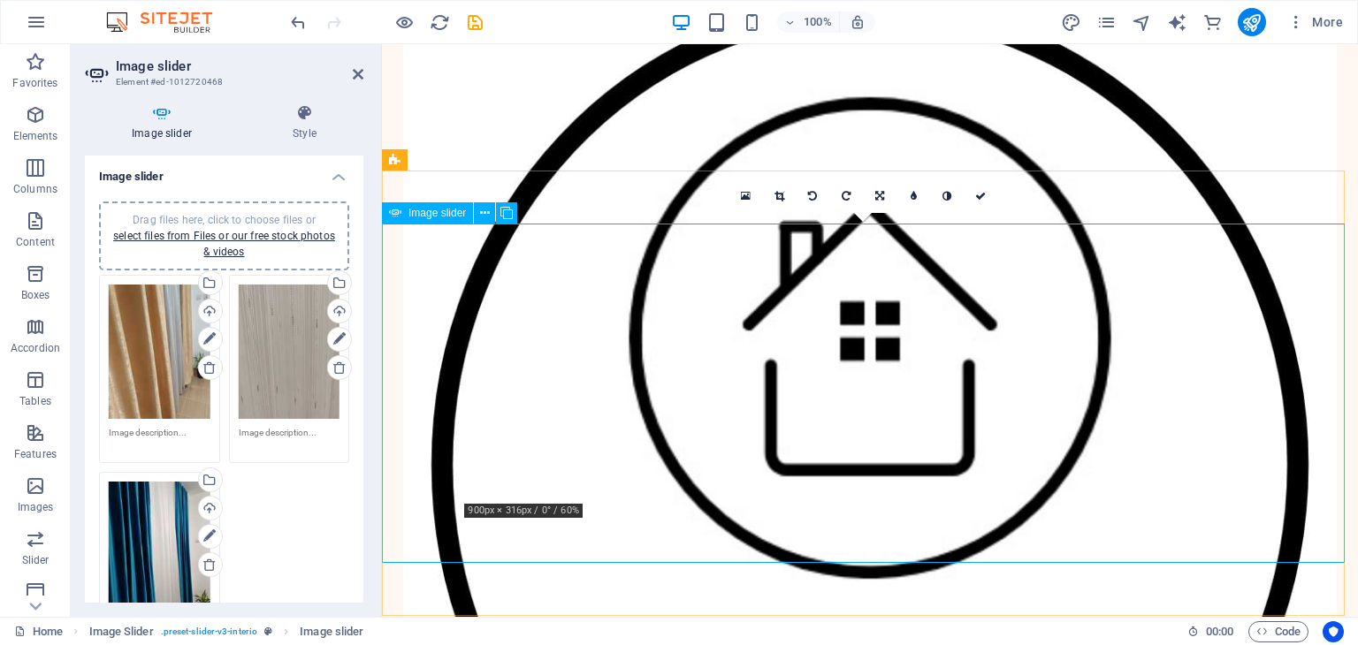
drag, startPoint x: 1201, startPoint y: 426, endPoint x: 1241, endPoint y: 437, distance: 42.0
click at [888, 198] on link at bounding box center [880, 197] width 34 height 34
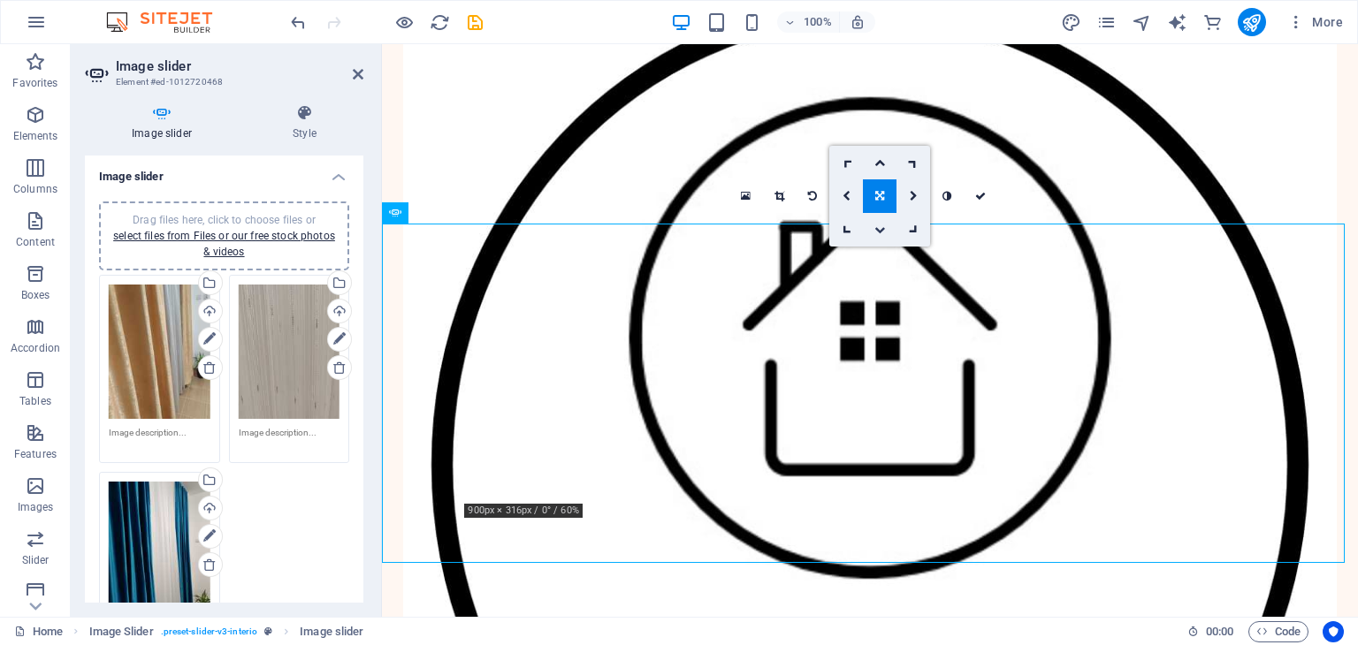
click at [881, 227] on icon at bounding box center [880, 230] width 11 height 11
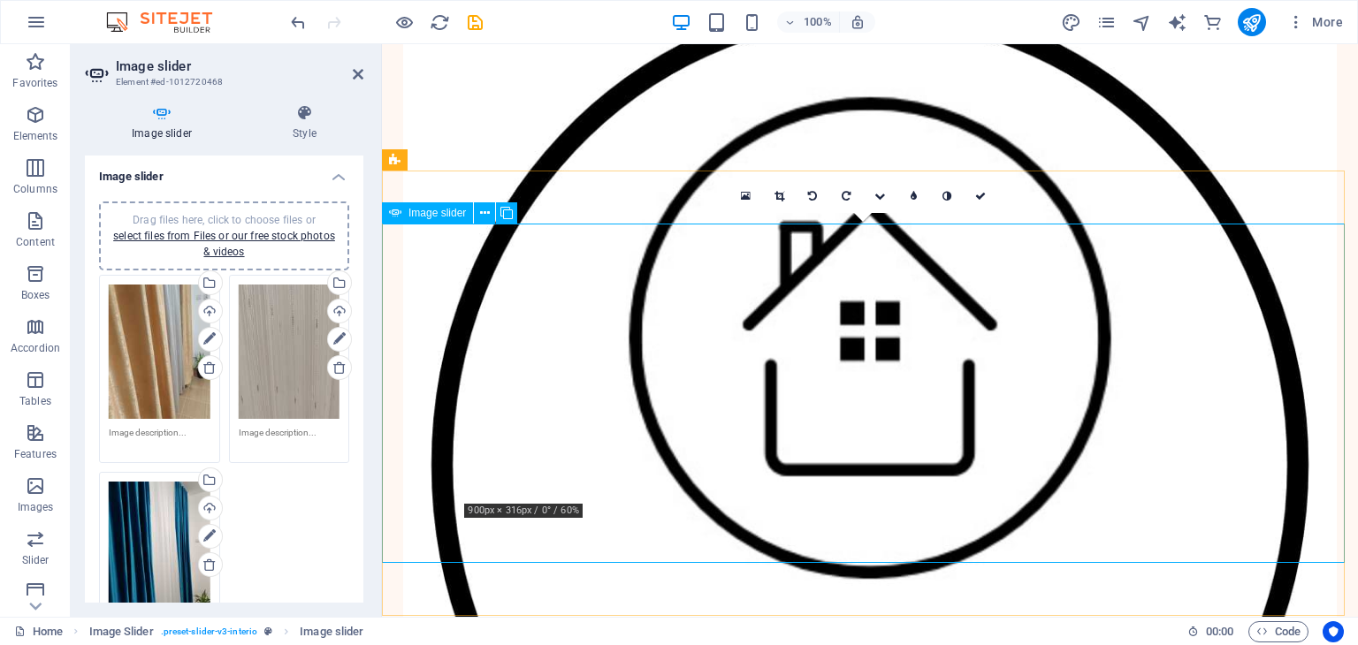
click at [879, 206] on link at bounding box center [880, 197] width 34 height 34
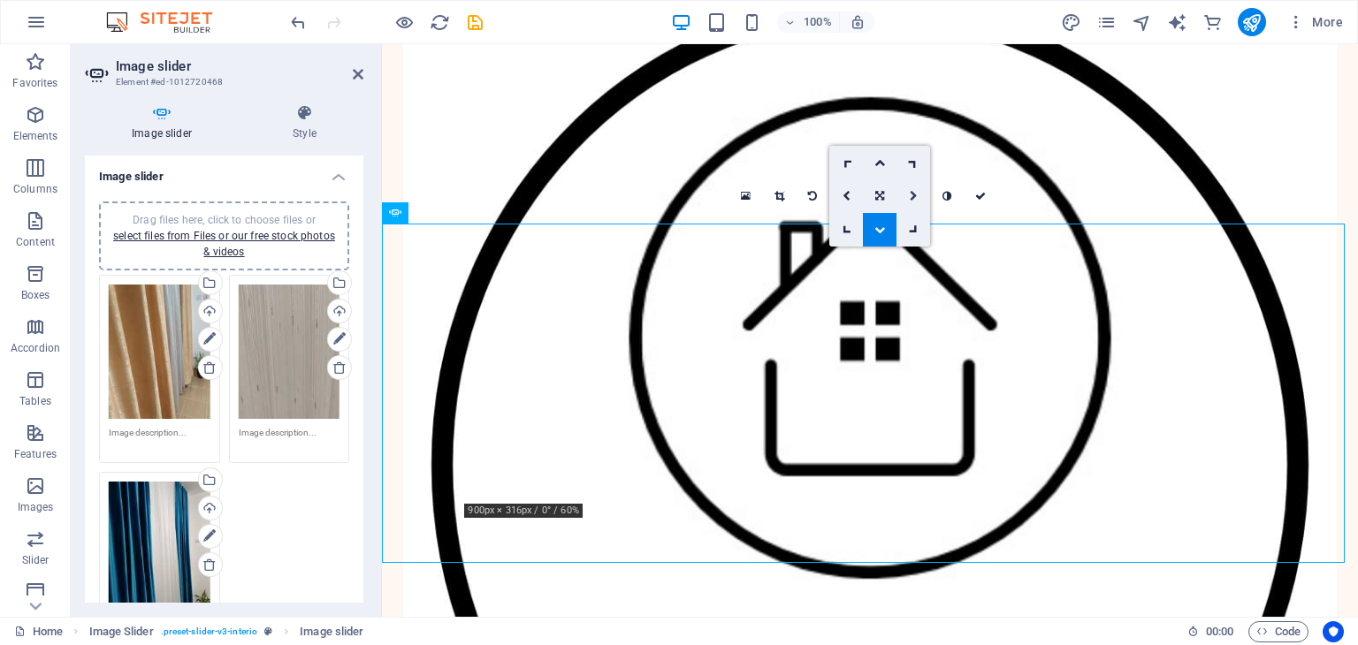
click at [921, 195] on link at bounding box center [914, 197] width 34 height 34
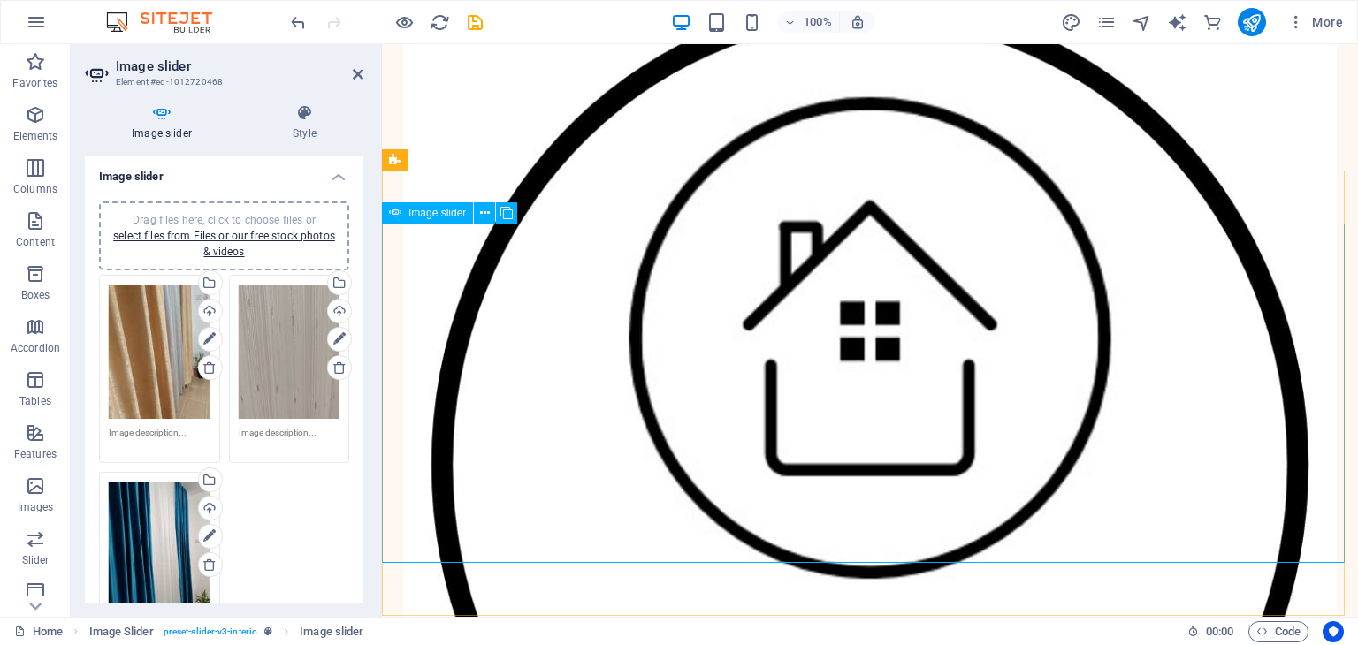
drag, startPoint x: 484, startPoint y: 488, endPoint x: 587, endPoint y: 500, distance: 104.1
drag, startPoint x: 818, startPoint y: 373, endPoint x: 763, endPoint y: 442, distance: 88.1
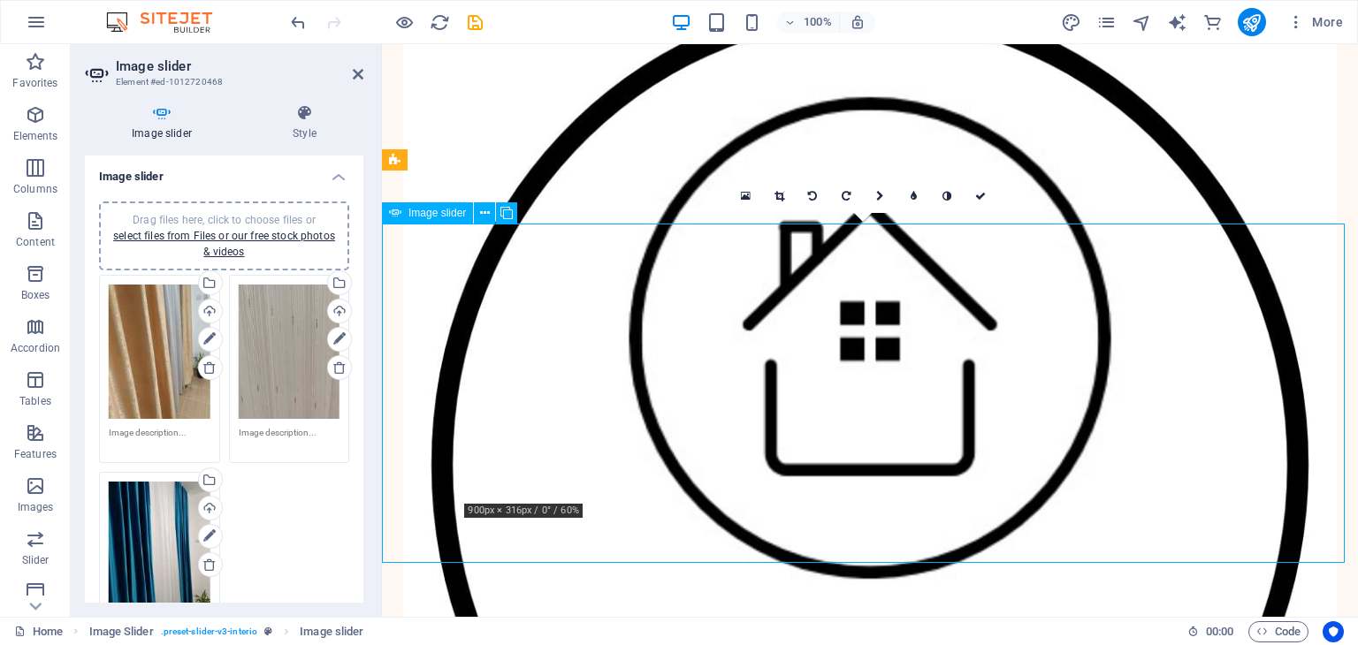
drag, startPoint x: 746, startPoint y: 407, endPoint x: 587, endPoint y: 462, distance: 168.6
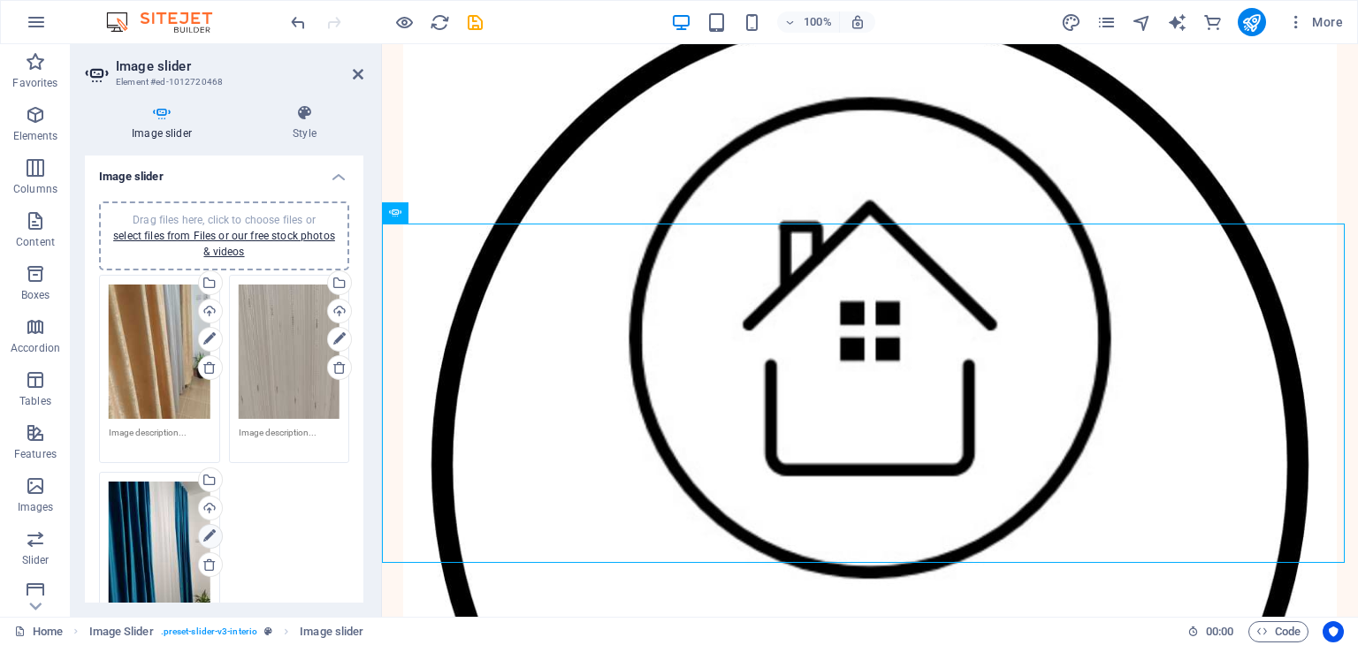
click at [206, 529] on icon at bounding box center [209, 536] width 12 height 21
click at [782, 200] on link at bounding box center [779, 197] width 34 height 34
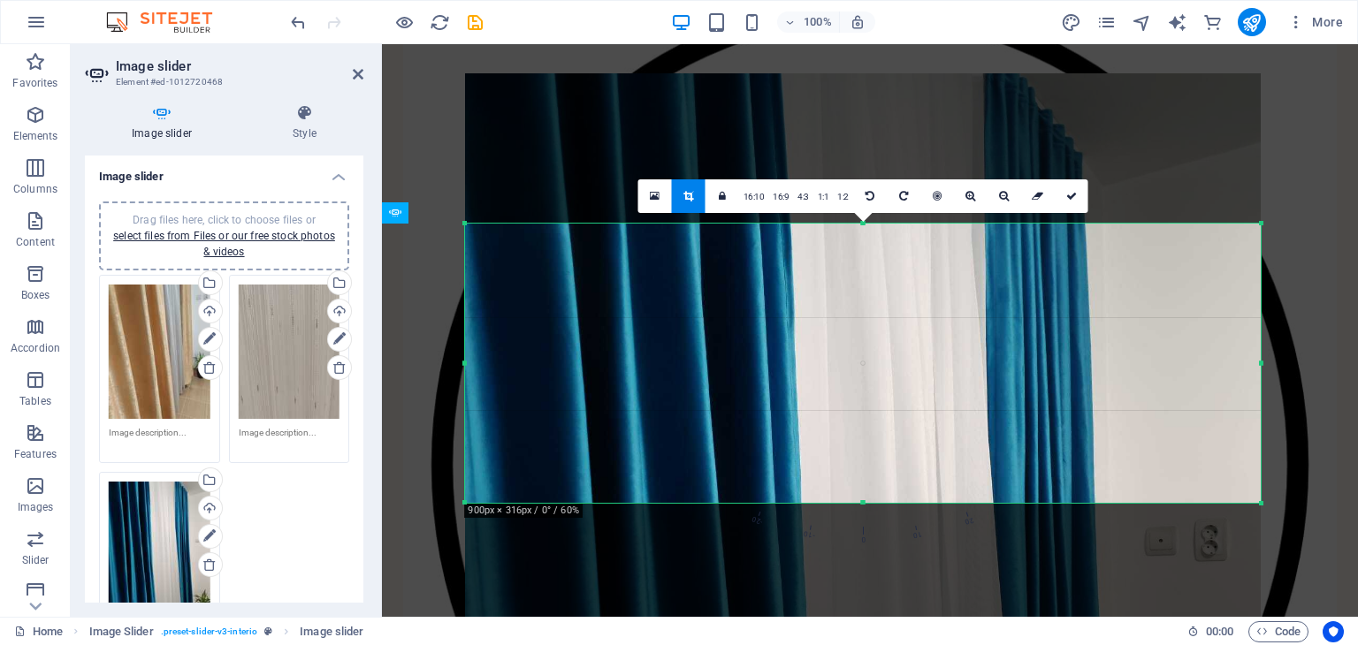
drag, startPoint x: 766, startPoint y: 256, endPoint x: 764, endPoint y: 503, distance: 246.7
click at [764, 503] on div "180 170 160 150 140 130 120 110 100 90 80 70 60 50 40 30 20 10 0 -10 -20 -30 -4…" at bounding box center [863, 363] width 796 height 279
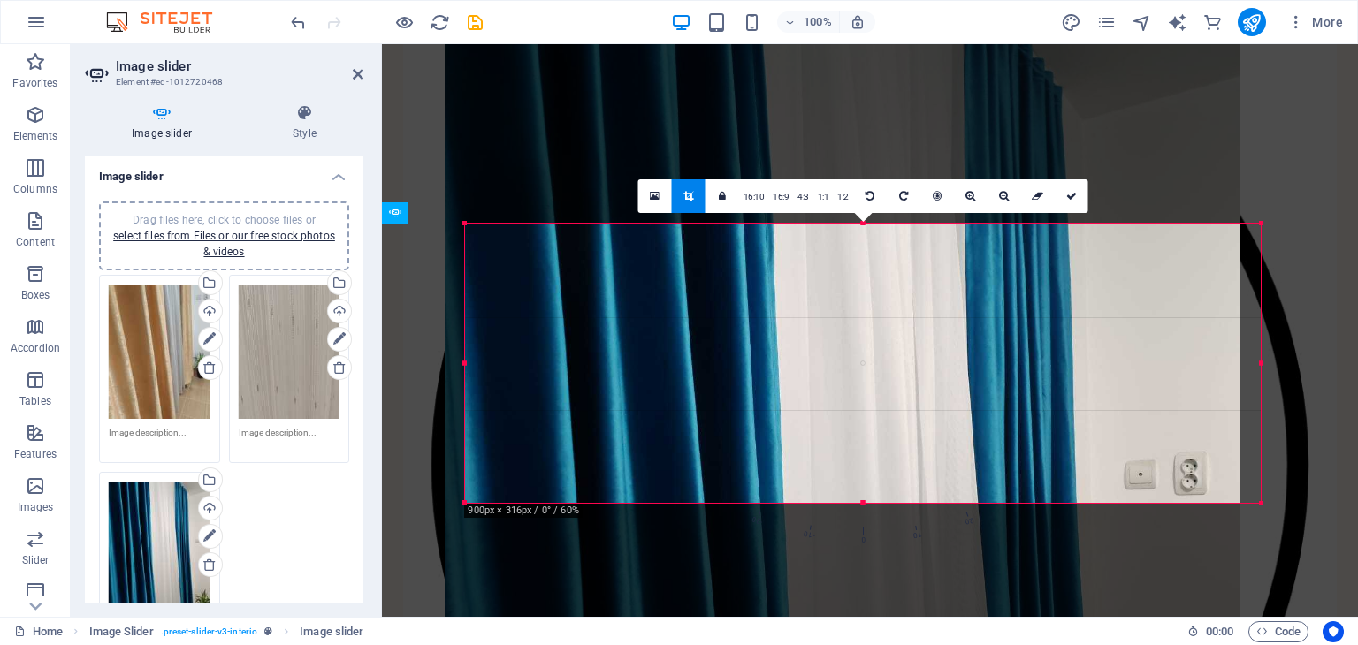
drag, startPoint x: 1020, startPoint y: 370, endPoint x: 974, endPoint y: 222, distance: 155.2
click at [974, 226] on div at bounding box center [843, 537] width 796 height 1061
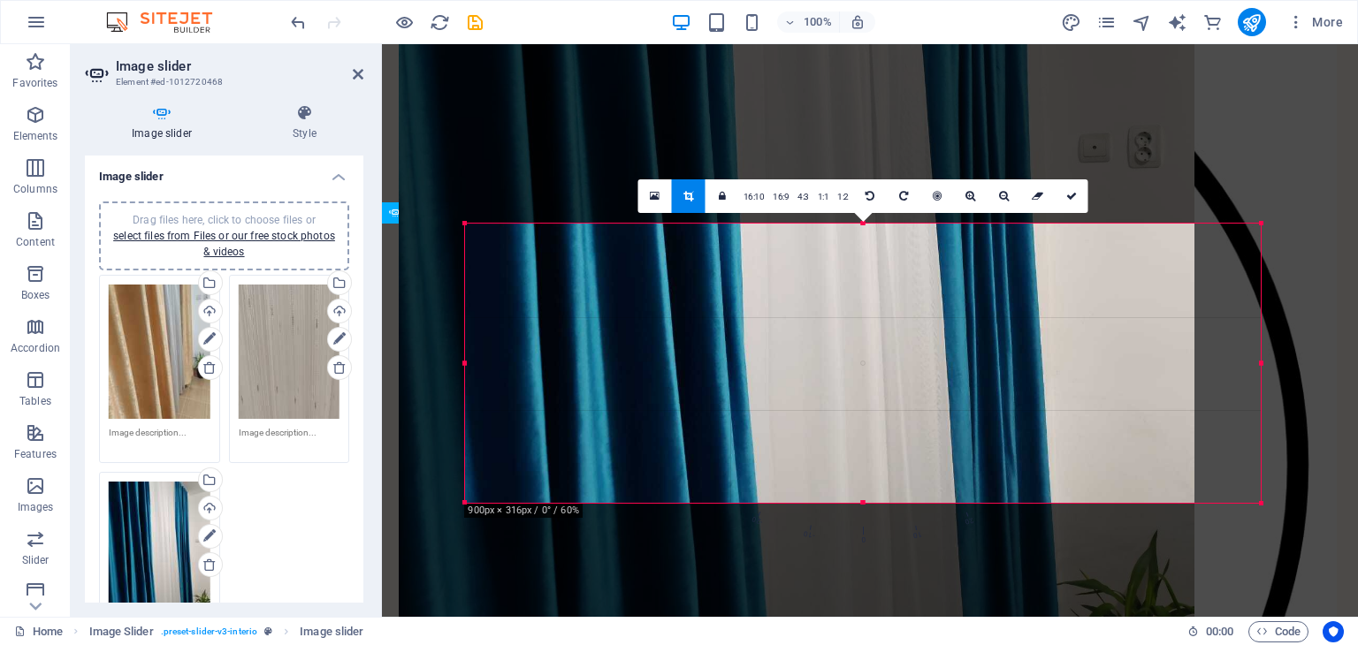
drag, startPoint x: 994, startPoint y: 401, endPoint x: 927, endPoint y: 146, distance: 263.4
click at [926, 147] on div at bounding box center [797, 210] width 796 height 1061
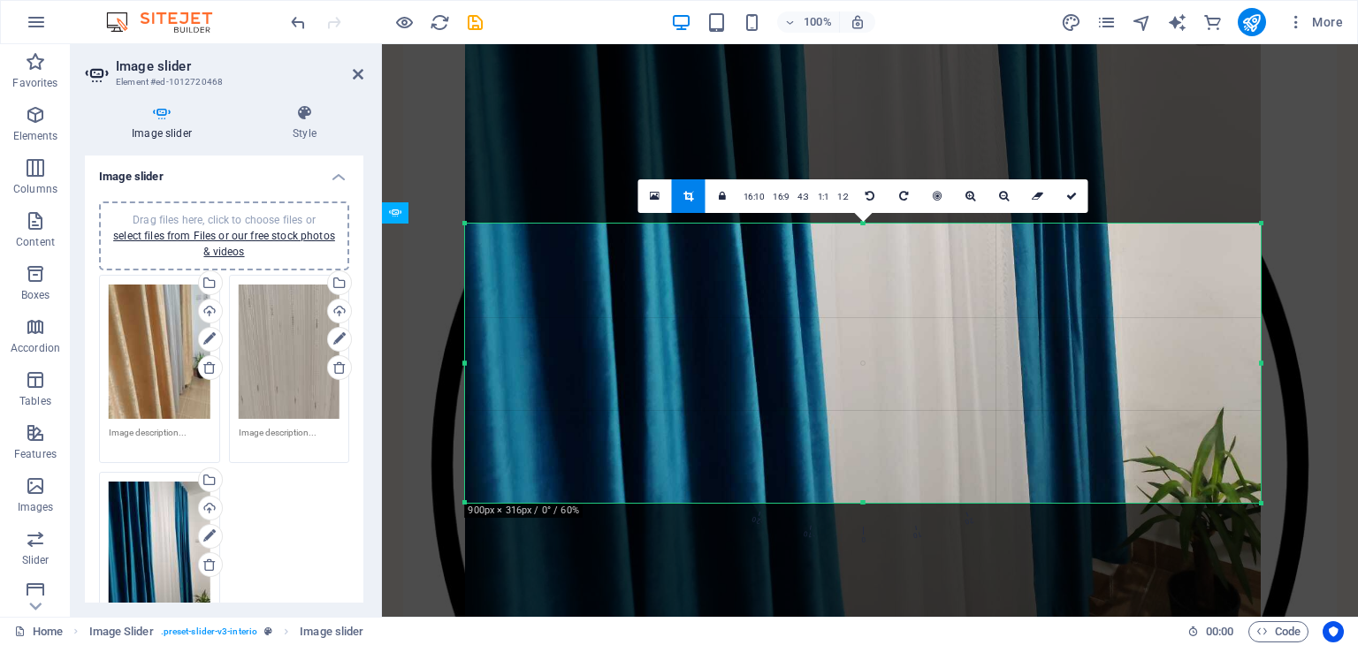
drag, startPoint x: 1046, startPoint y: 425, endPoint x: 1042, endPoint y: 316, distance: 109.7
click at [1042, 316] on div at bounding box center [863, 87] width 796 height 1061
click at [1069, 197] on icon at bounding box center [1071, 196] width 11 height 11
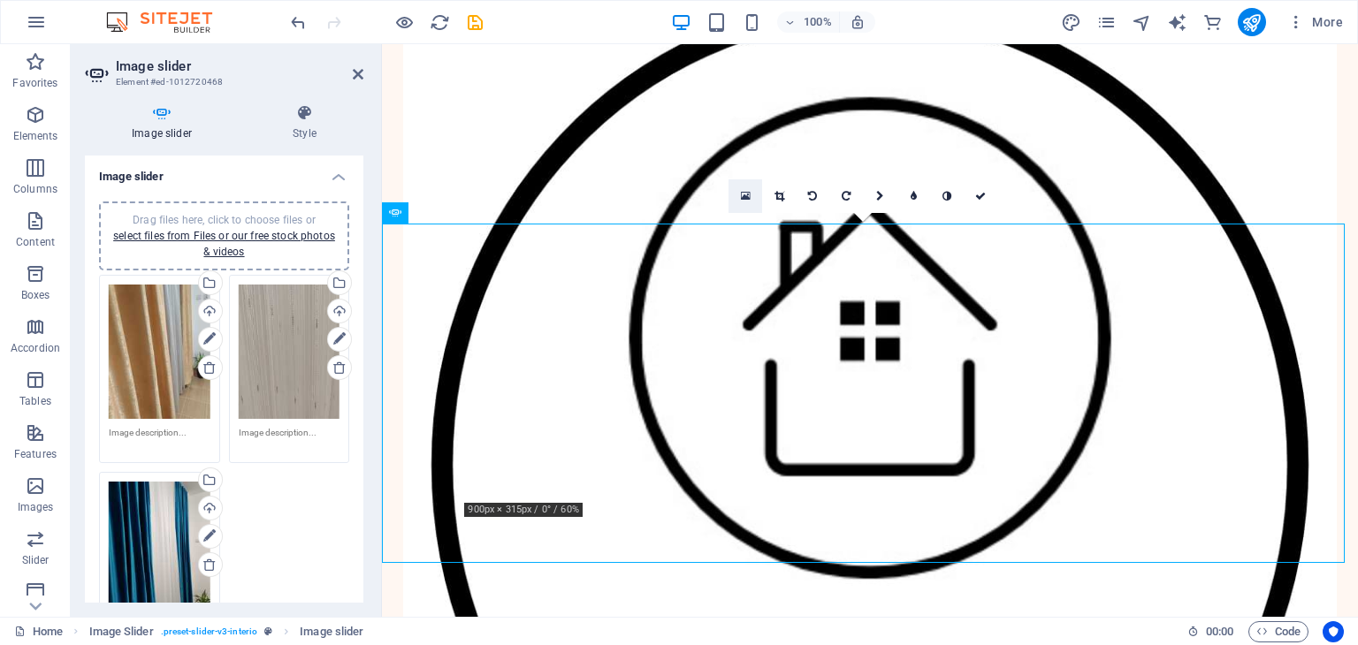
click at [748, 191] on icon at bounding box center [746, 196] width 10 height 12
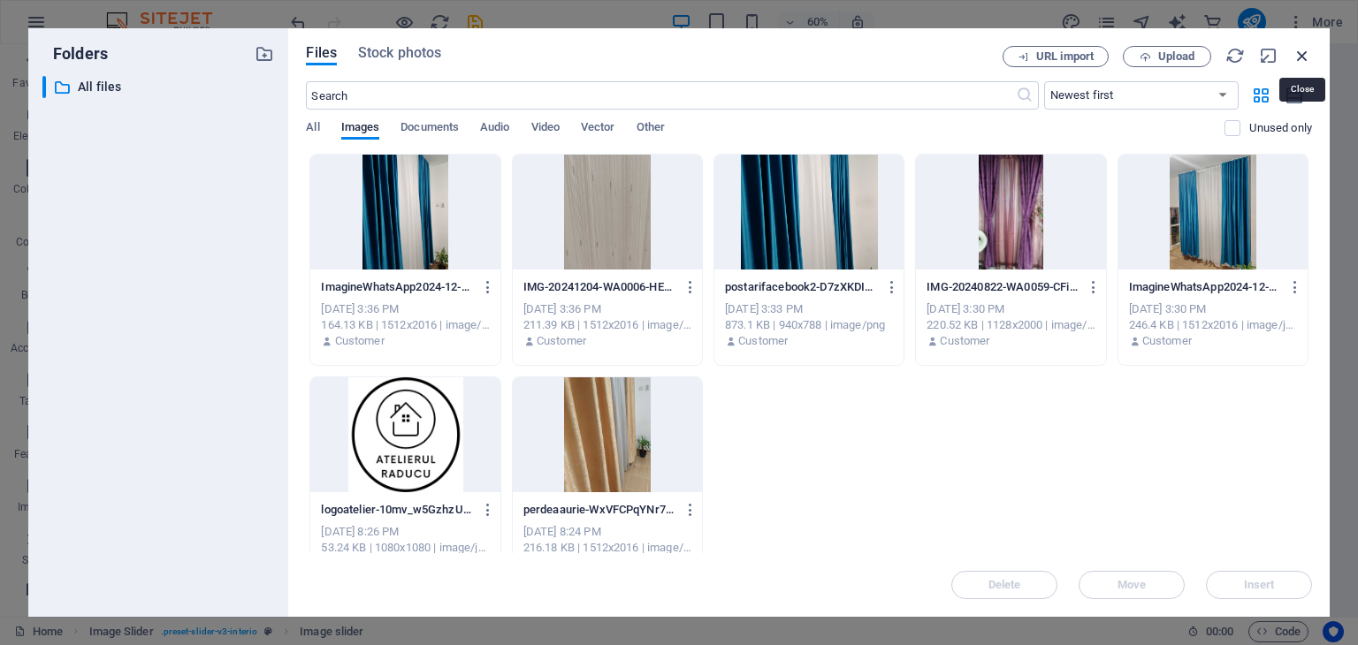
click at [1307, 53] on icon "button" at bounding box center [1302, 55] width 19 height 19
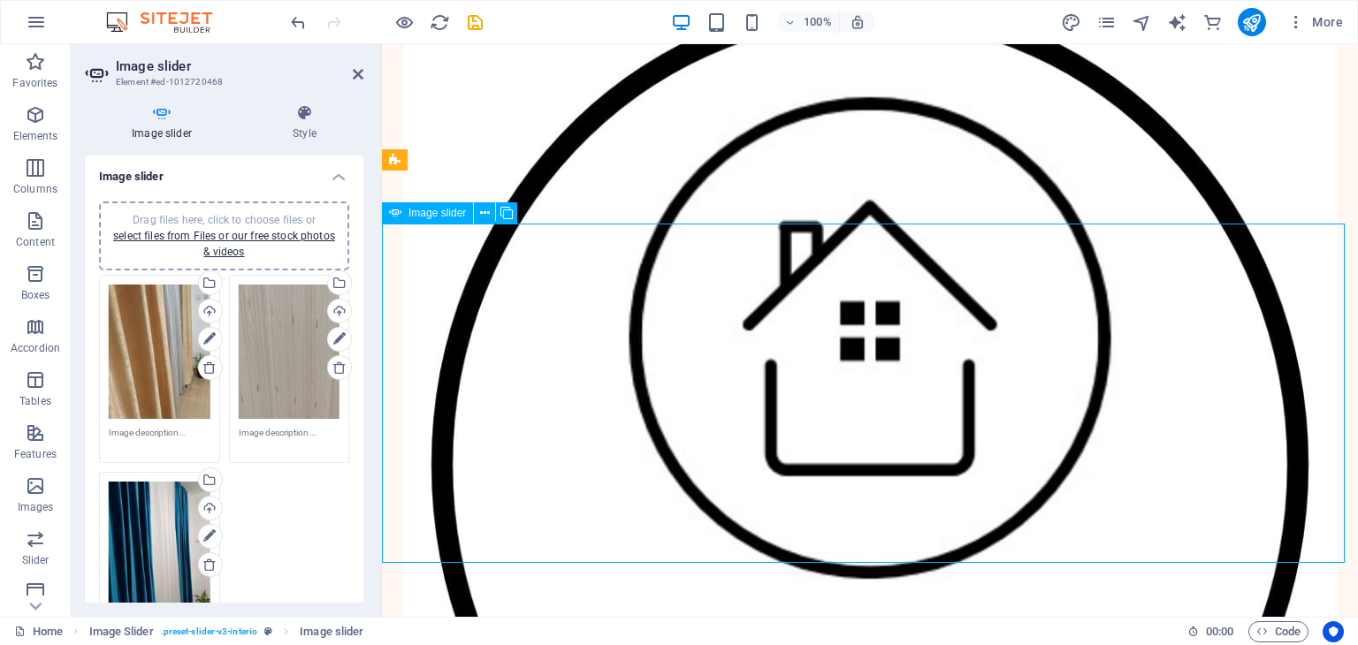
click at [210, 528] on icon at bounding box center [209, 536] width 12 height 21
click at [211, 531] on icon at bounding box center [209, 536] width 12 height 21
click at [210, 531] on icon at bounding box center [209, 536] width 12 height 21
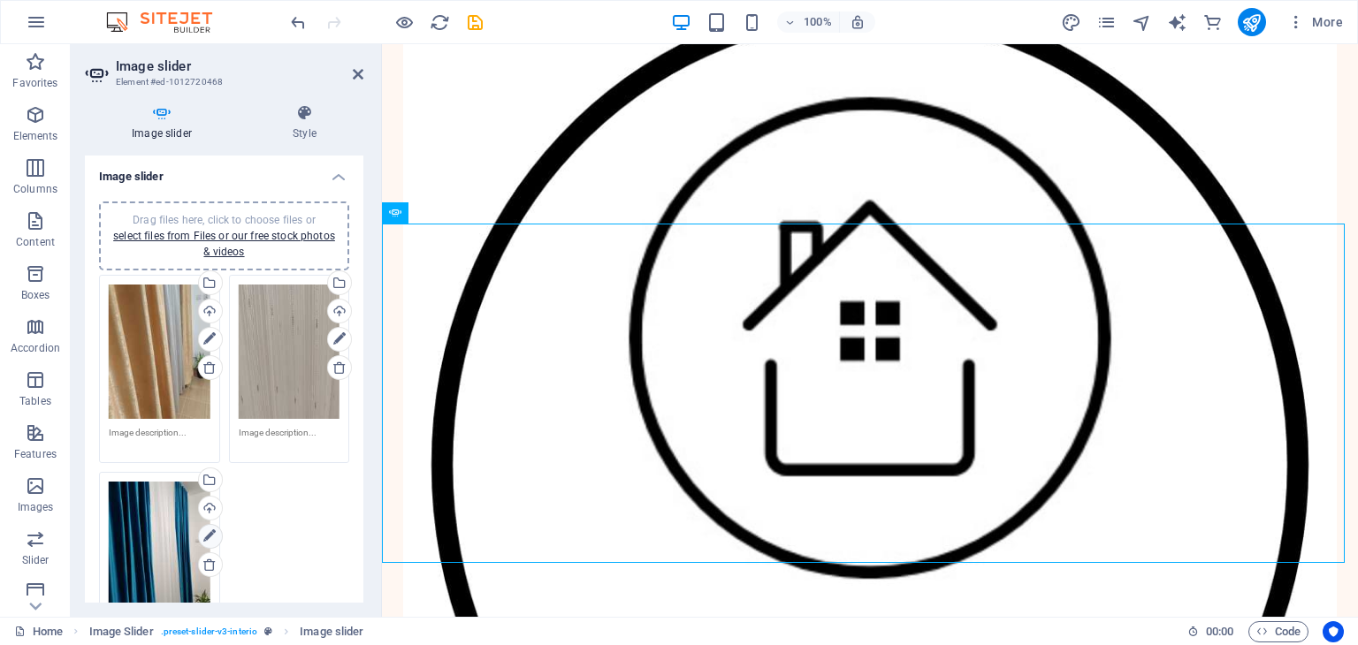
click at [210, 531] on icon at bounding box center [209, 536] width 12 height 21
click at [914, 192] on icon at bounding box center [914, 196] width 6 height 11
click at [806, 198] on link at bounding box center [800, 197] width 34 height 34
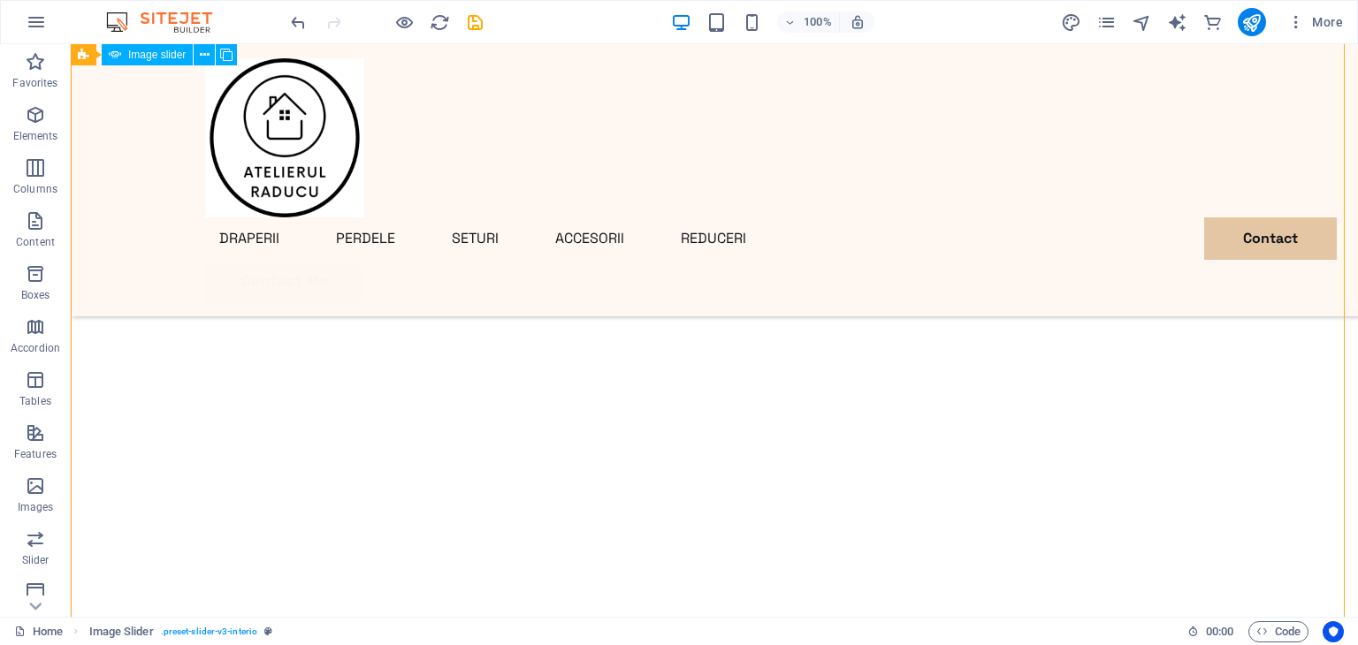
scroll to position [354, 0]
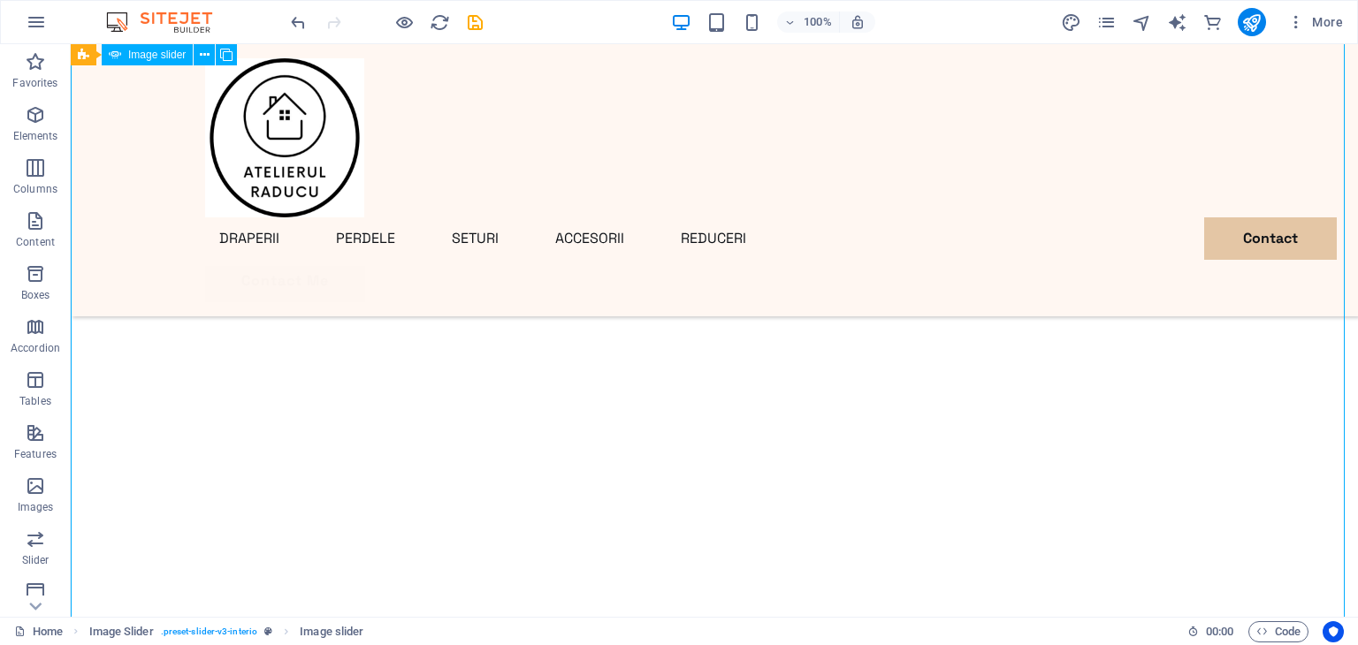
scroll to position [884, 0]
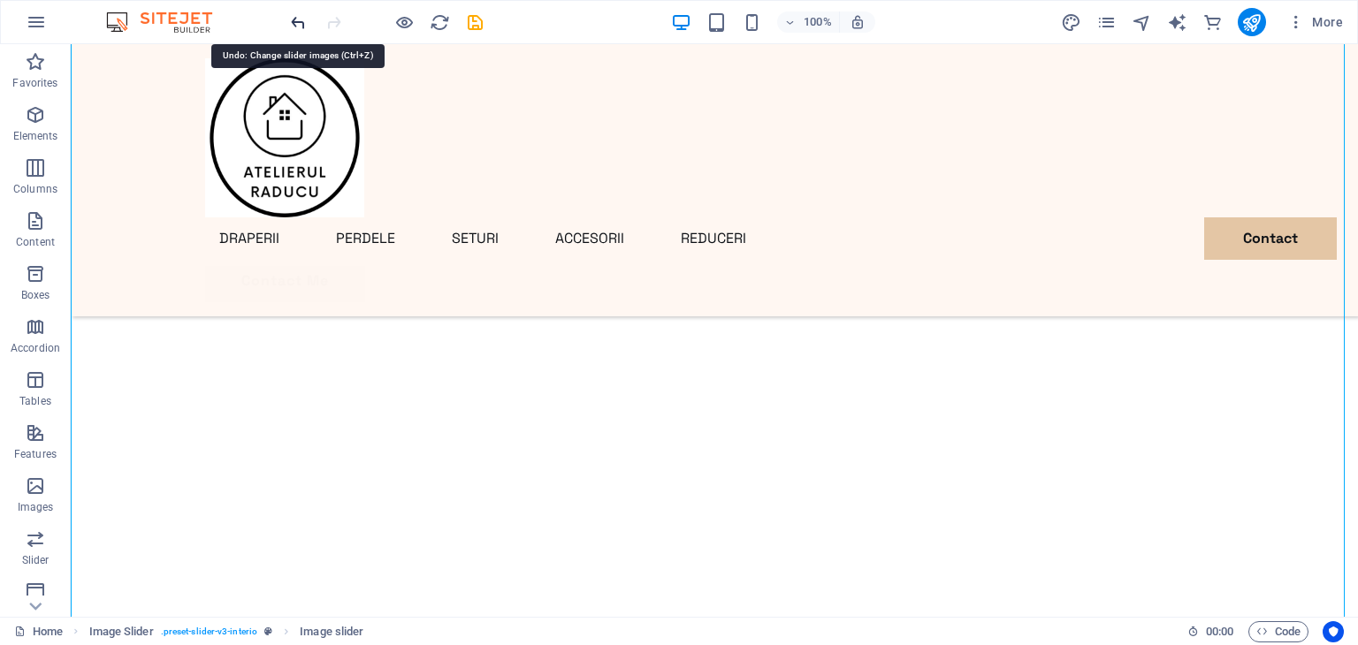
click at [295, 18] on icon "undo" at bounding box center [298, 22] width 20 height 20
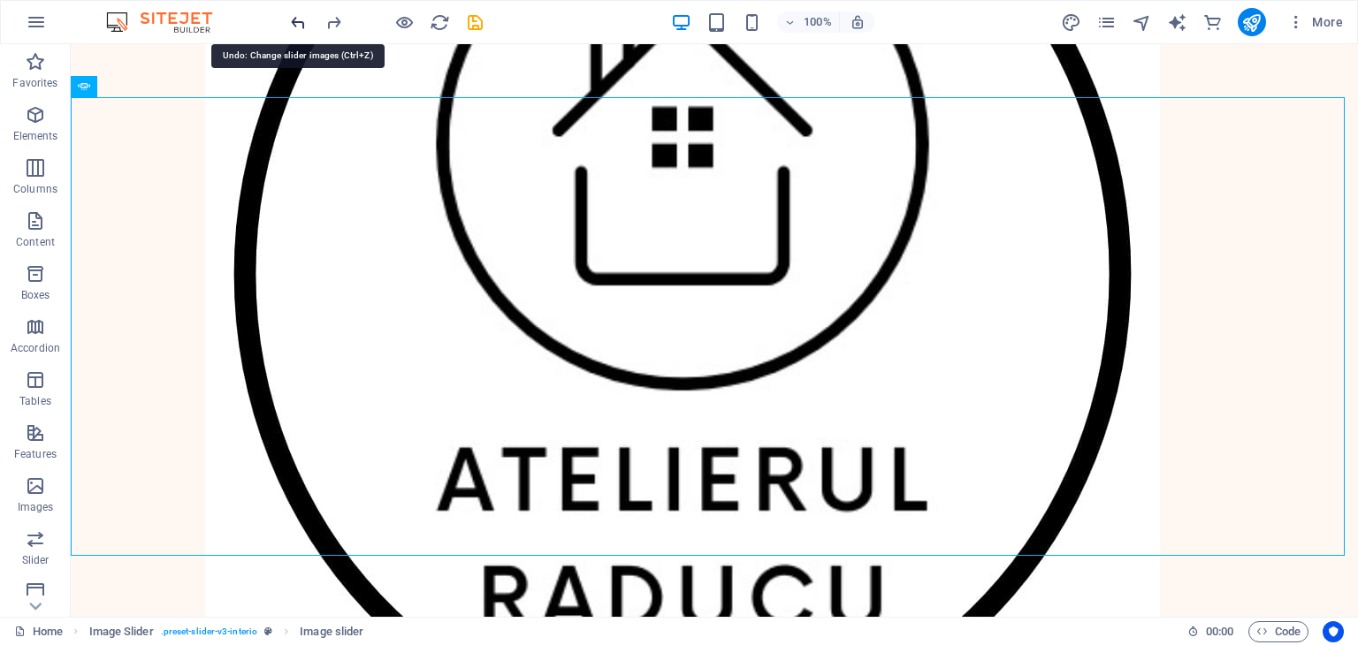
scroll to position [183, 0]
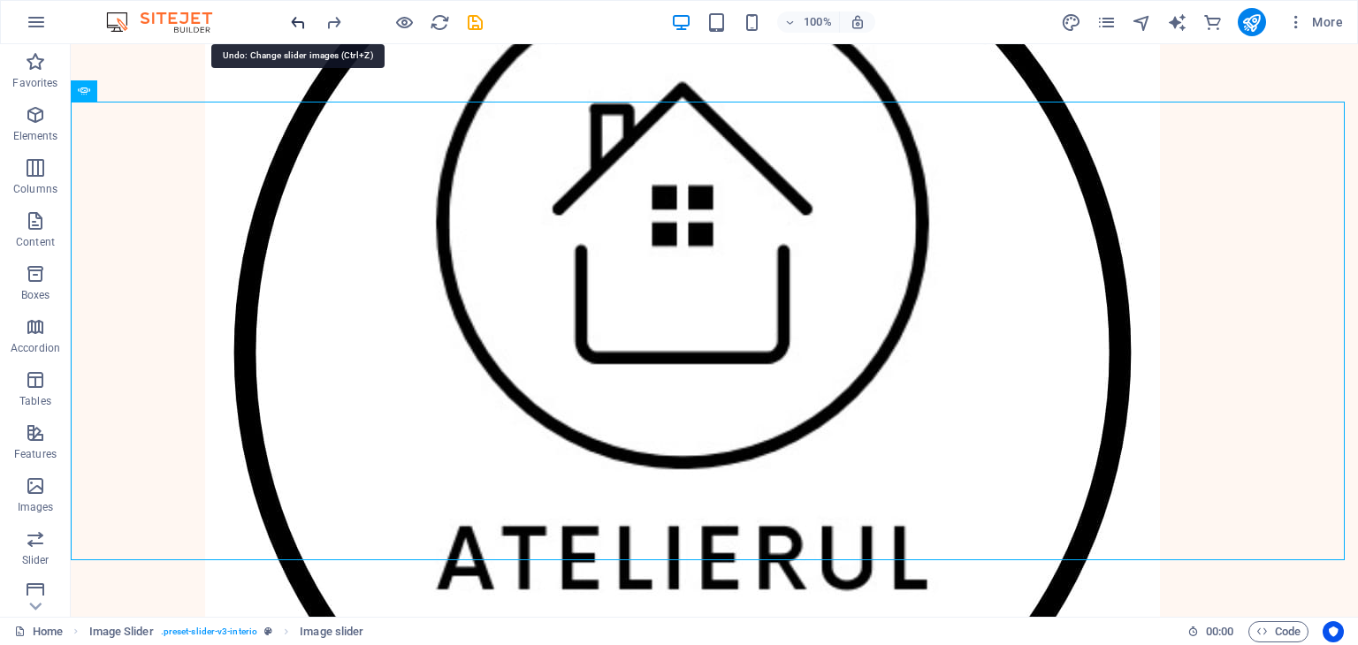
click at [295, 18] on icon "undo" at bounding box center [298, 22] width 20 height 20
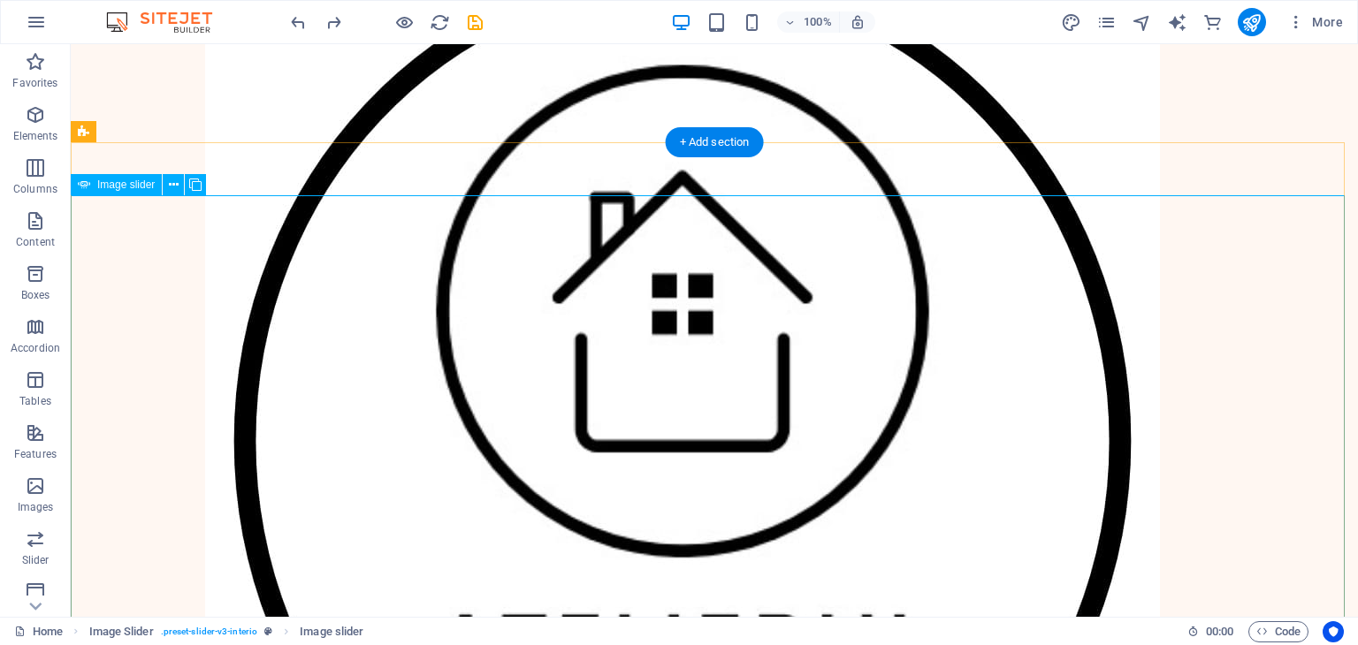
scroll to position [0, 0]
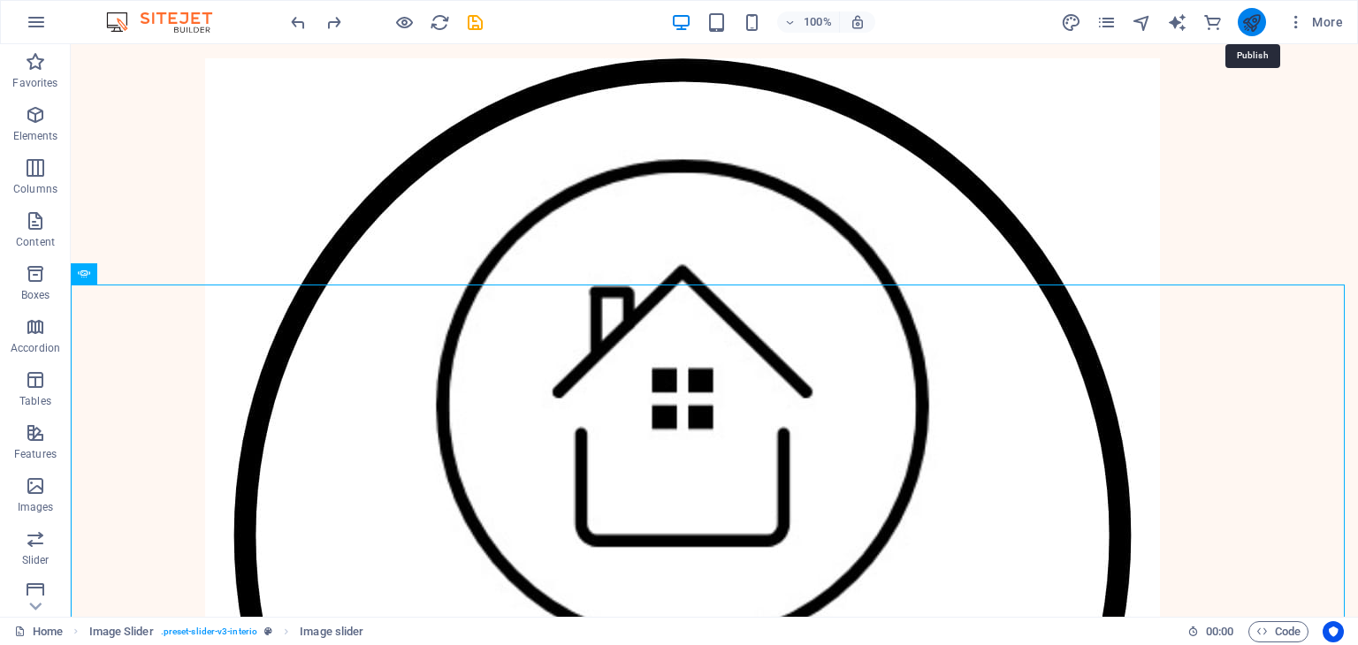
click at [1257, 22] on icon "publish" at bounding box center [1251, 22] width 20 height 20
checkbox input "false"
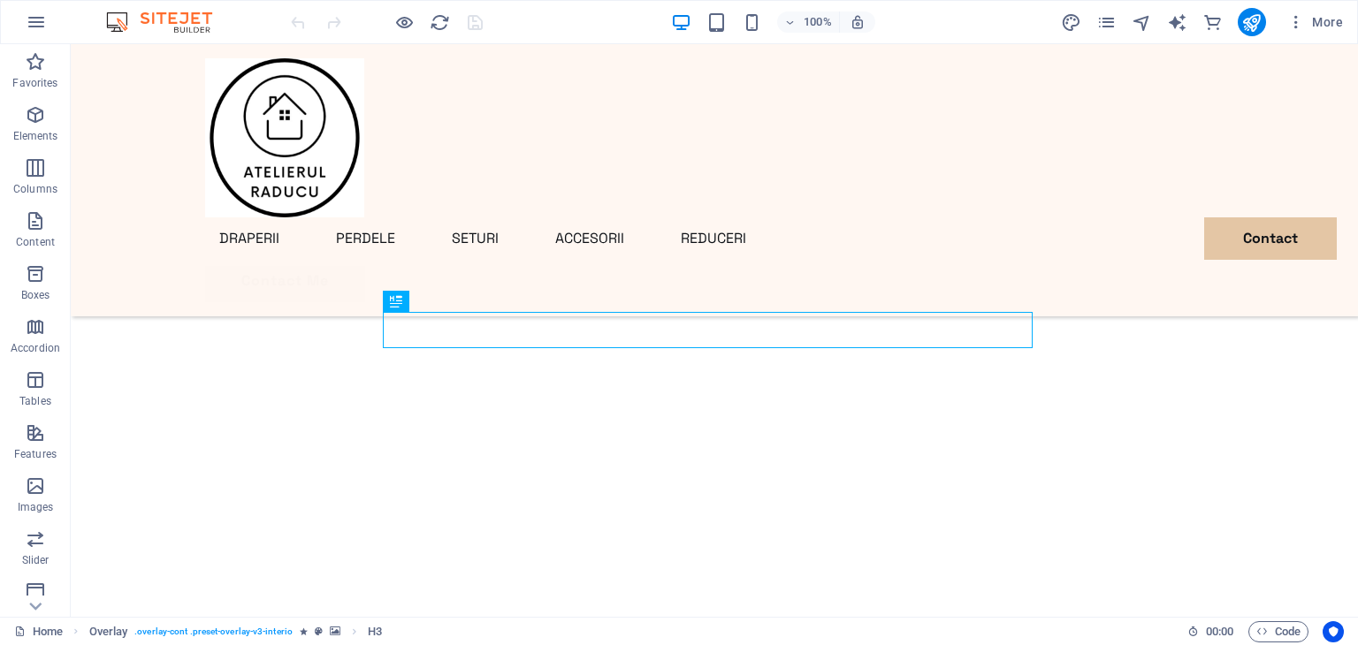
scroll to position [591, 0]
click at [1253, 31] on icon "publish" at bounding box center [1251, 22] width 20 height 20
click at [30, 587] on icon "button" at bounding box center [35, 581] width 21 height 21
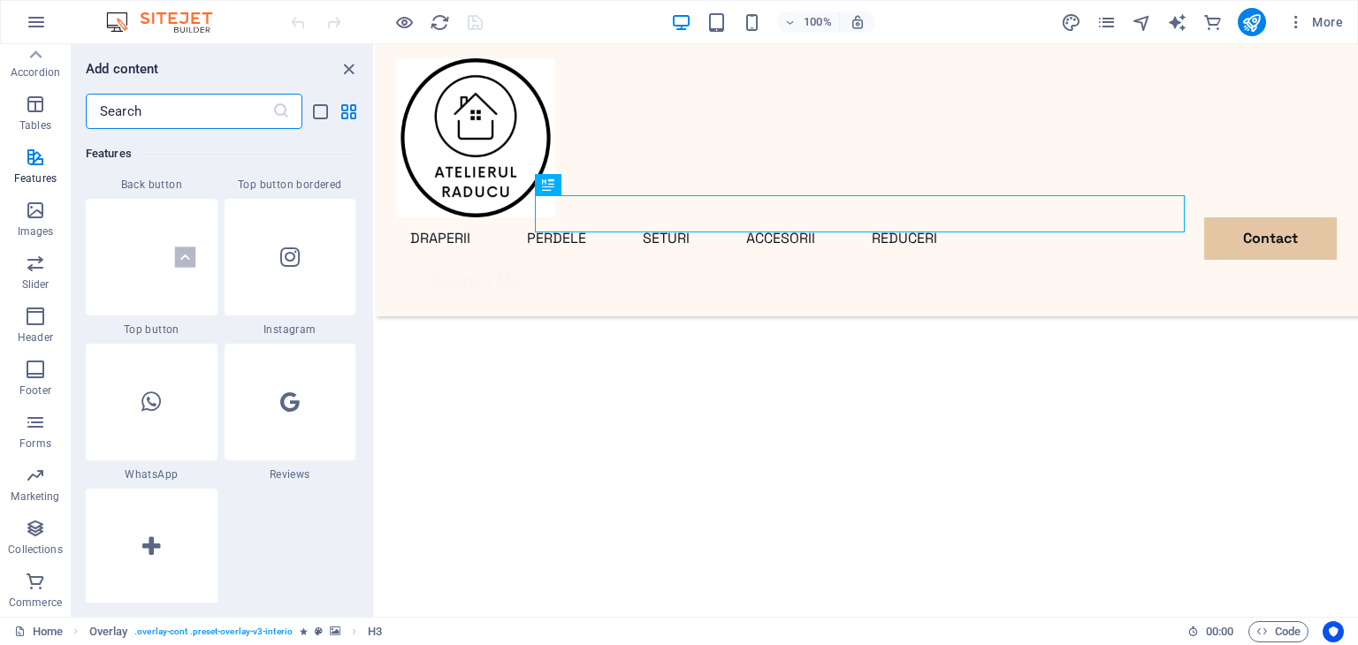
scroll to position [8463, 0]
click at [205, 409] on div at bounding box center [152, 407] width 132 height 117
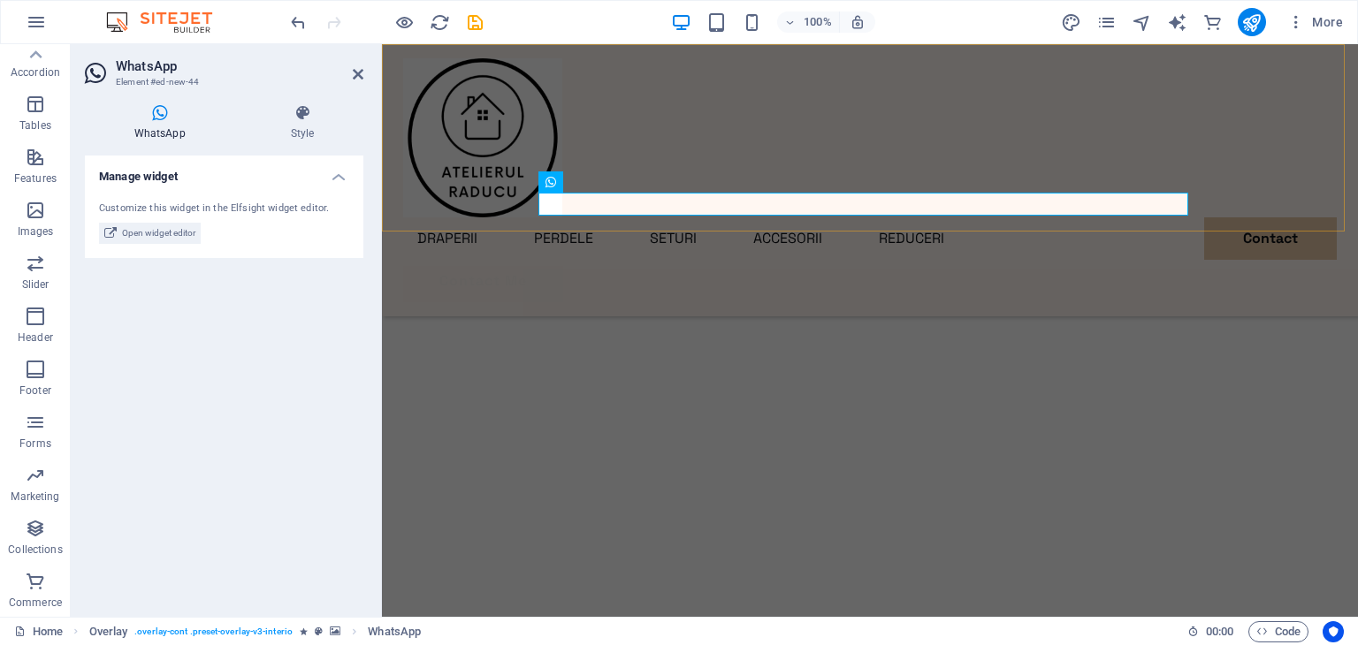
click at [663, 202] on div "Menu DRAPERII PERDELE SETURI ACCESORII REDUCERI Contact Contact Me" at bounding box center [870, 180] width 976 height 272
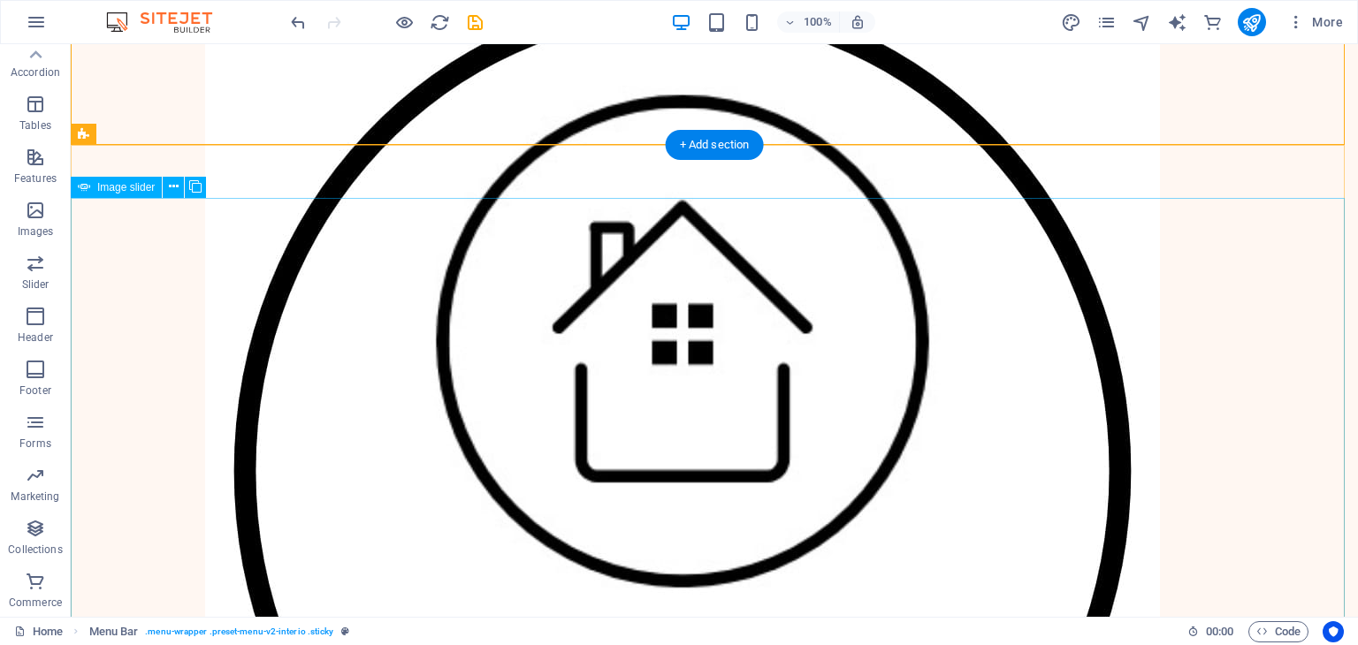
scroll to position [0, 0]
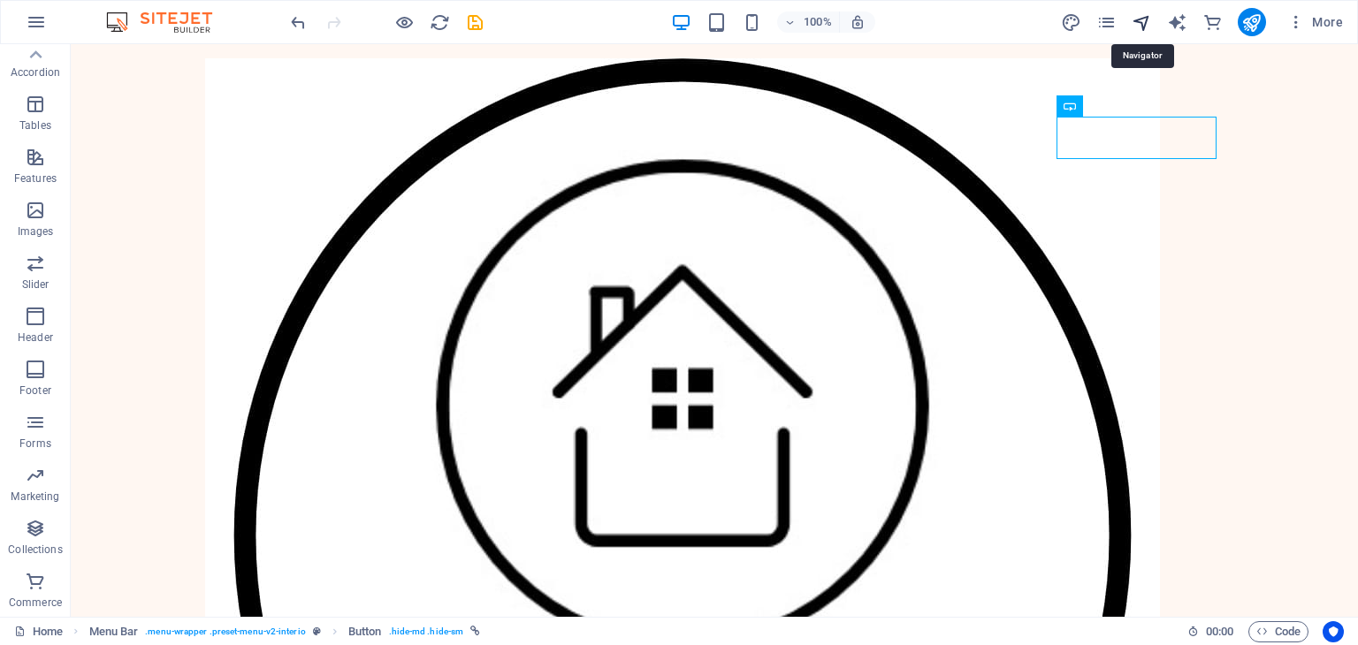
click at [1143, 19] on icon "navigator" at bounding box center [1142, 22] width 20 height 20
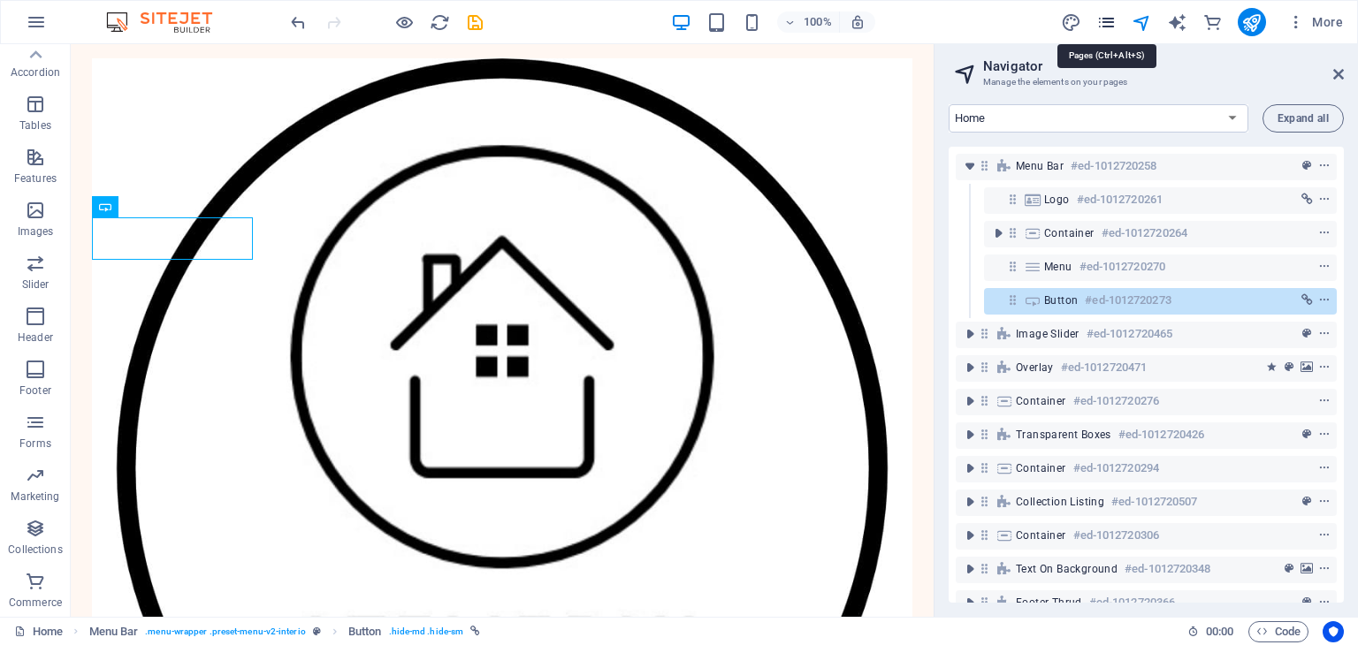
click at [1104, 22] on icon "pages" at bounding box center [1106, 22] width 20 height 20
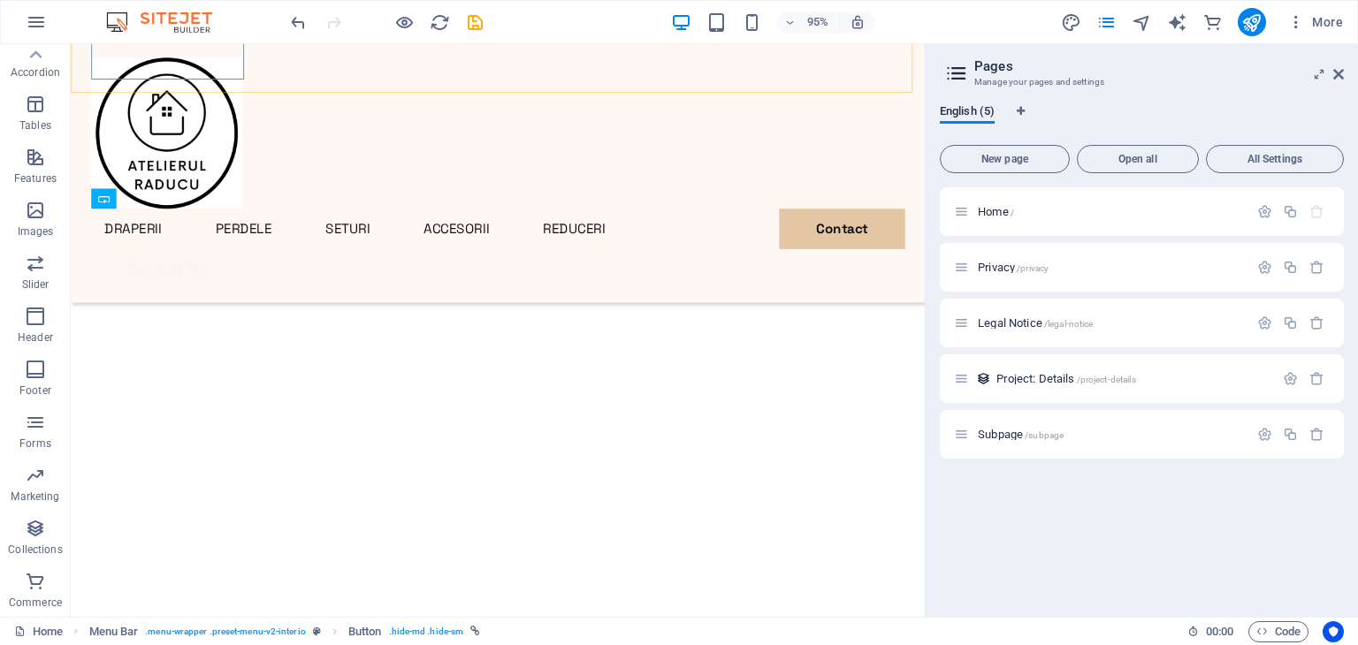
scroll to position [884, 0]
click at [181, 19] on img at bounding box center [168, 21] width 133 height 21
